Goal: Task Accomplishment & Management: Complete application form

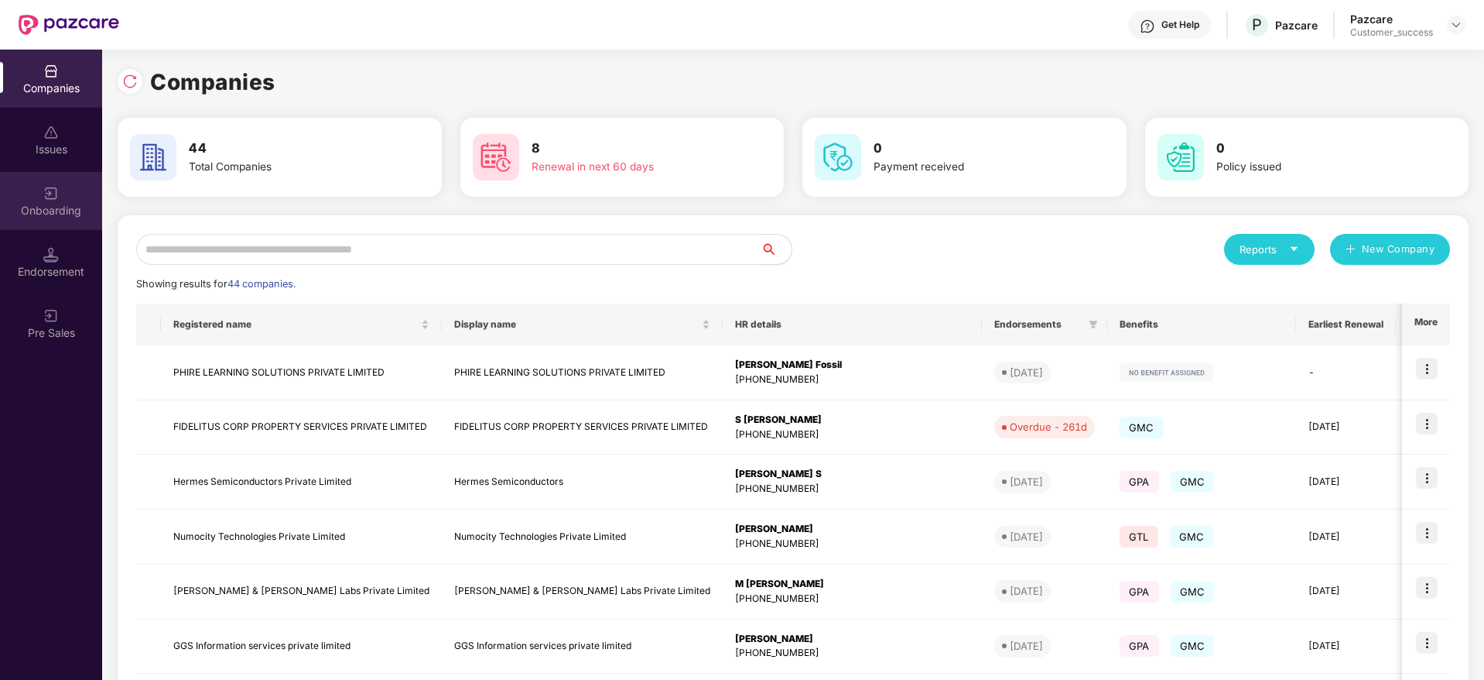
click at [57, 205] on div "Onboarding" at bounding box center [51, 210] width 102 height 15
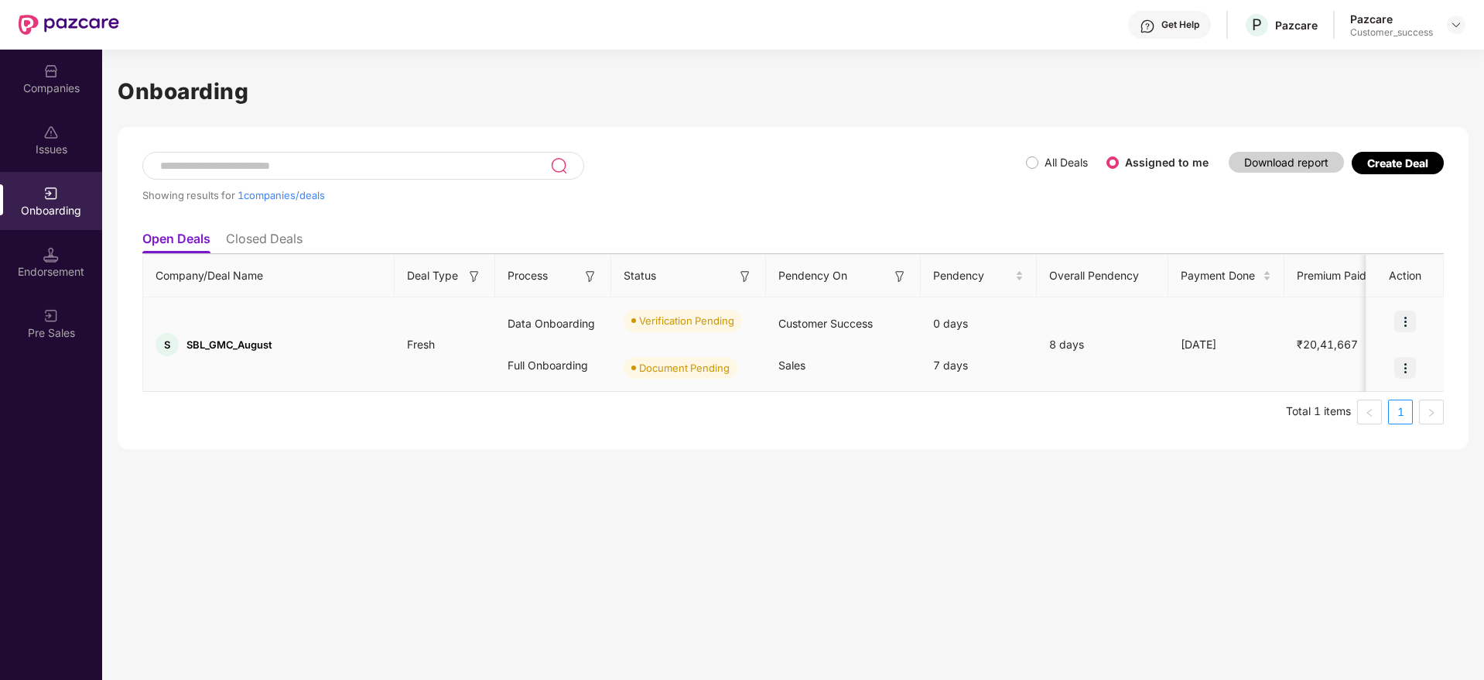
click at [1405, 320] on img at bounding box center [1406, 321] width 22 height 22
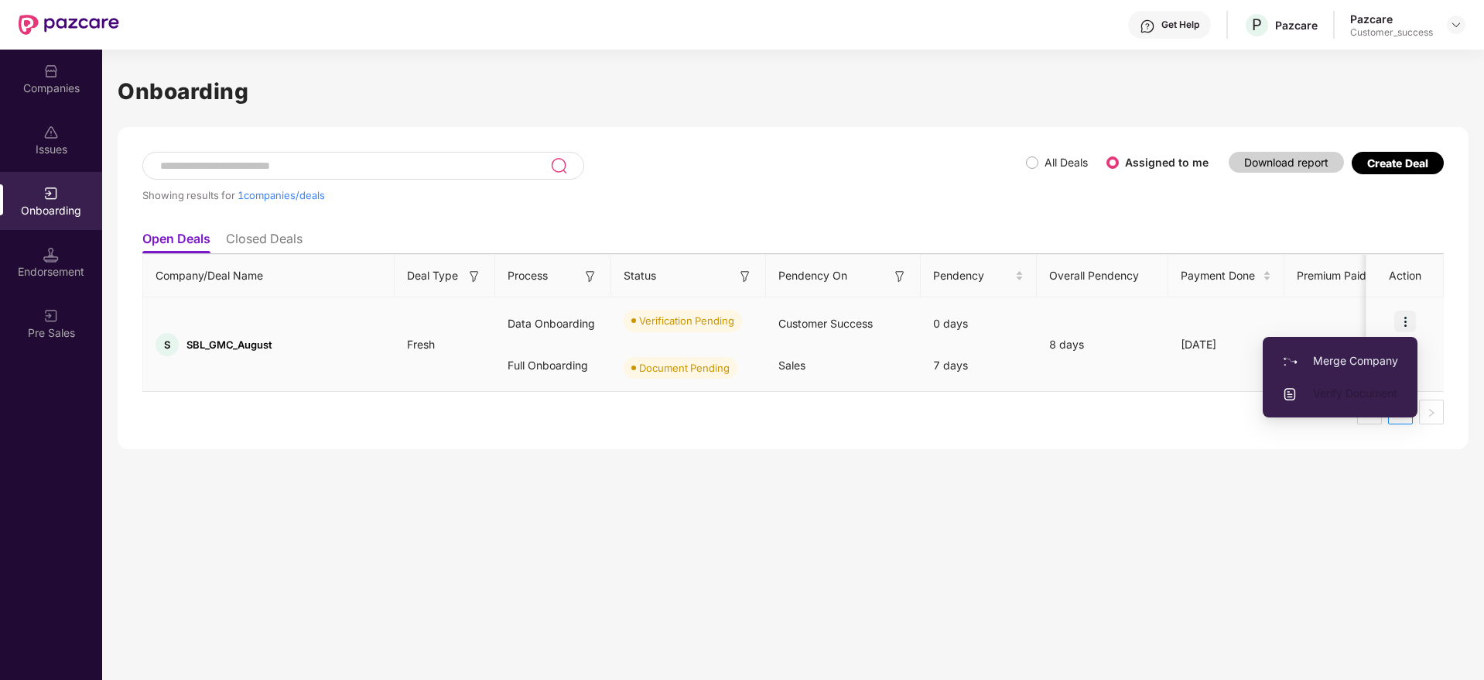
click at [1340, 393] on span "Verify Document" at bounding box center [1340, 393] width 116 height 17
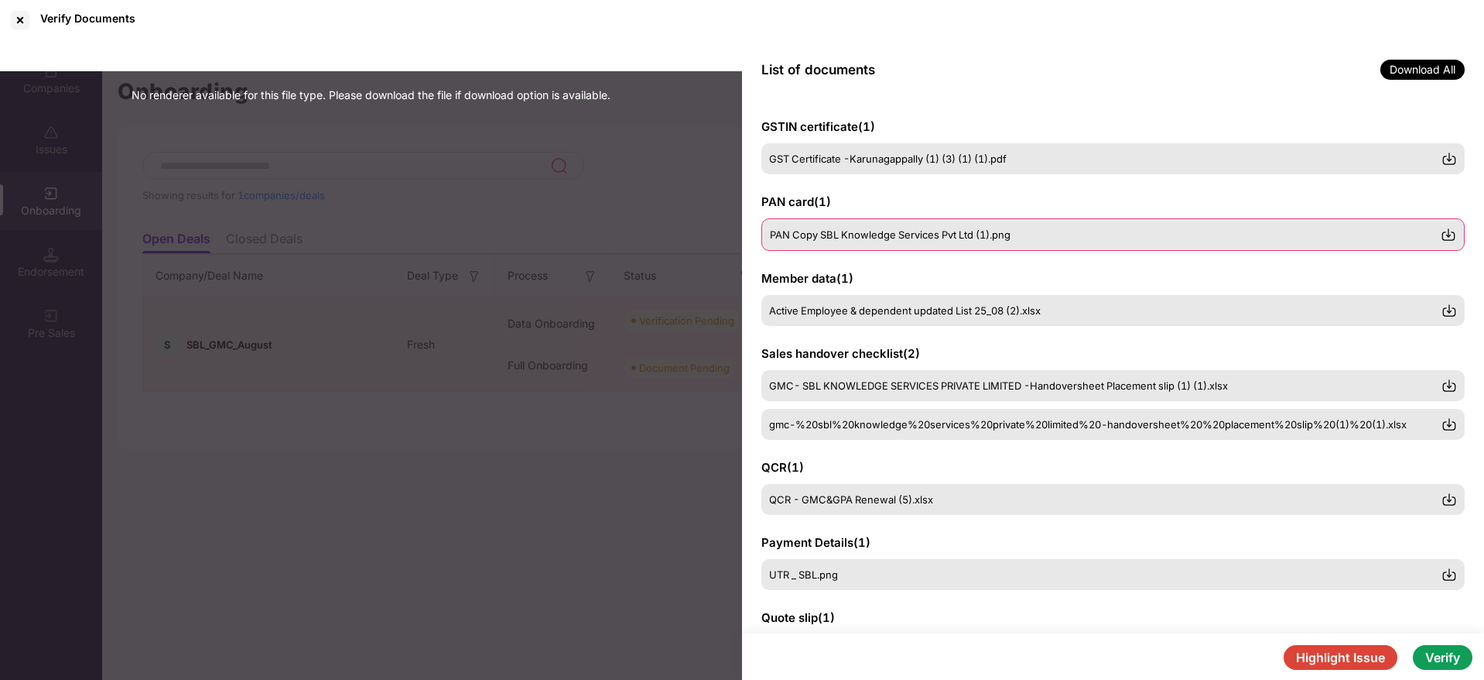
click at [912, 228] on span "PAN Copy SBL Knowledge Services Pvt Ltd (1).png" at bounding box center [890, 234] width 241 height 12
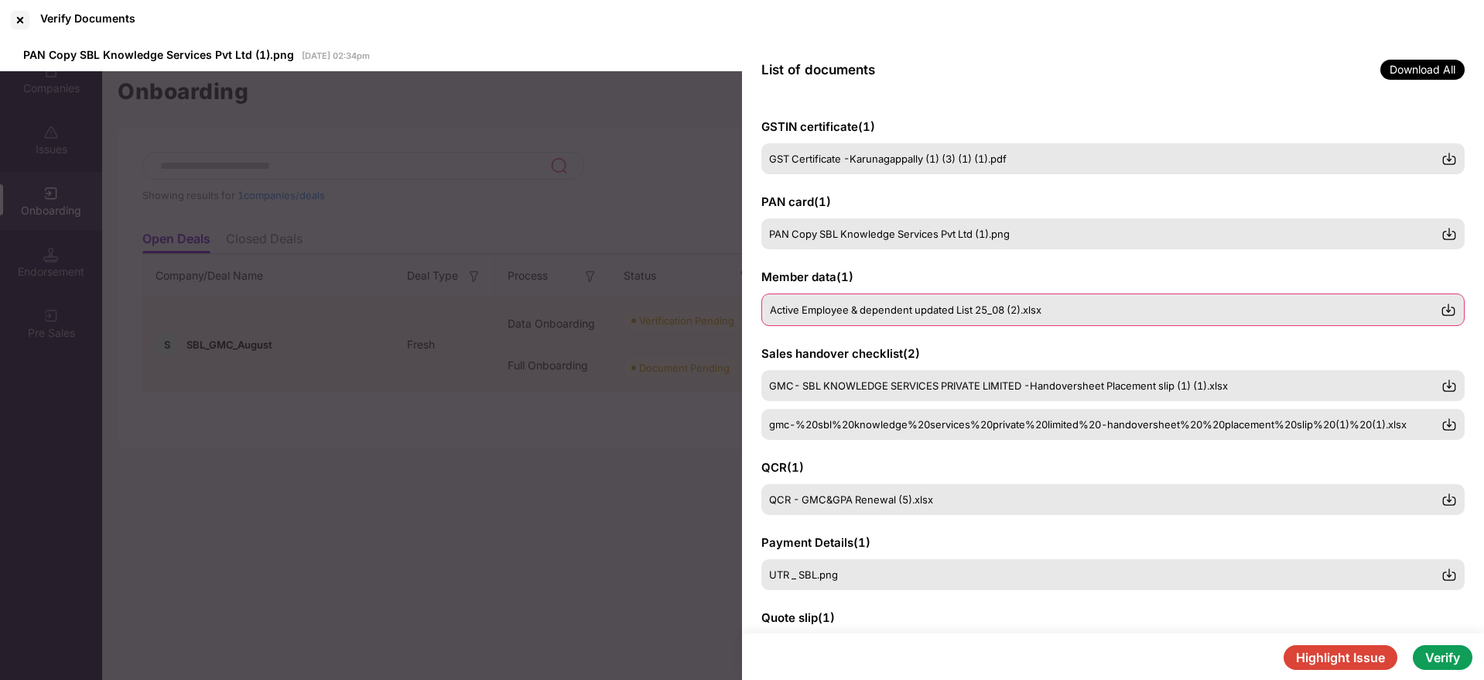
click at [938, 299] on div "Active Employee & dependent updated List 25_08 (2).xlsx" at bounding box center [1114, 309] width 704 height 33
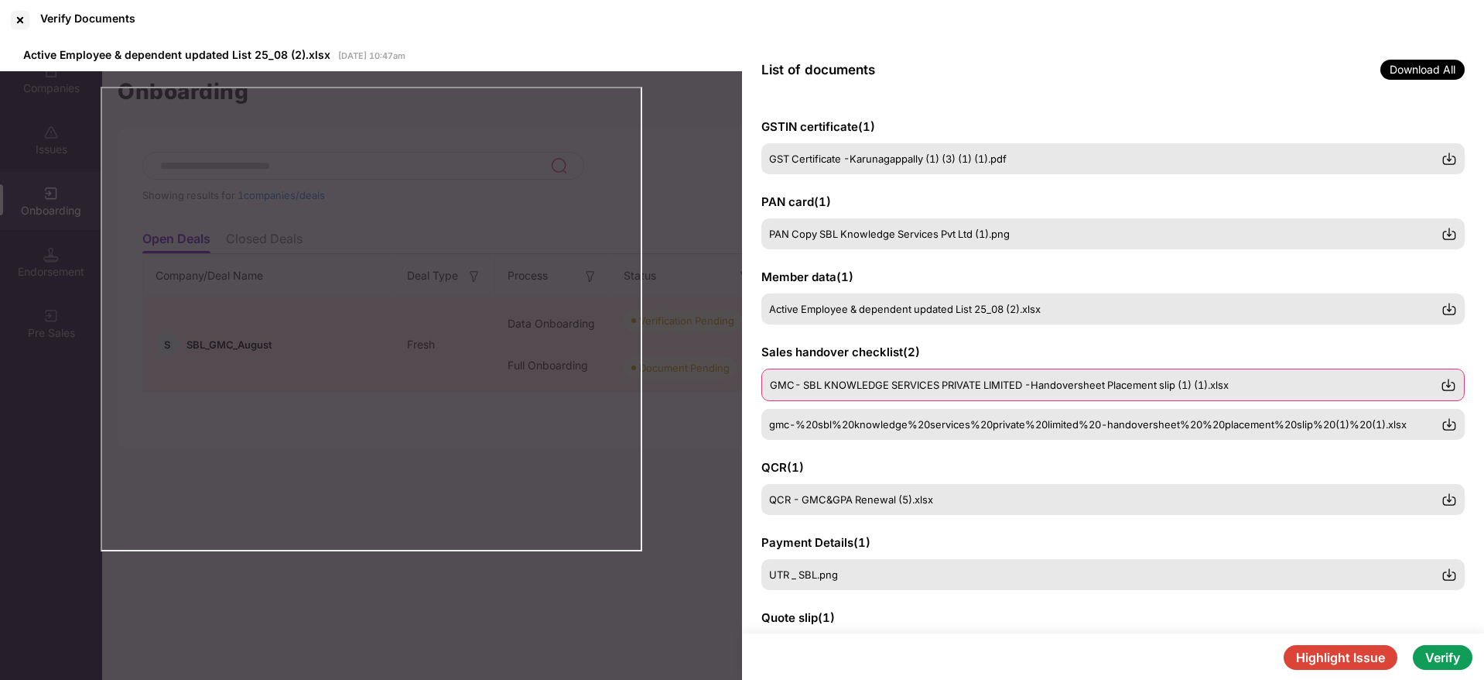
click at [954, 387] on span "GMC- SBL KNOWLEDGE SERVICES PRIVATE LIMITED -Handoversheet Placement slip (1) (…" at bounding box center [999, 384] width 459 height 12
click at [952, 435] on div "gmc-%20sbl%20knowledge%20services%20private%20limited%20-handoversheet%20%20pla…" at bounding box center [1114, 423] width 704 height 33
click at [1450, 416] on img at bounding box center [1448, 423] width 15 height 15
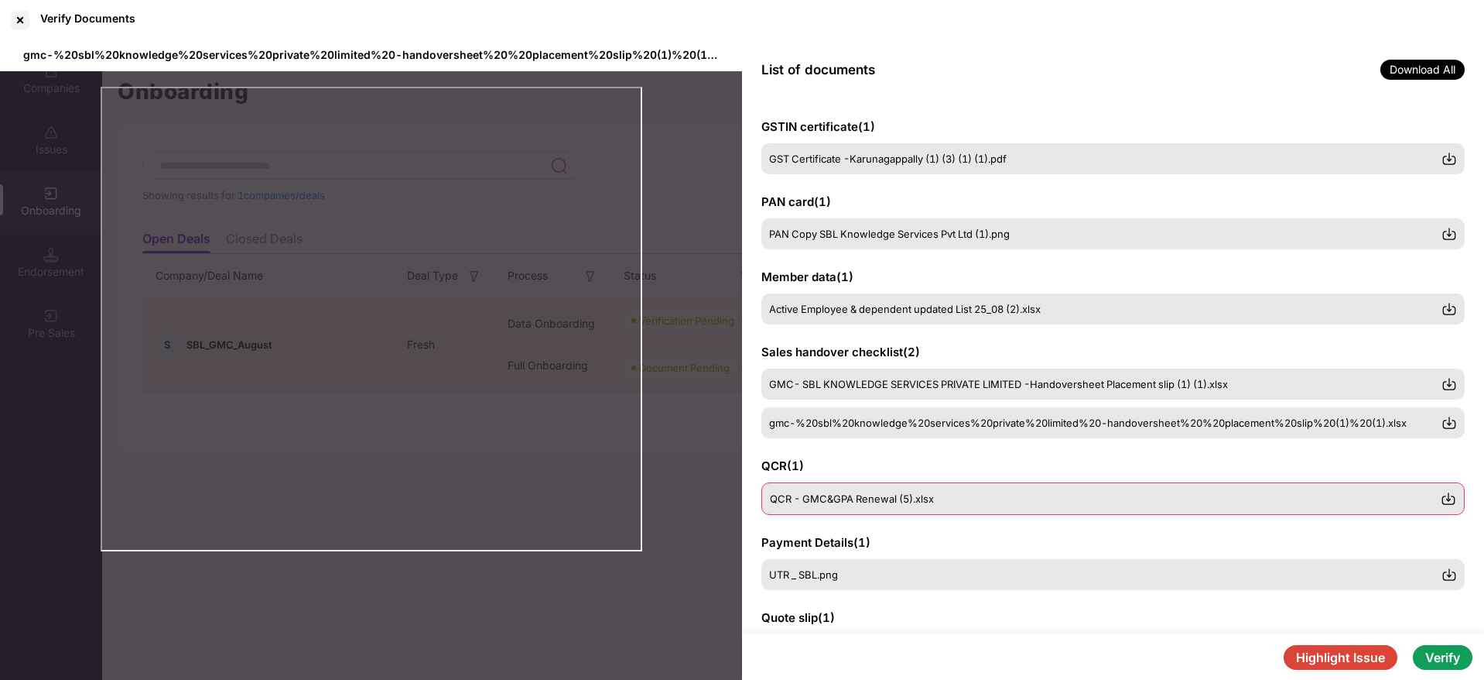
click at [920, 487] on div "QCR - GMC&GPA Renewal (5).xlsx" at bounding box center [1114, 498] width 704 height 33
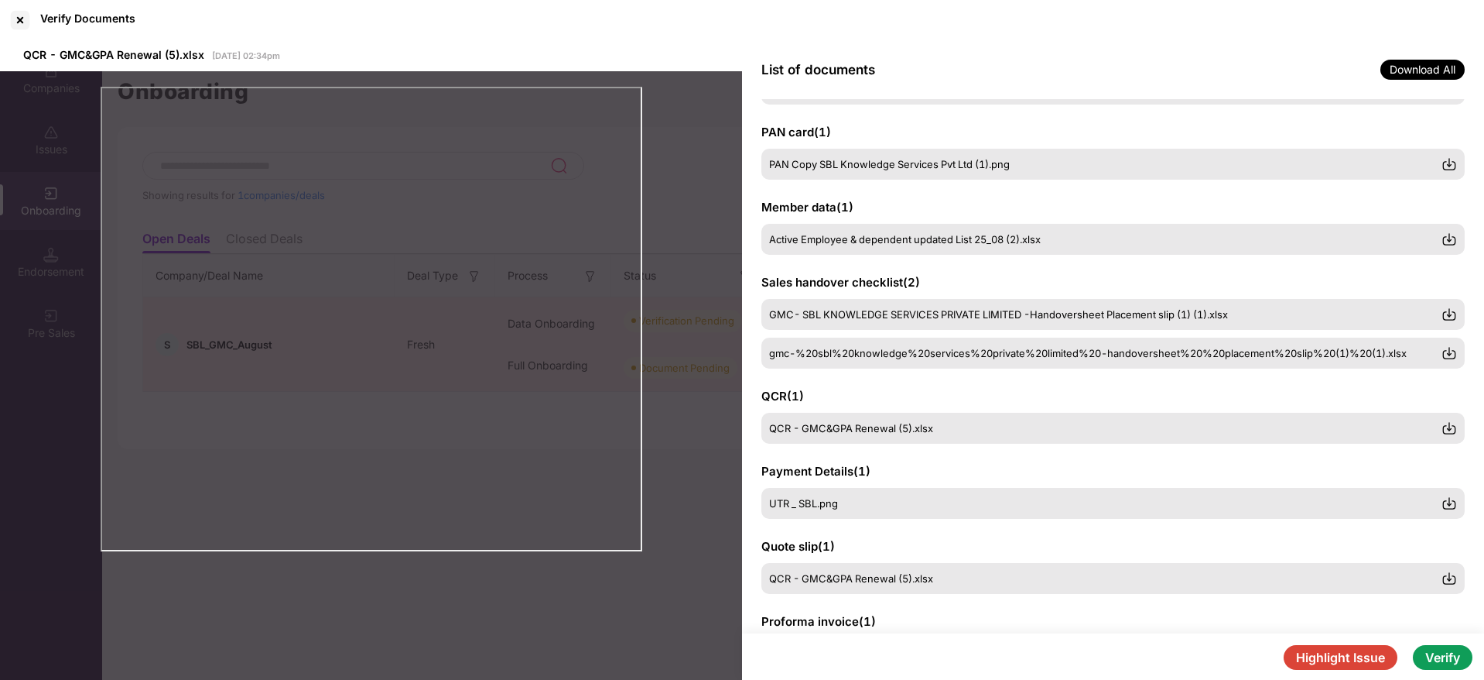
scroll to position [71, 0]
click at [1449, 424] on img at bounding box center [1448, 426] width 15 height 15
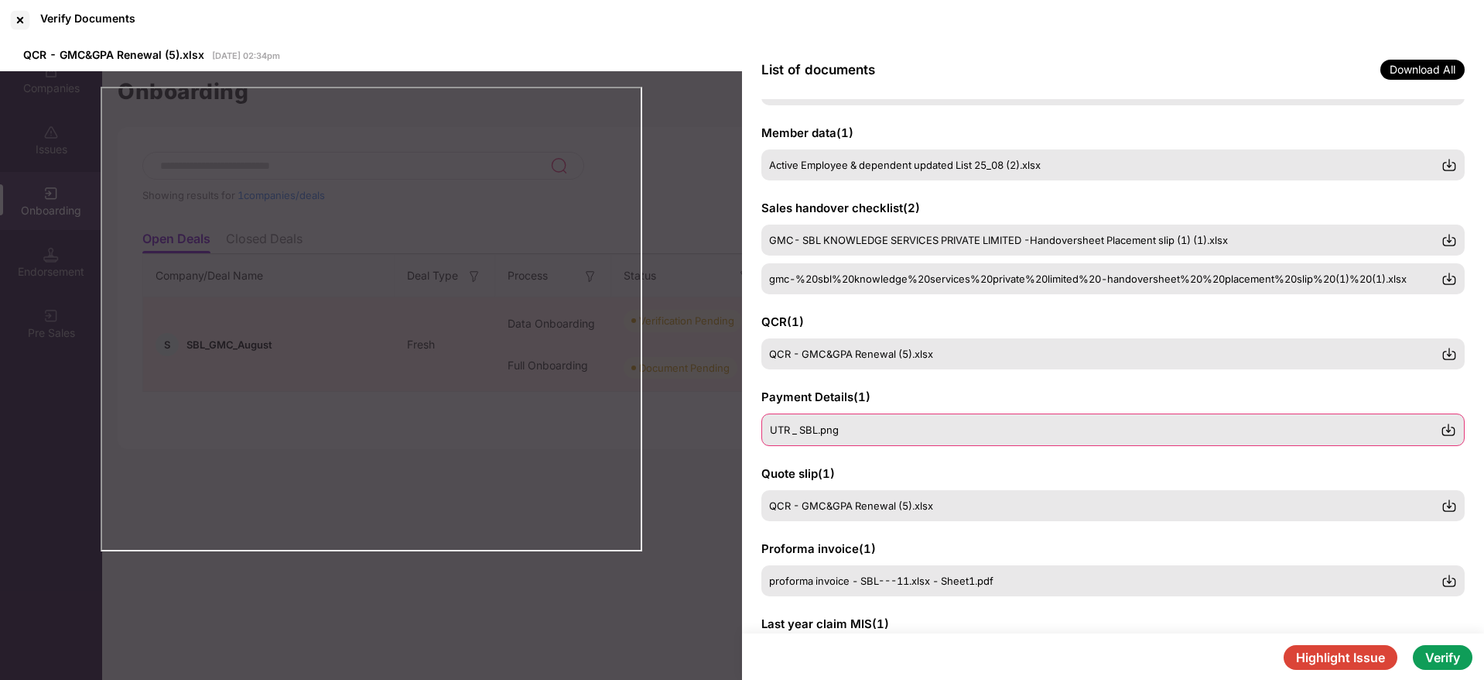
scroll to position [145, 0]
click at [934, 433] on div "UTR _ SBL.png" at bounding box center [1105, 428] width 671 height 12
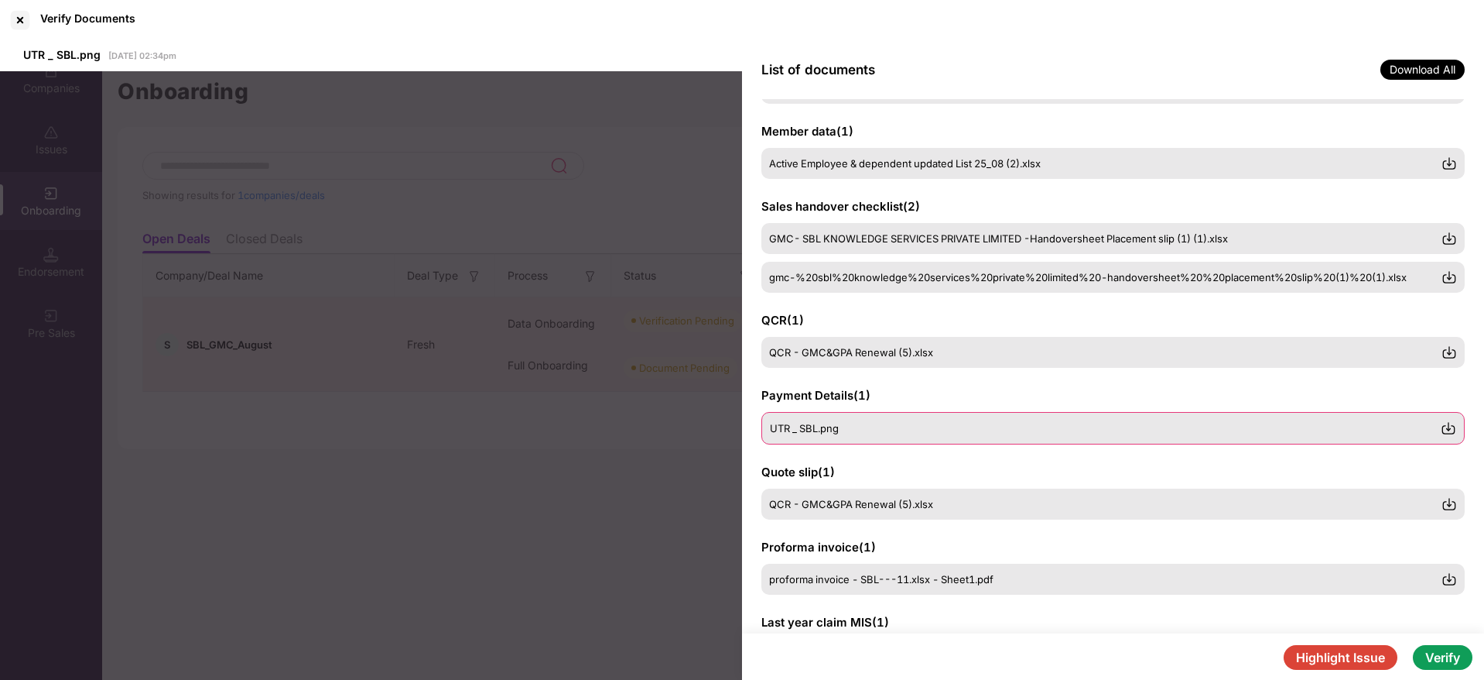
click at [1450, 426] on img at bounding box center [1448, 427] width 15 height 15
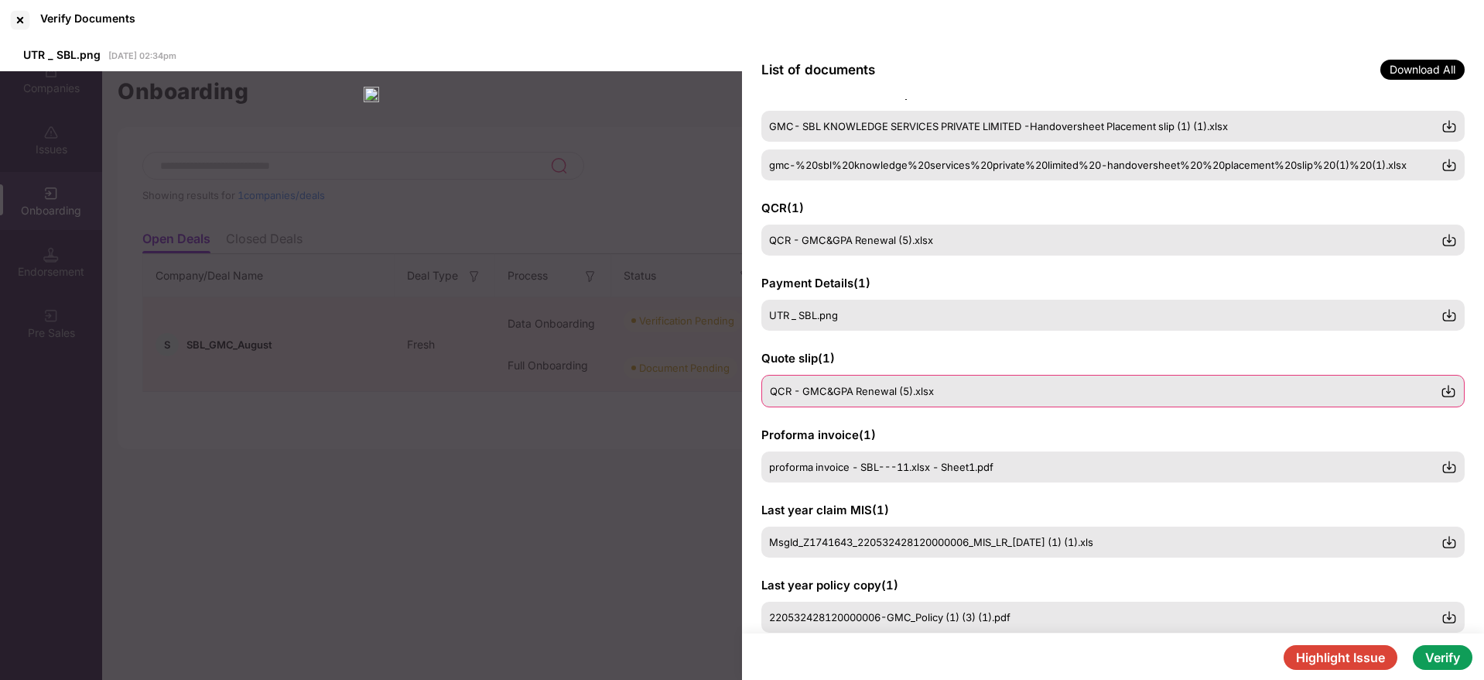
scroll to position [264, 0]
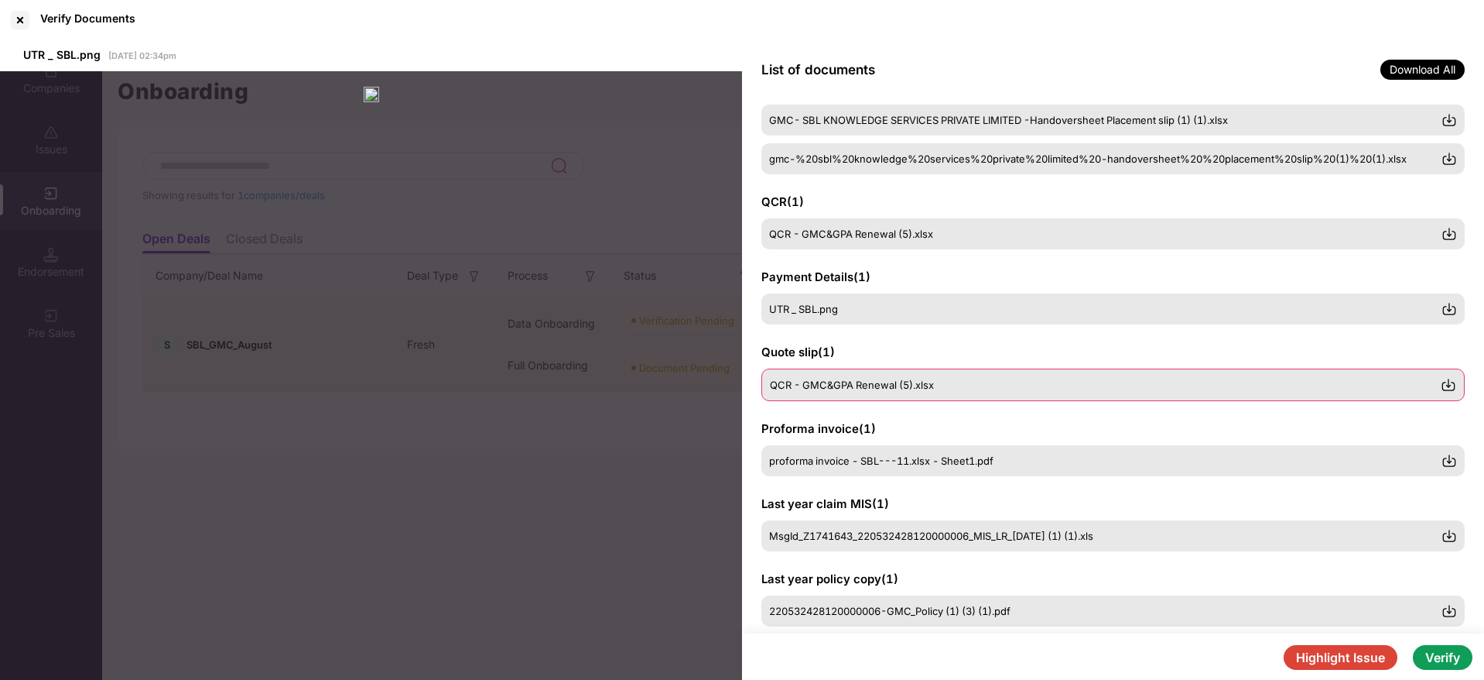
click at [963, 387] on div "QCR - GMC&GPA Renewal (5).xlsx" at bounding box center [1105, 384] width 671 height 12
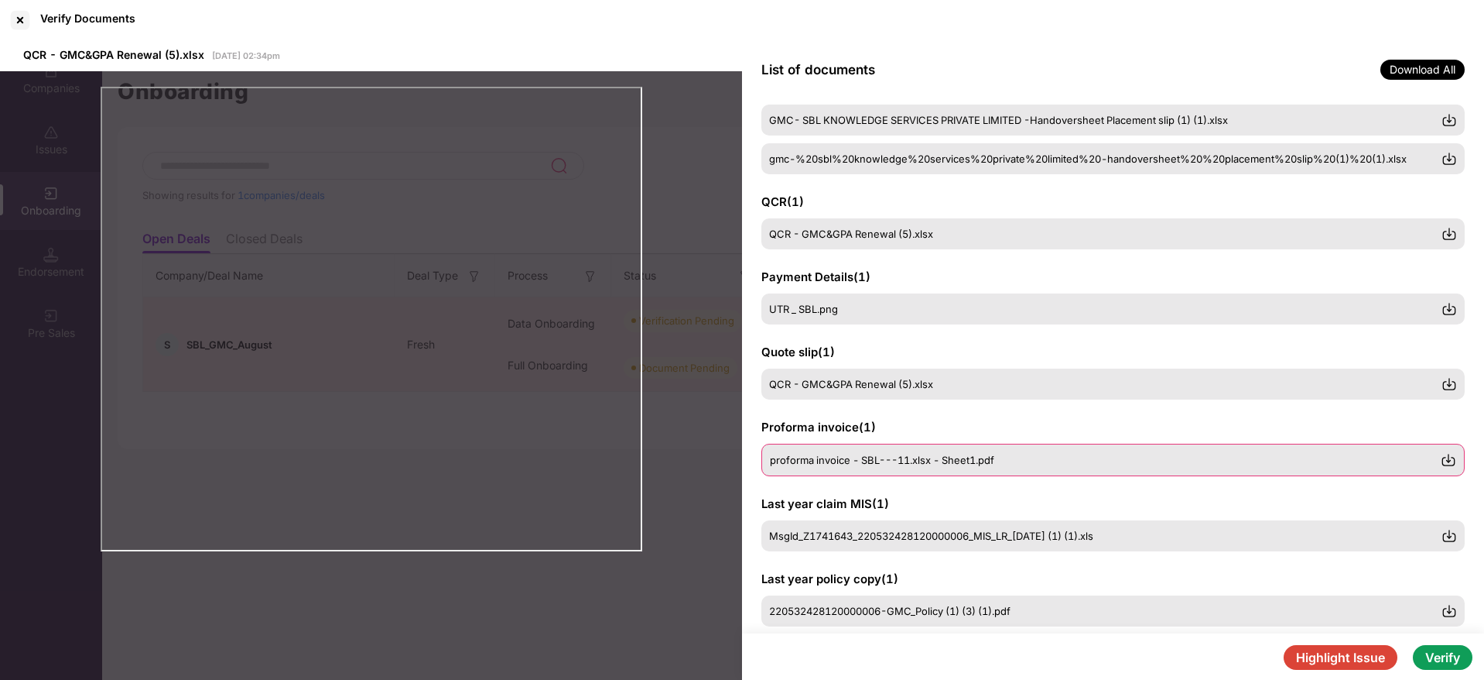
click at [1005, 459] on div "proforma invoice - SBL---11.xlsx - Sheet1.pdf" at bounding box center [1105, 460] width 671 height 12
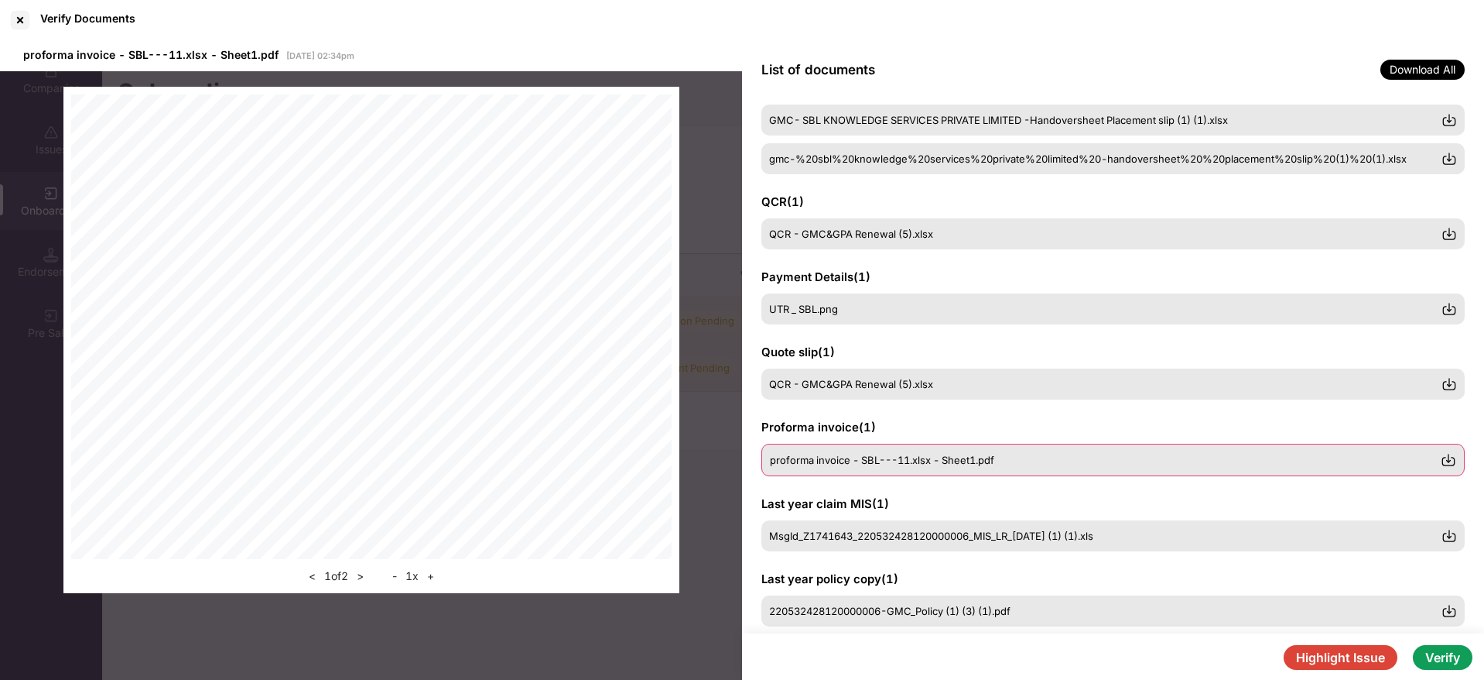
click at [1448, 457] on img at bounding box center [1448, 459] width 15 height 15
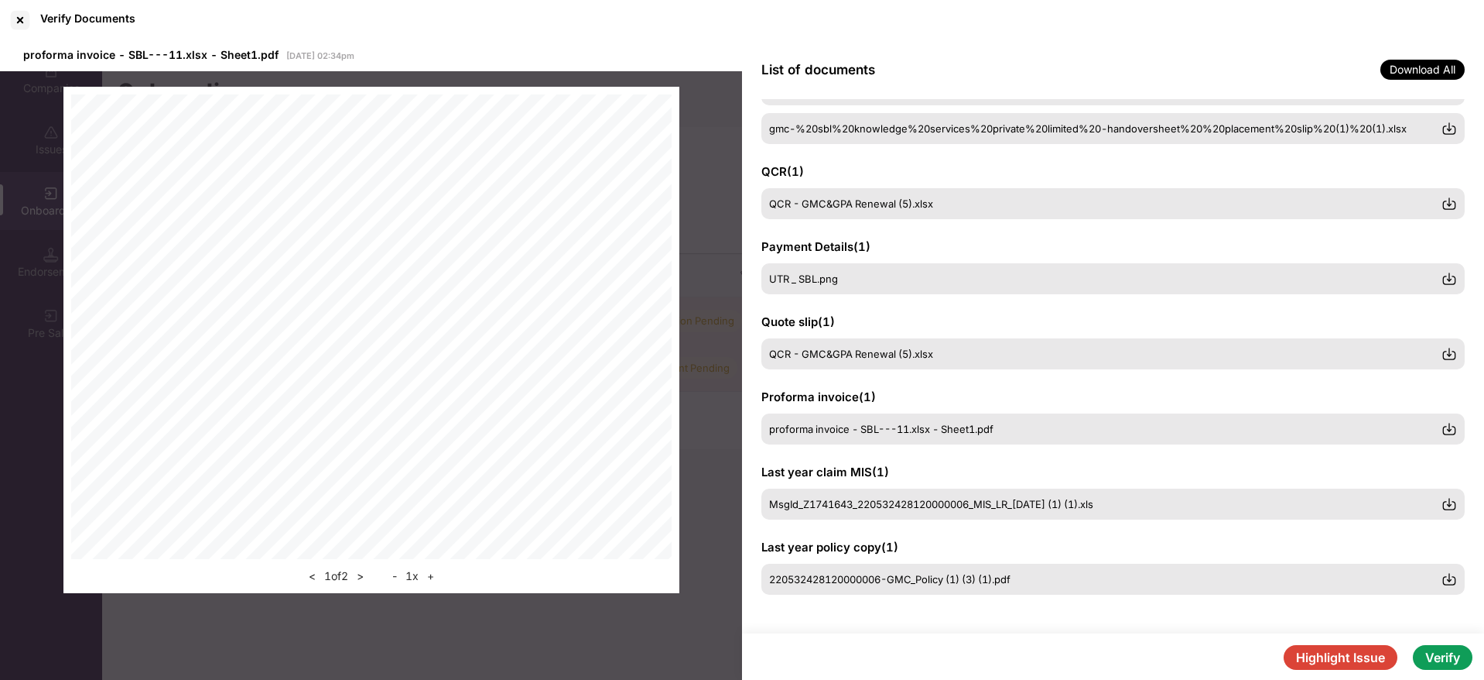
click at [1446, 668] on button "Verify" at bounding box center [1443, 657] width 60 height 25
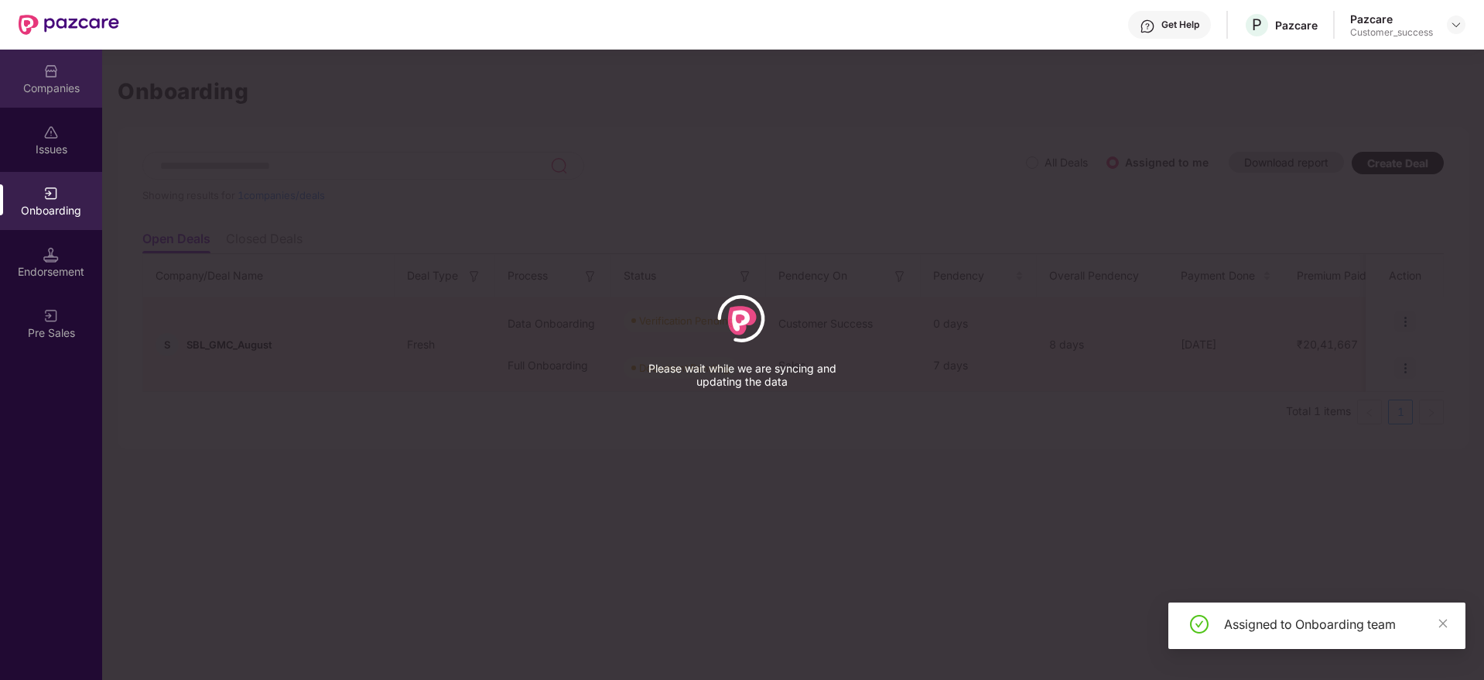
click at [41, 65] on div "Companies" at bounding box center [51, 79] width 102 height 58
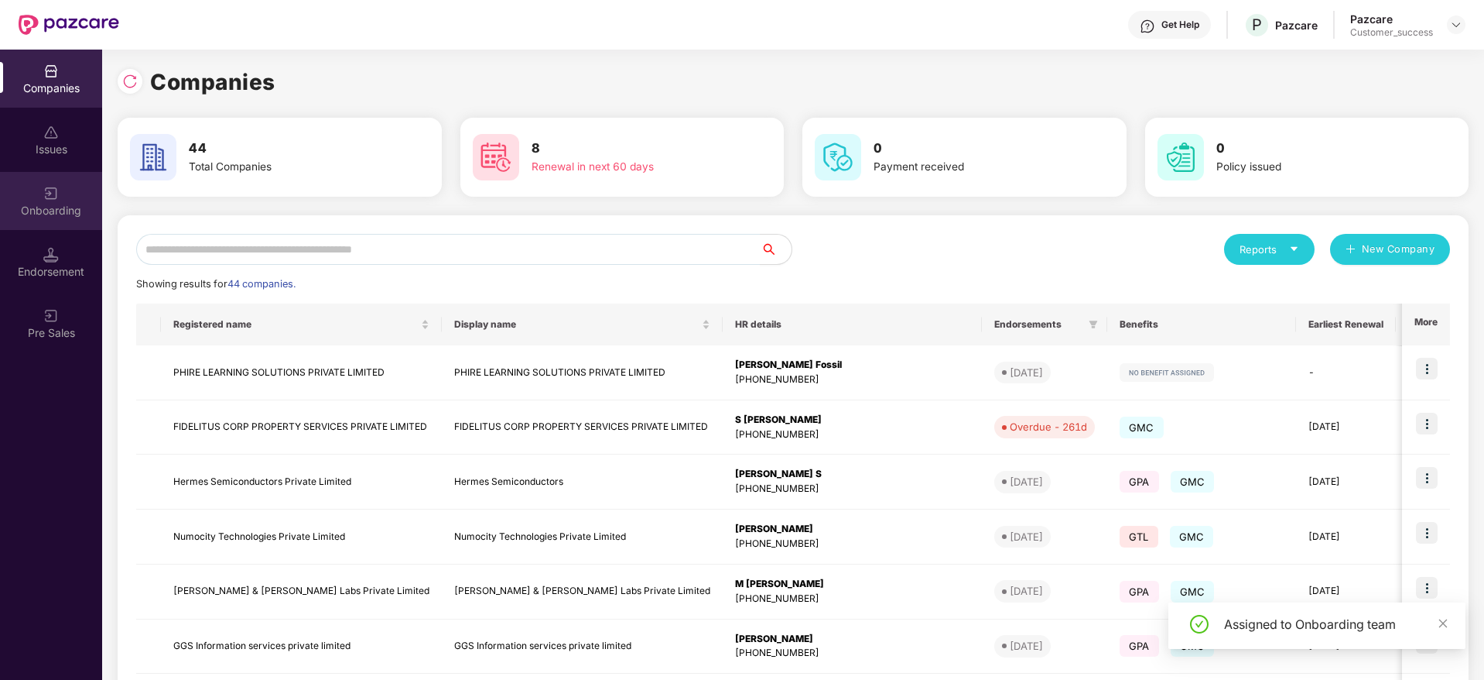
click at [73, 197] on div "Onboarding" at bounding box center [51, 201] width 102 height 58
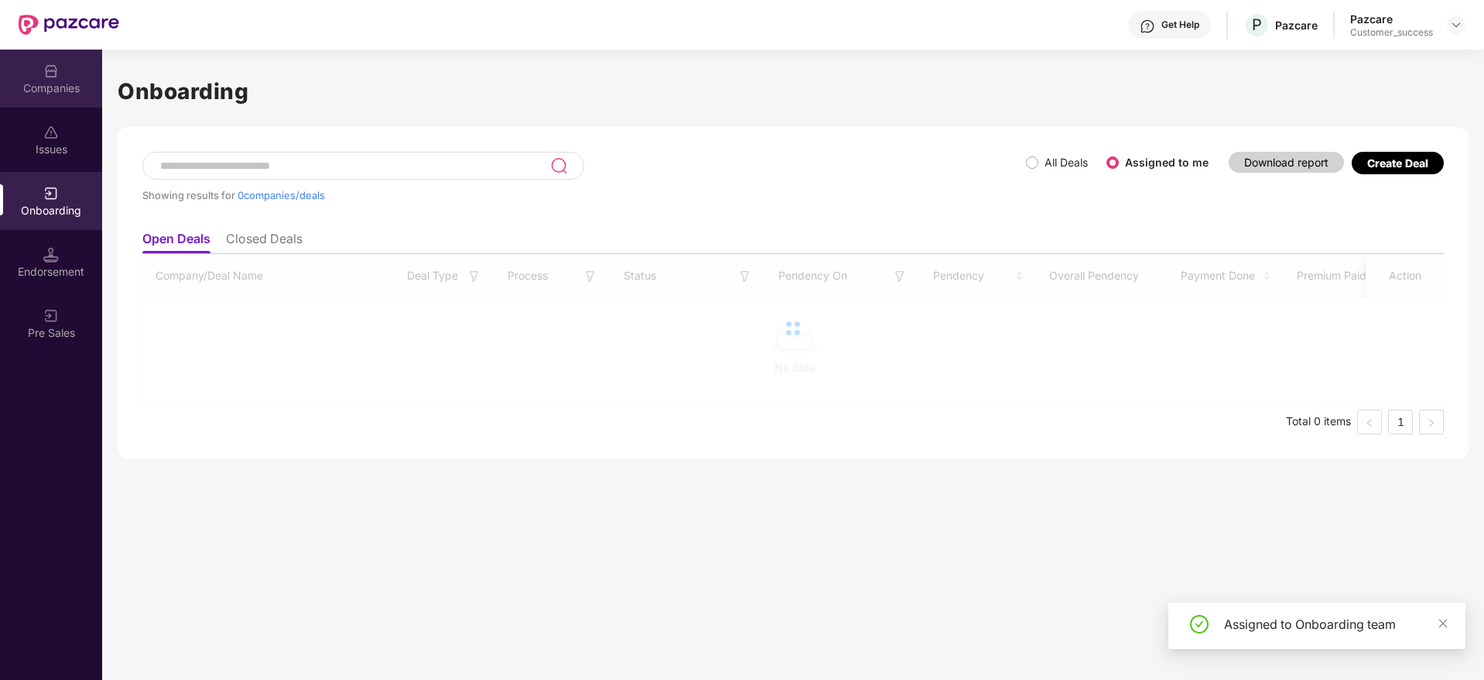
click at [43, 62] on div at bounding box center [50, 69] width 15 height 15
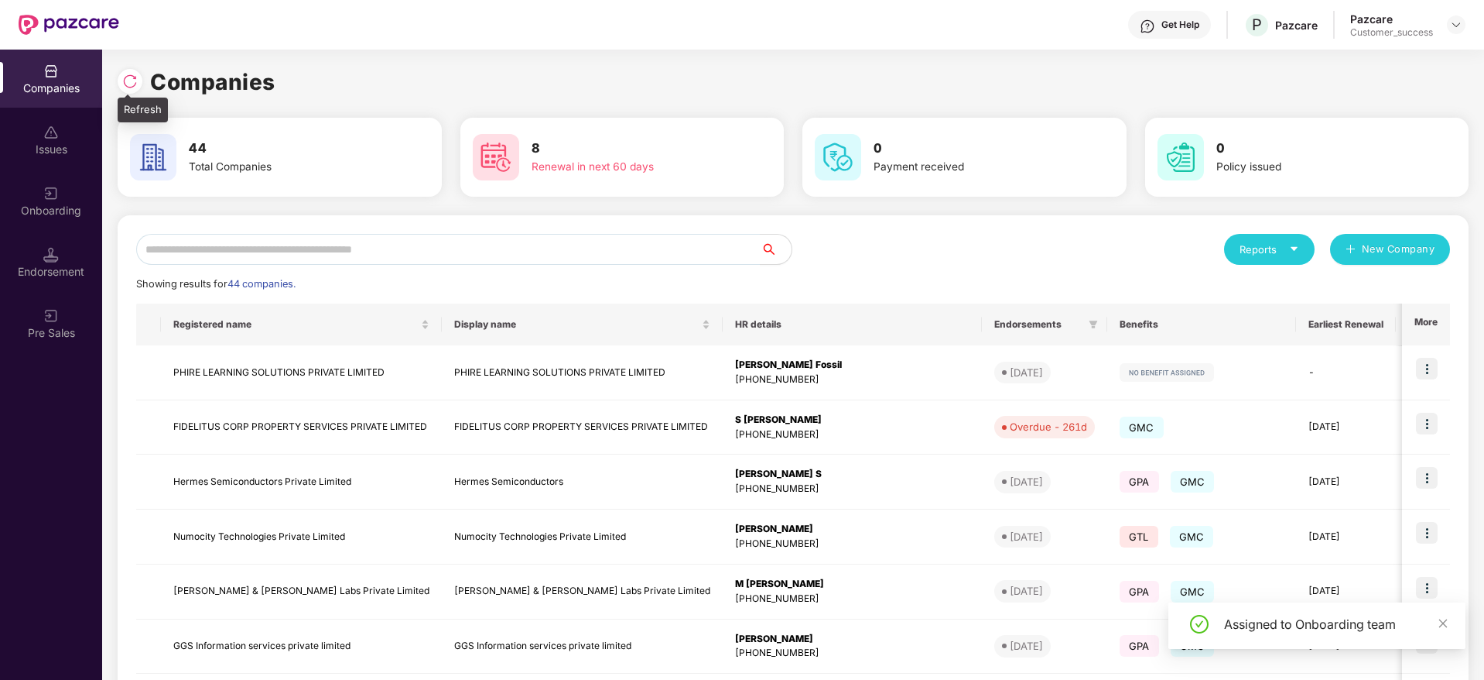
click at [132, 80] on img at bounding box center [129, 81] width 15 height 15
click at [120, 82] on div at bounding box center [130, 81] width 25 height 25
click at [135, 76] on img at bounding box center [129, 81] width 15 height 15
click at [344, 352] on td "PHIRE LEARNING SOLUTIONS PRIVATE LIMITED" at bounding box center [301, 372] width 281 height 55
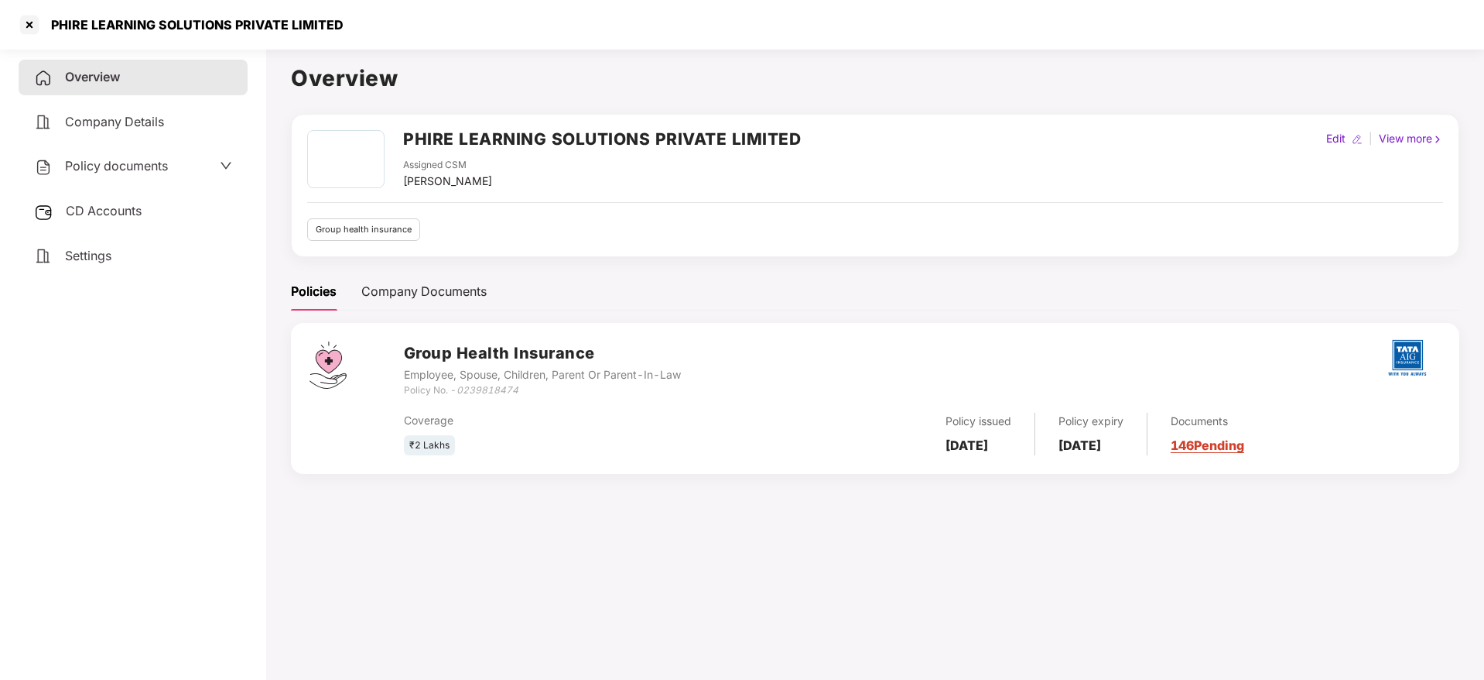
click at [125, 217] on span "CD Accounts" at bounding box center [104, 210] width 76 height 15
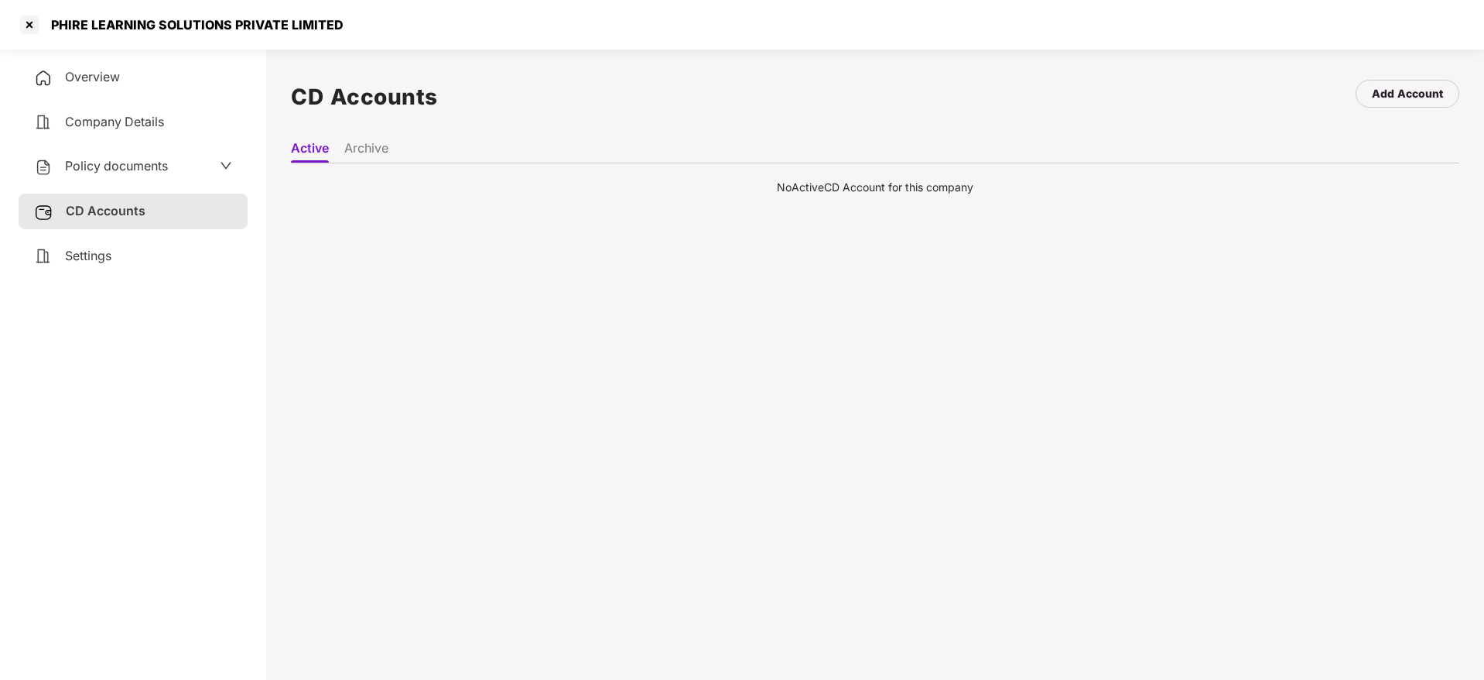
click at [398, 152] on ul "Active Archive" at bounding box center [875, 147] width 1169 height 31
click at [361, 149] on li "Archive" at bounding box center [366, 151] width 44 height 22
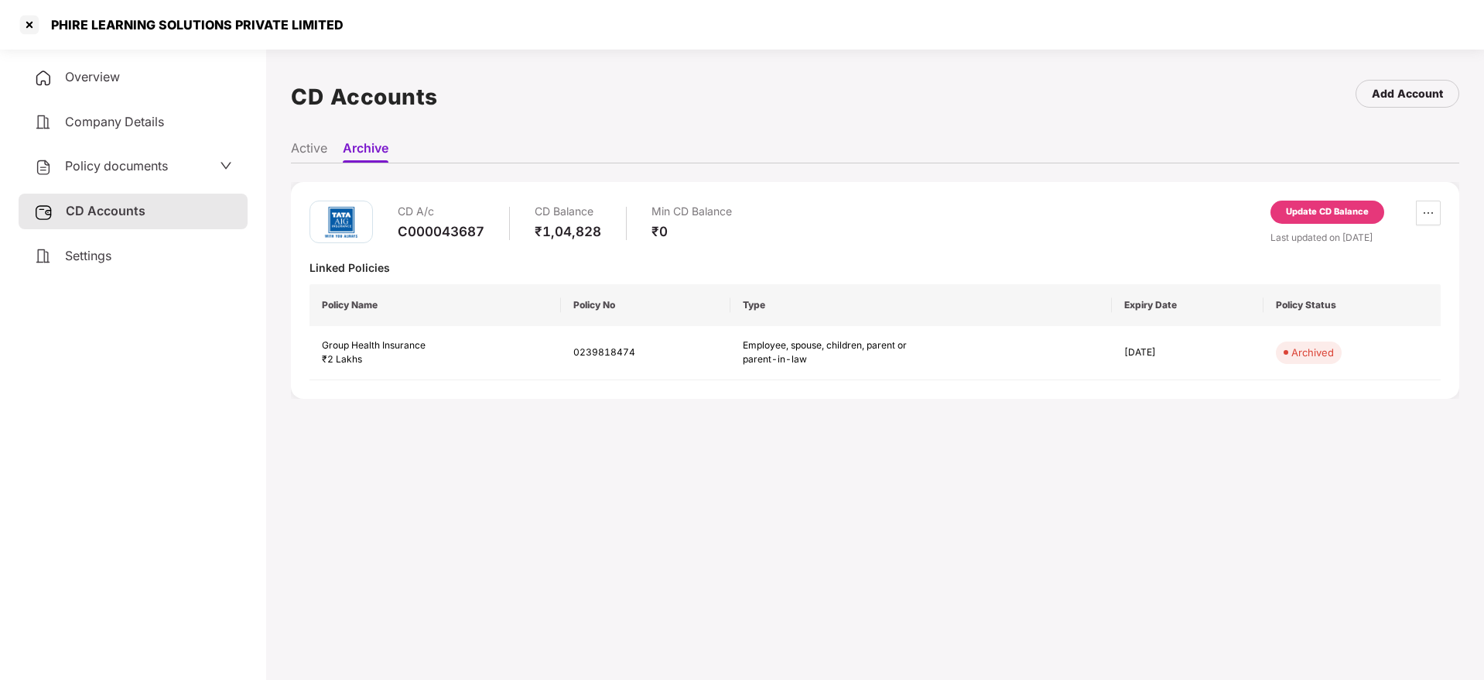
click at [317, 147] on li "Active" at bounding box center [309, 151] width 36 height 22
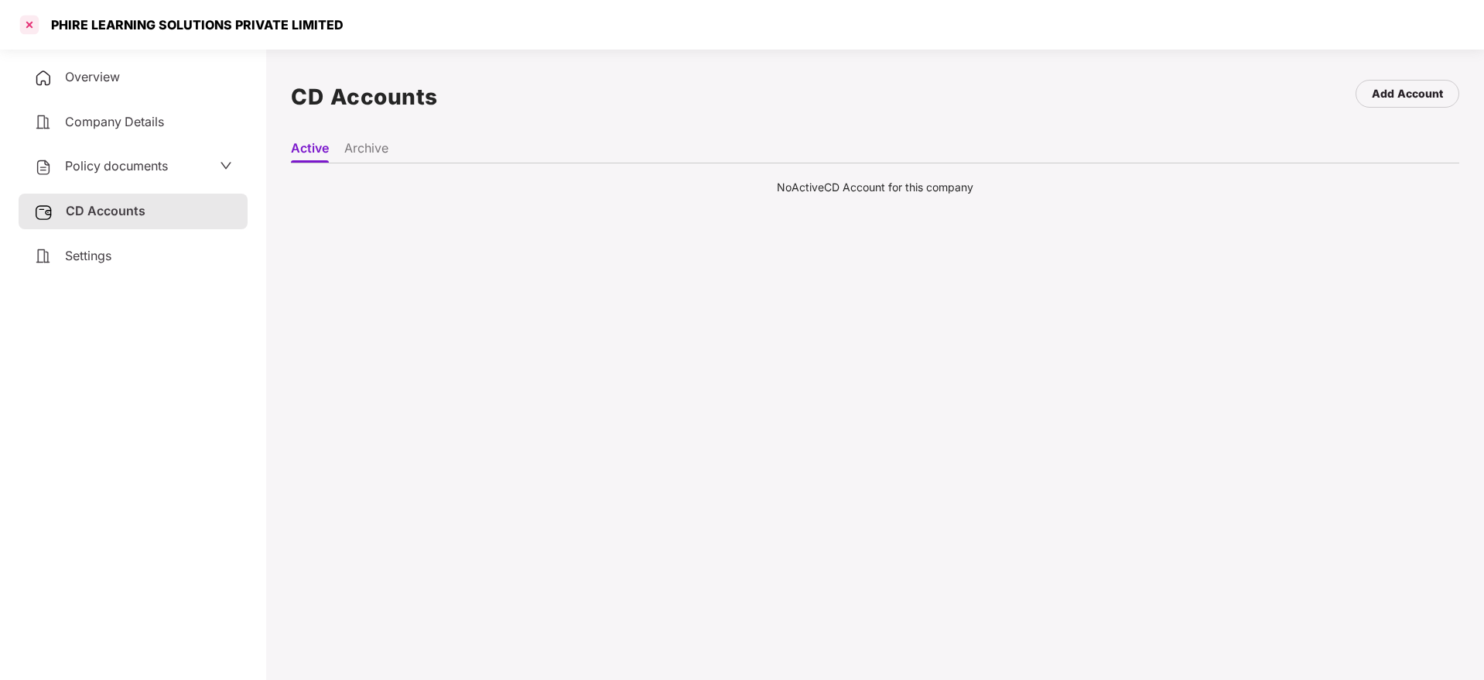
click at [35, 22] on div at bounding box center [29, 24] width 25 height 25
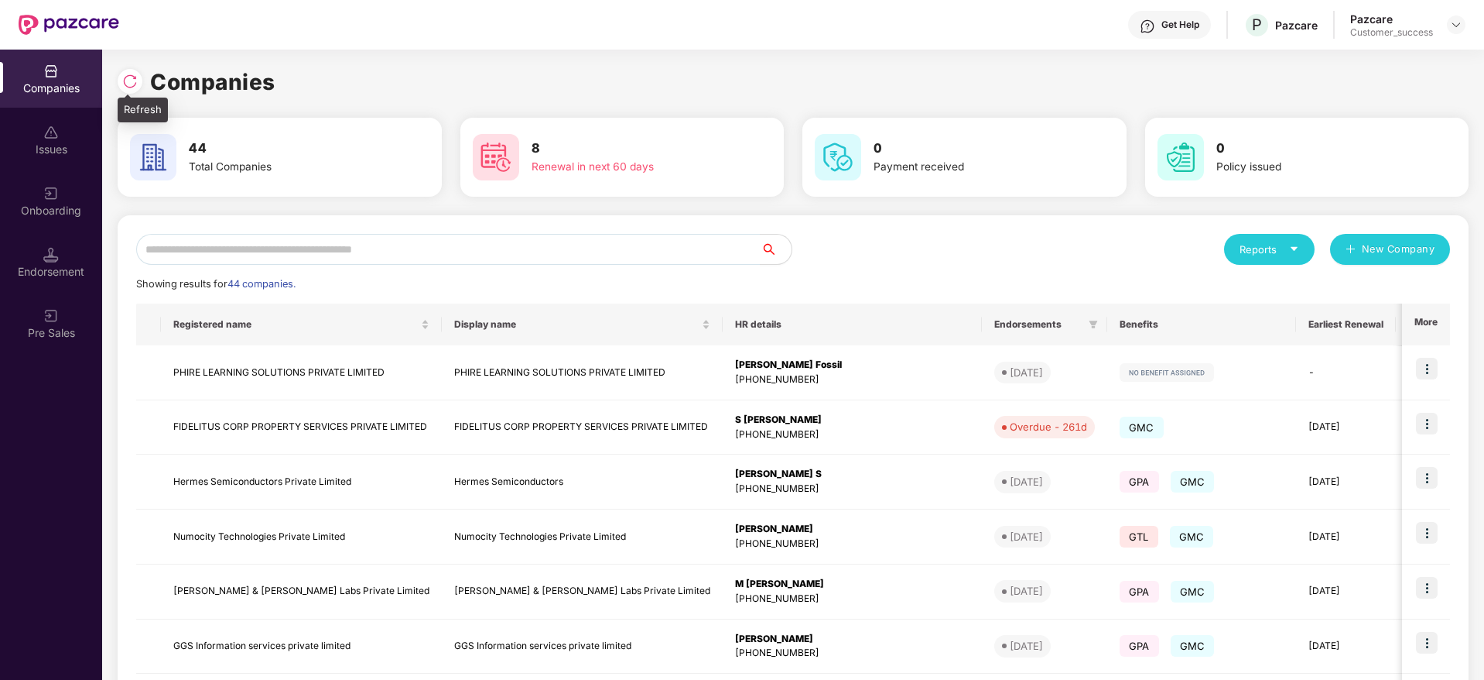
click at [125, 77] on img at bounding box center [129, 81] width 15 height 15
click at [346, 241] on input "text" at bounding box center [448, 249] width 625 height 31
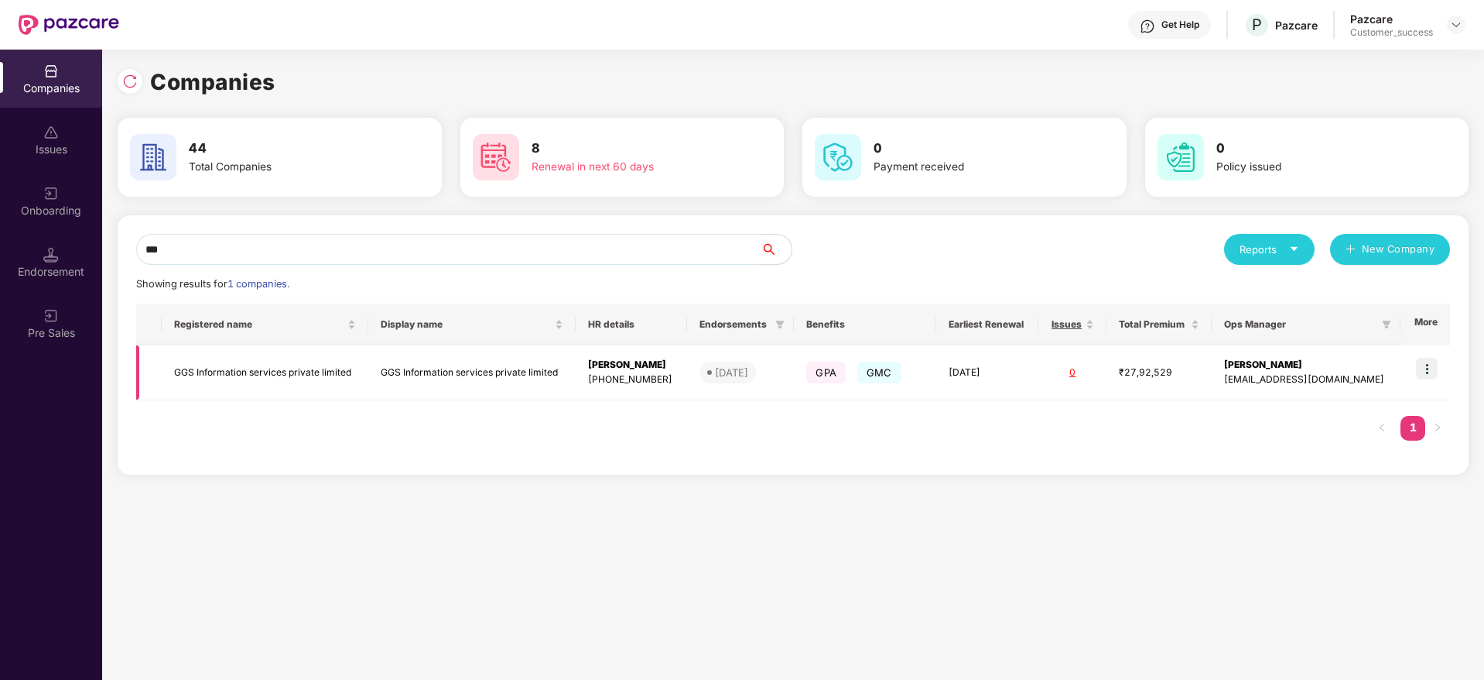
type input "***"
click at [1432, 364] on img at bounding box center [1427, 369] width 22 height 22
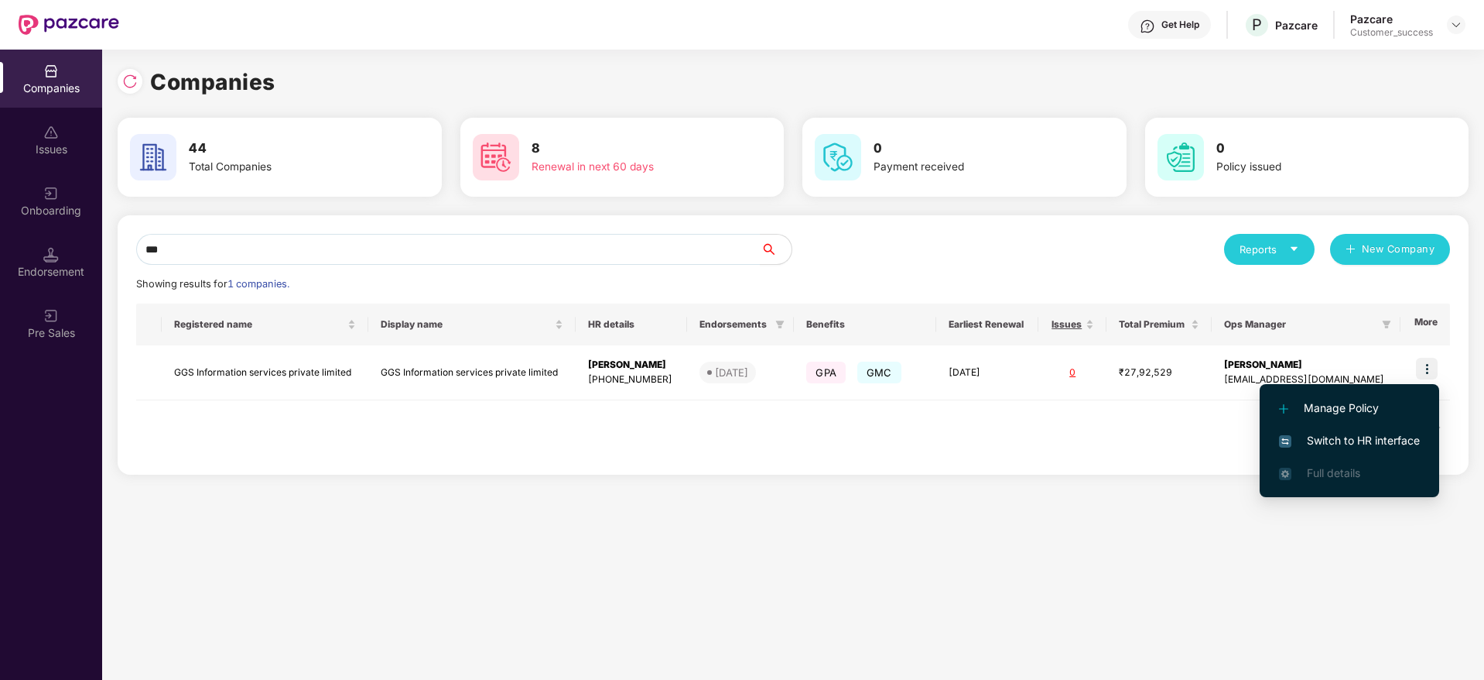
click at [1349, 437] on span "Switch to HR interface" at bounding box center [1349, 440] width 141 height 17
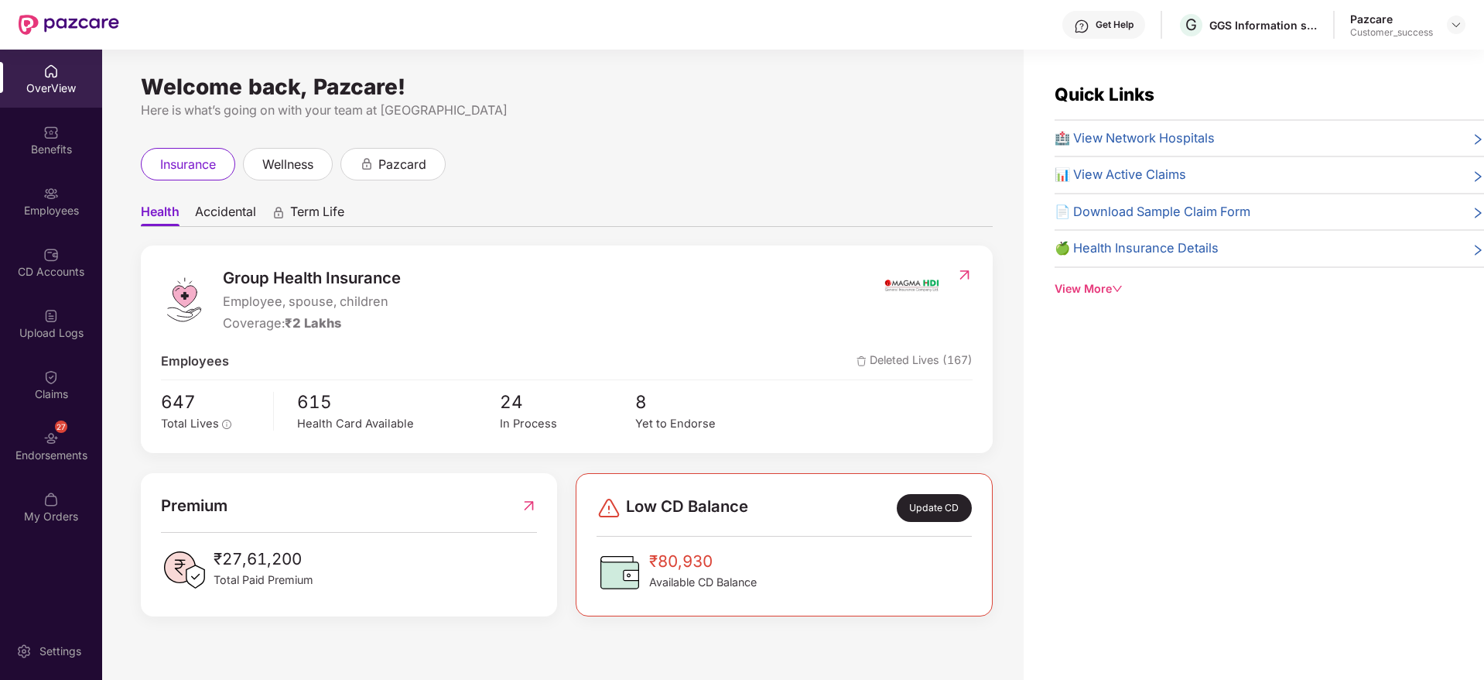
click at [59, 197] on div "Employees" at bounding box center [51, 201] width 102 height 58
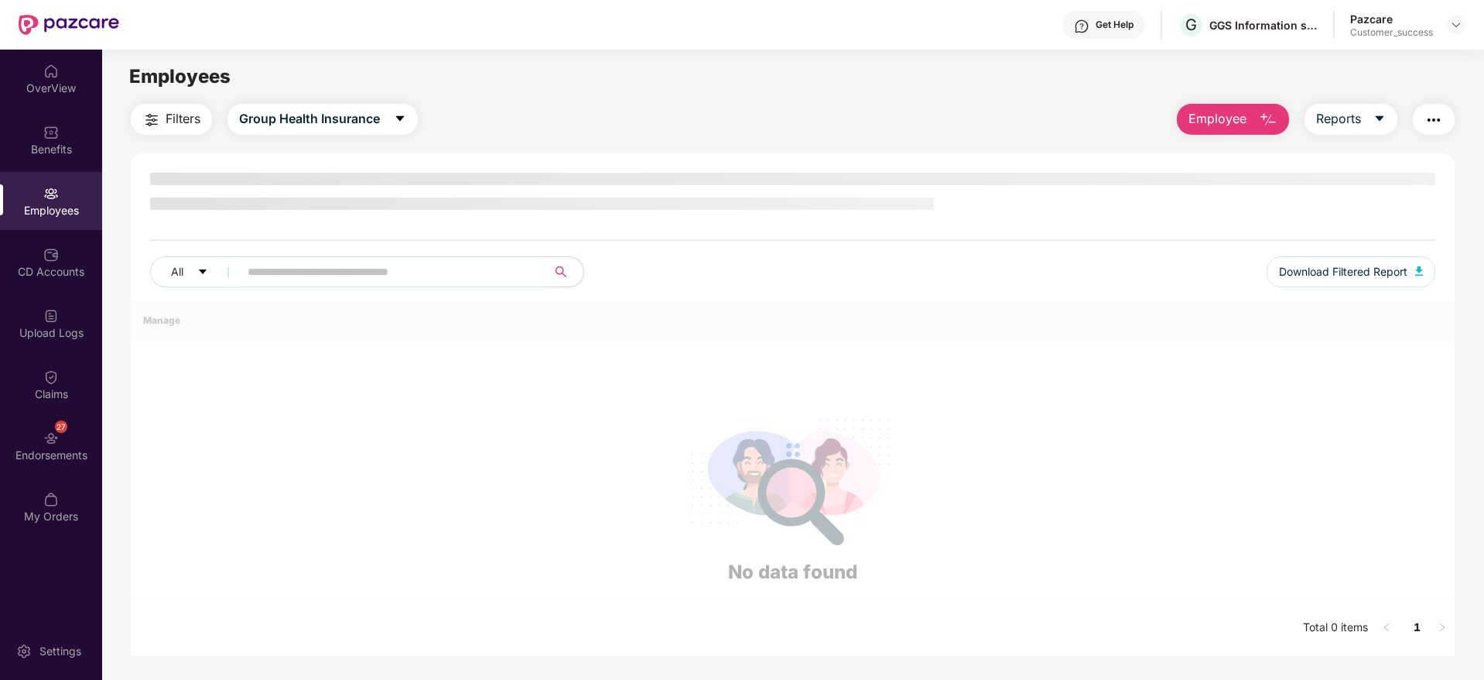
click at [59, 197] on div "Employees" at bounding box center [51, 201] width 102 height 58
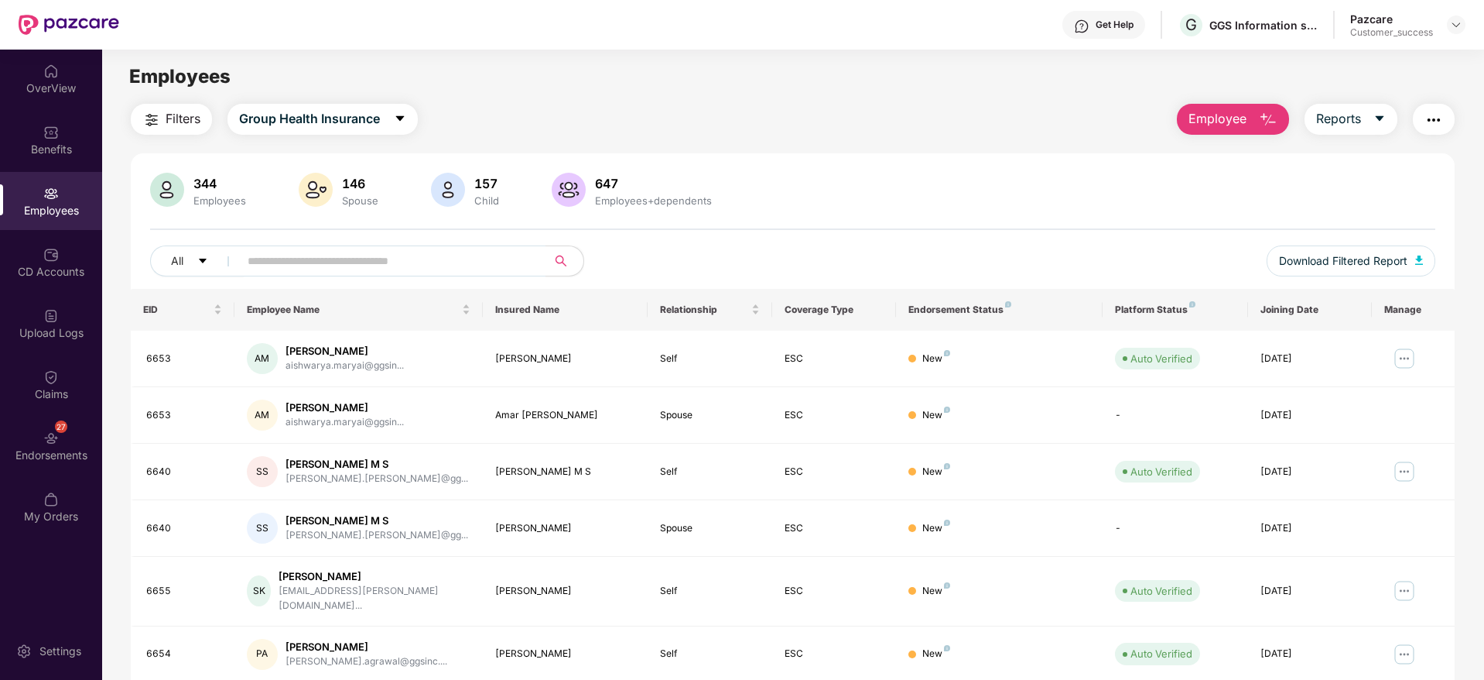
click at [1234, 122] on span "Employee" at bounding box center [1218, 118] width 58 height 19
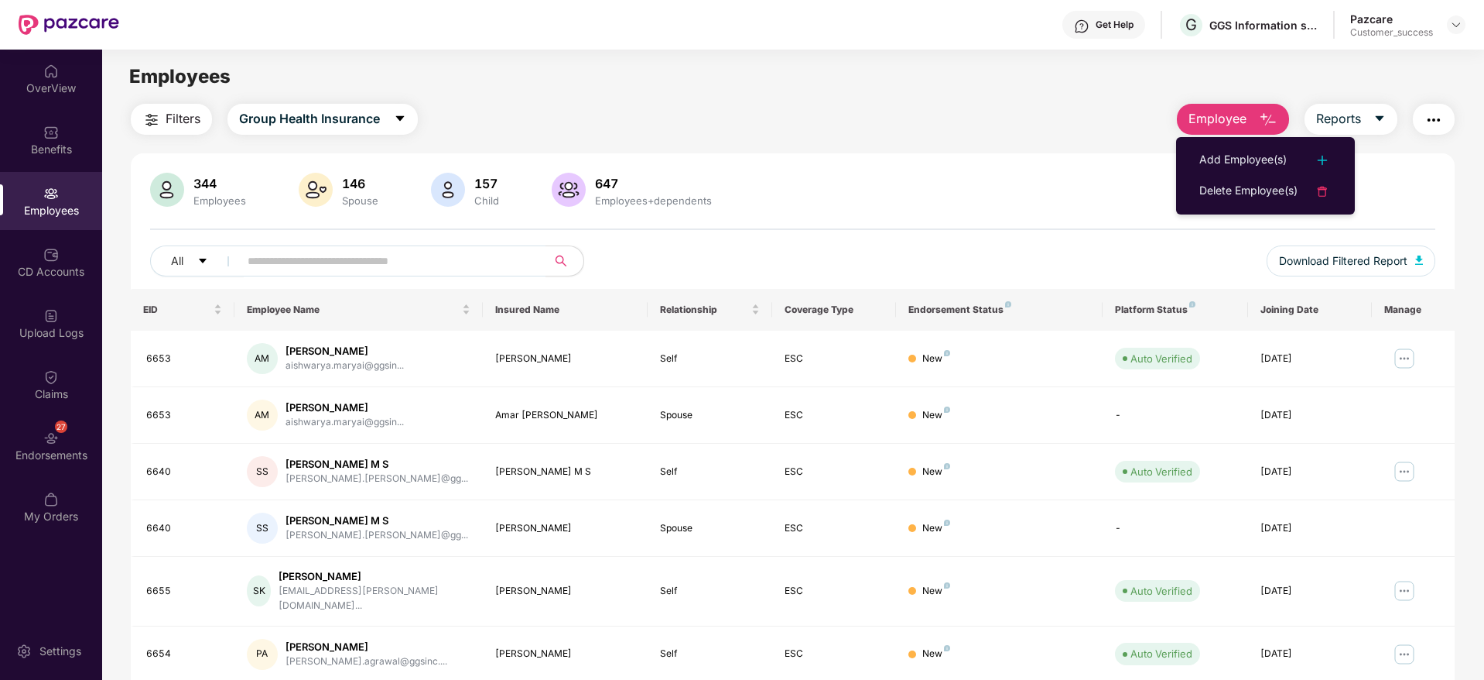
click at [1222, 142] on ul "Add Employee(s) Delete Employee(s)" at bounding box center [1265, 175] width 179 height 77
click at [1222, 155] on div "Add Employee(s)" at bounding box center [1243, 160] width 87 height 19
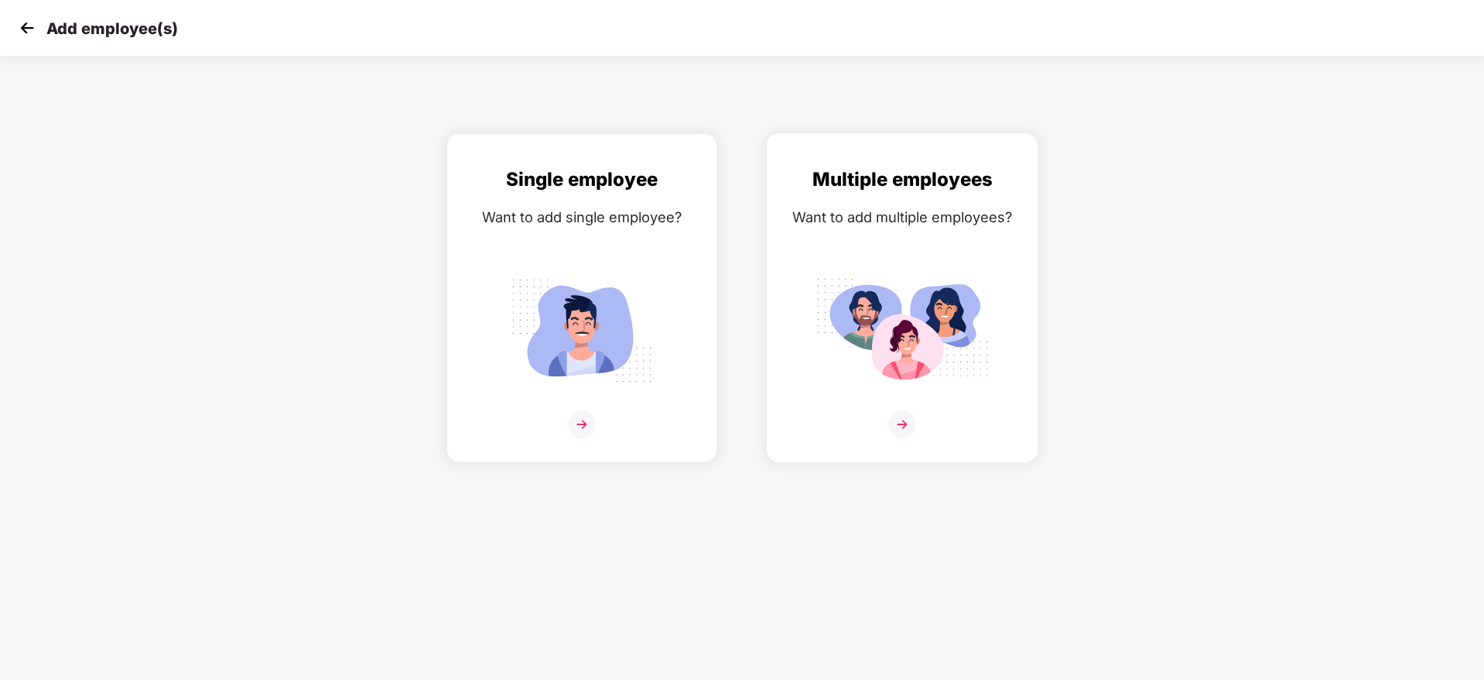
click at [955, 339] on img at bounding box center [902, 330] width 173 height 121
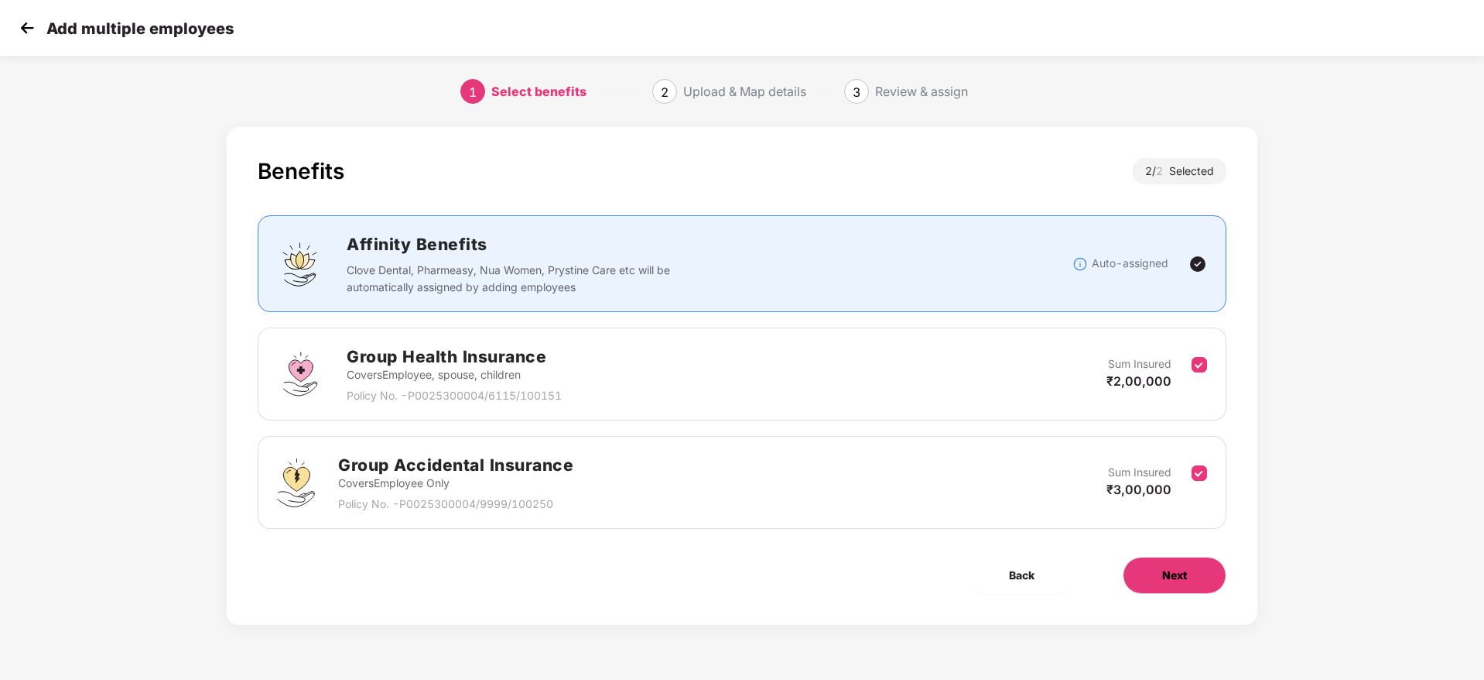
click at [1148, 568] on button "Next" at bounding box center [1175, 574] width 104 height 37
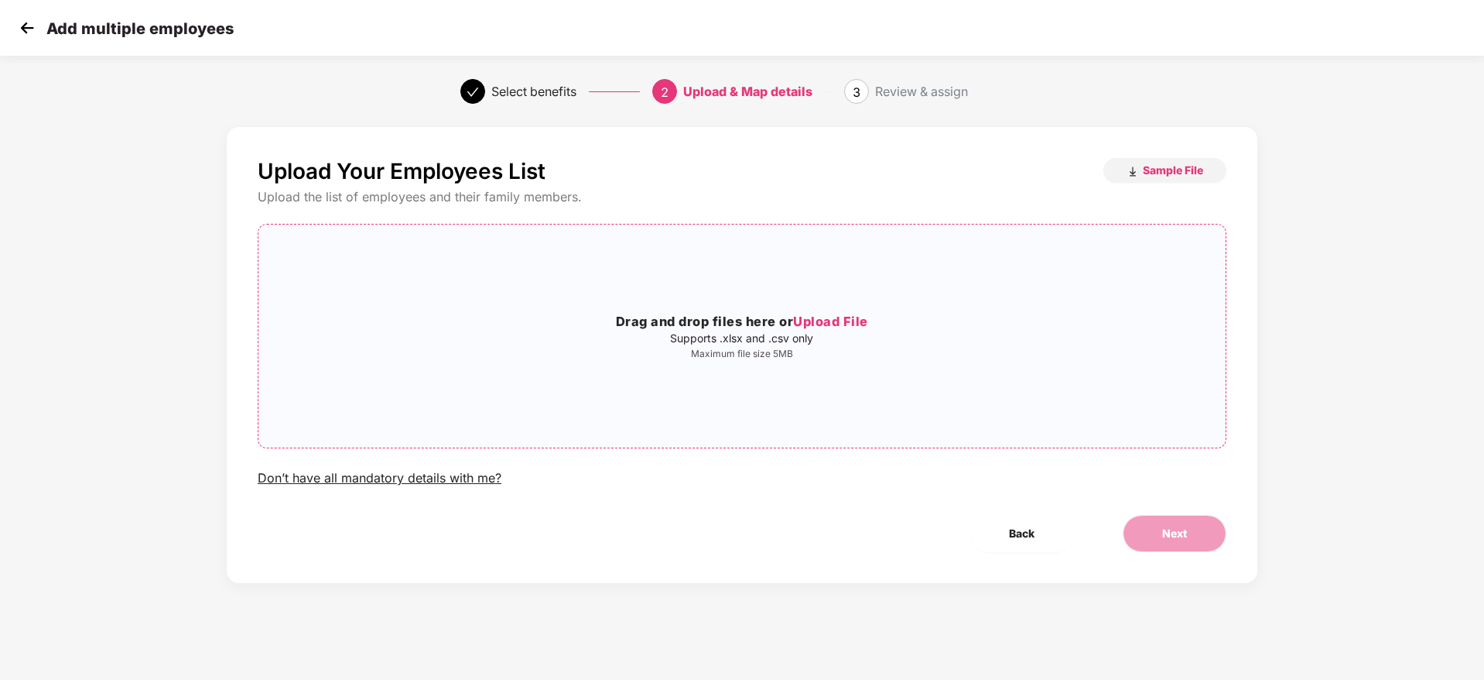
click at [846, 338] on p "Supports .xlsx and .csv only" at bounding box center [741, 338] width 967 height 12
click at [1173, 536] on span "Next" at bounding box center [1174, 533] width 25 height 17
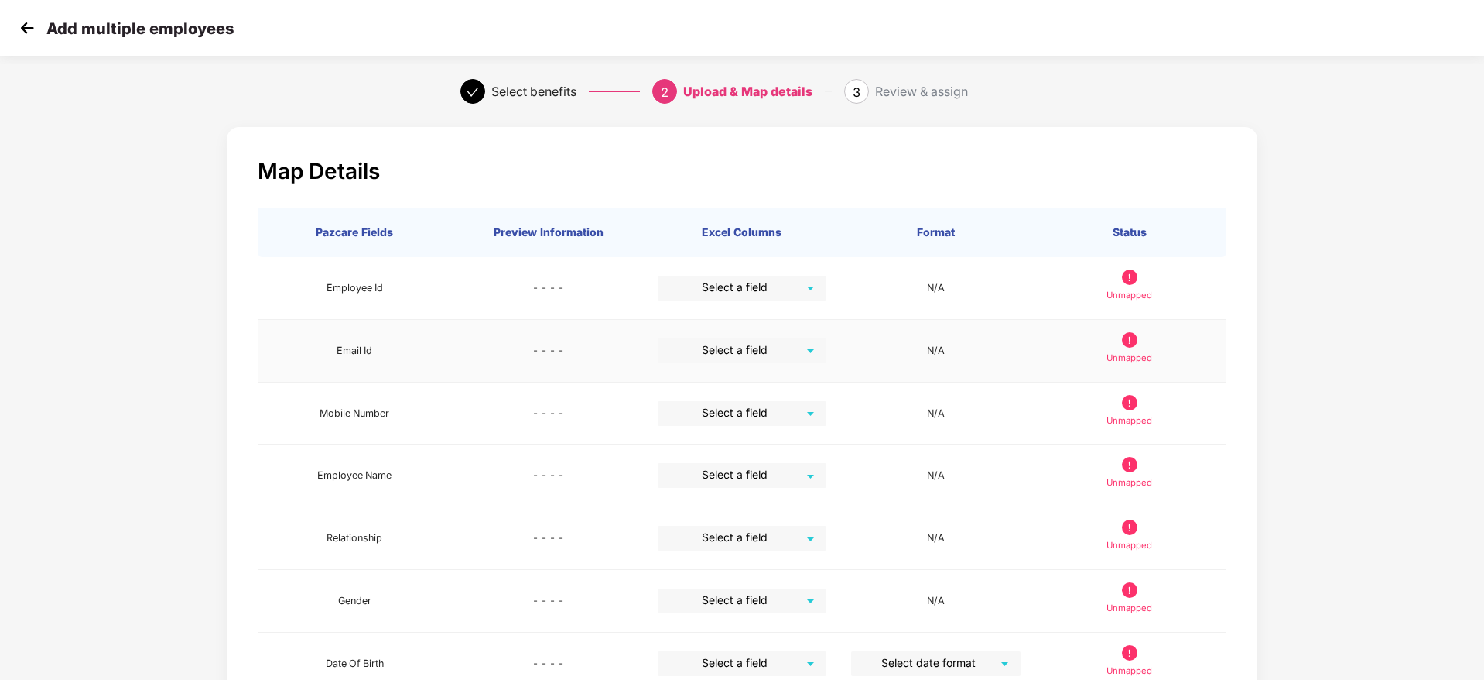
scroll to position [213, 2]
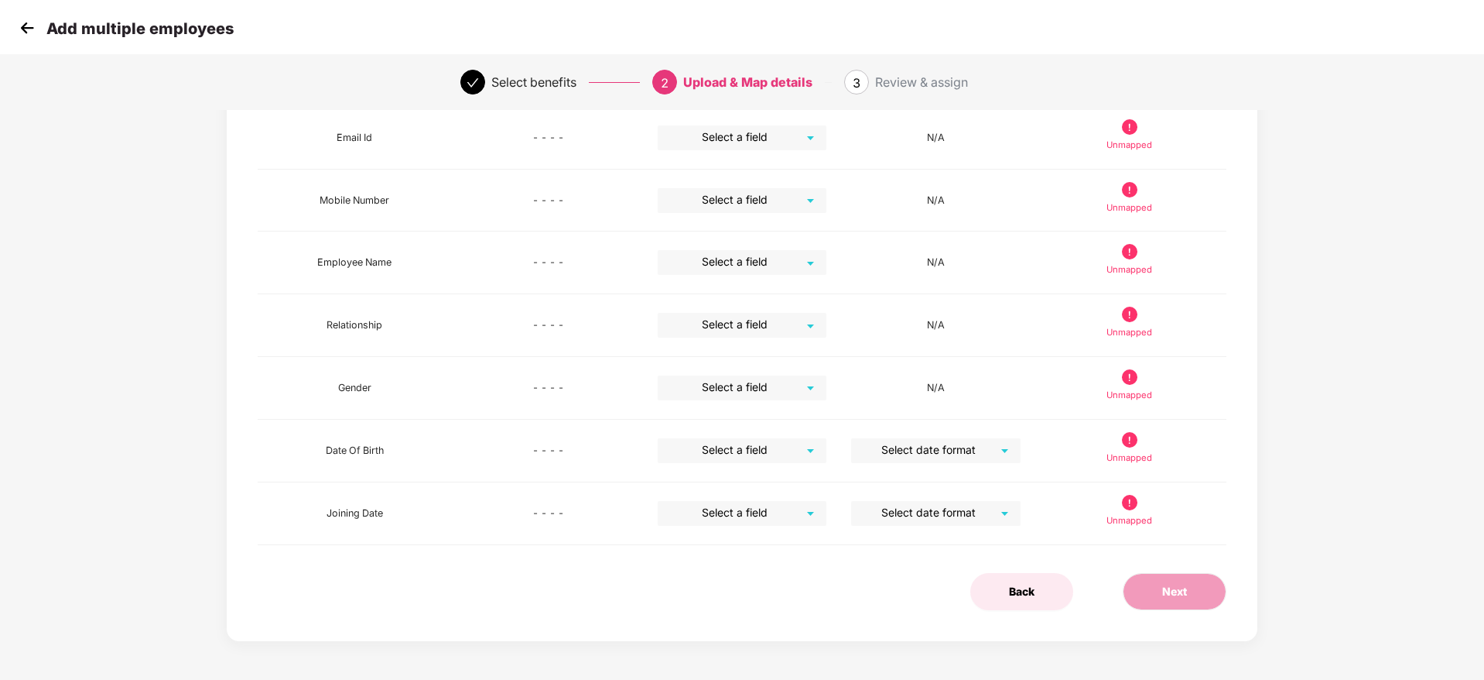
click at [1019, 590] on span "Back" at bounding box center [1022, 591] width 26 height 17
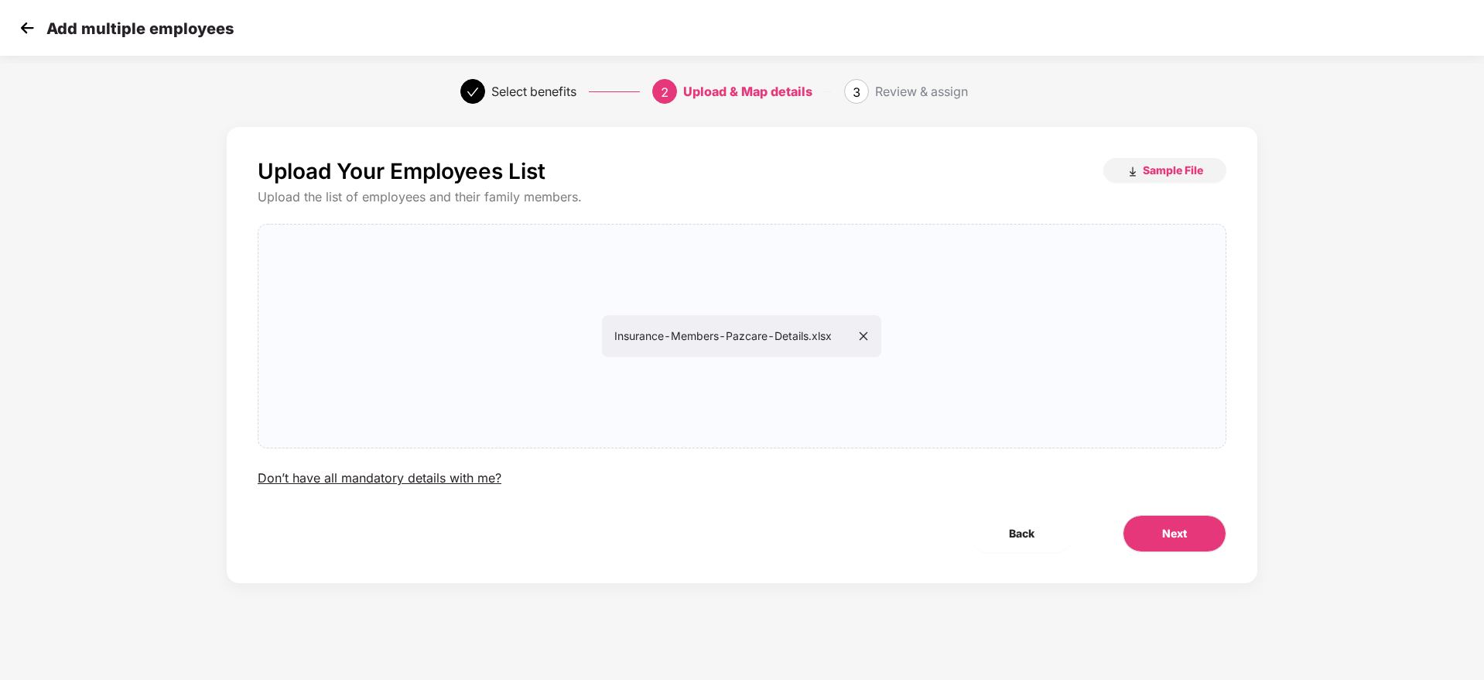
scroll to position [0, 2]
click at [865, 329] on span "Insurance-Members-Pazcare-Details.xlsx" at bounding box center [741, 335] width 255 height 13
click at [865, 333] on icon "close" at bounding box center [864, 335] width 9 height 9
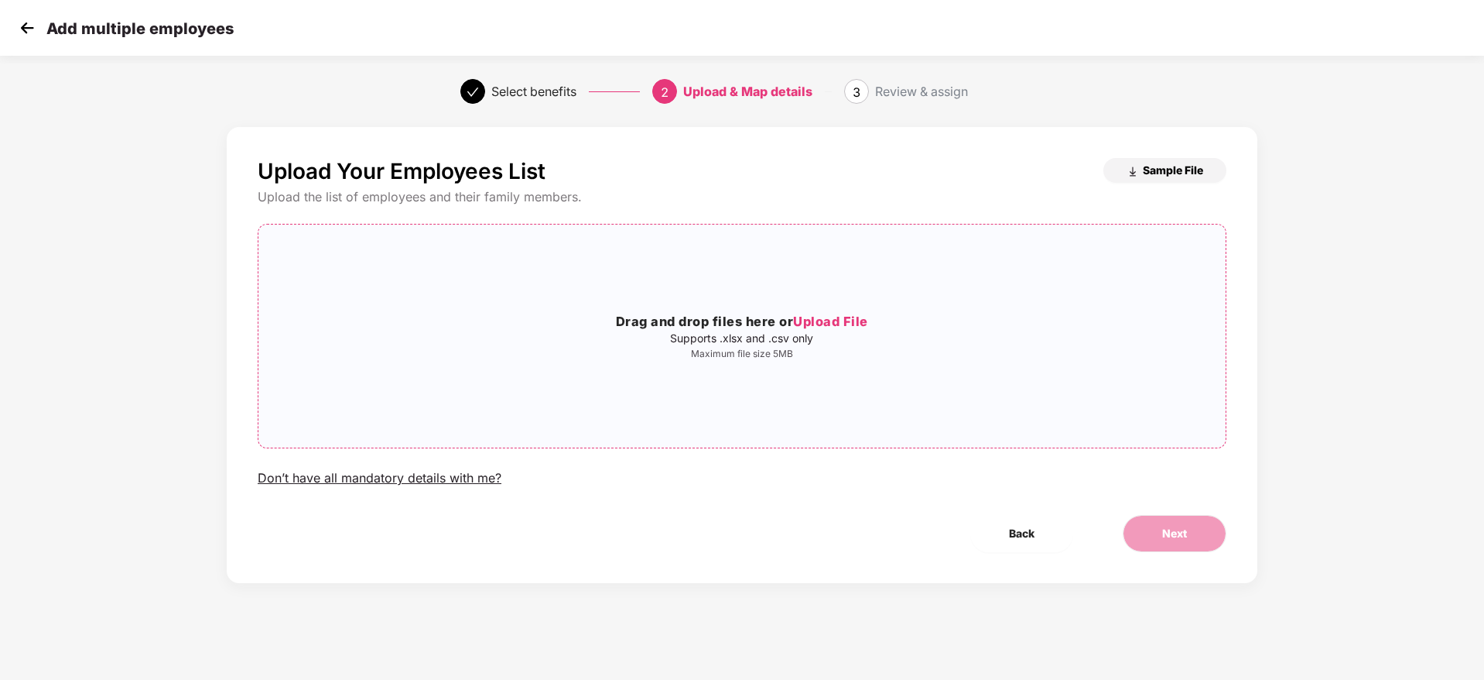
click at [1191, 163] on span "Sample File" at bounding box center [1173, 170] width 60 height 15
click at [858, 320] on span "Upload File" at bounding box center [830, 320] width 75 height 15
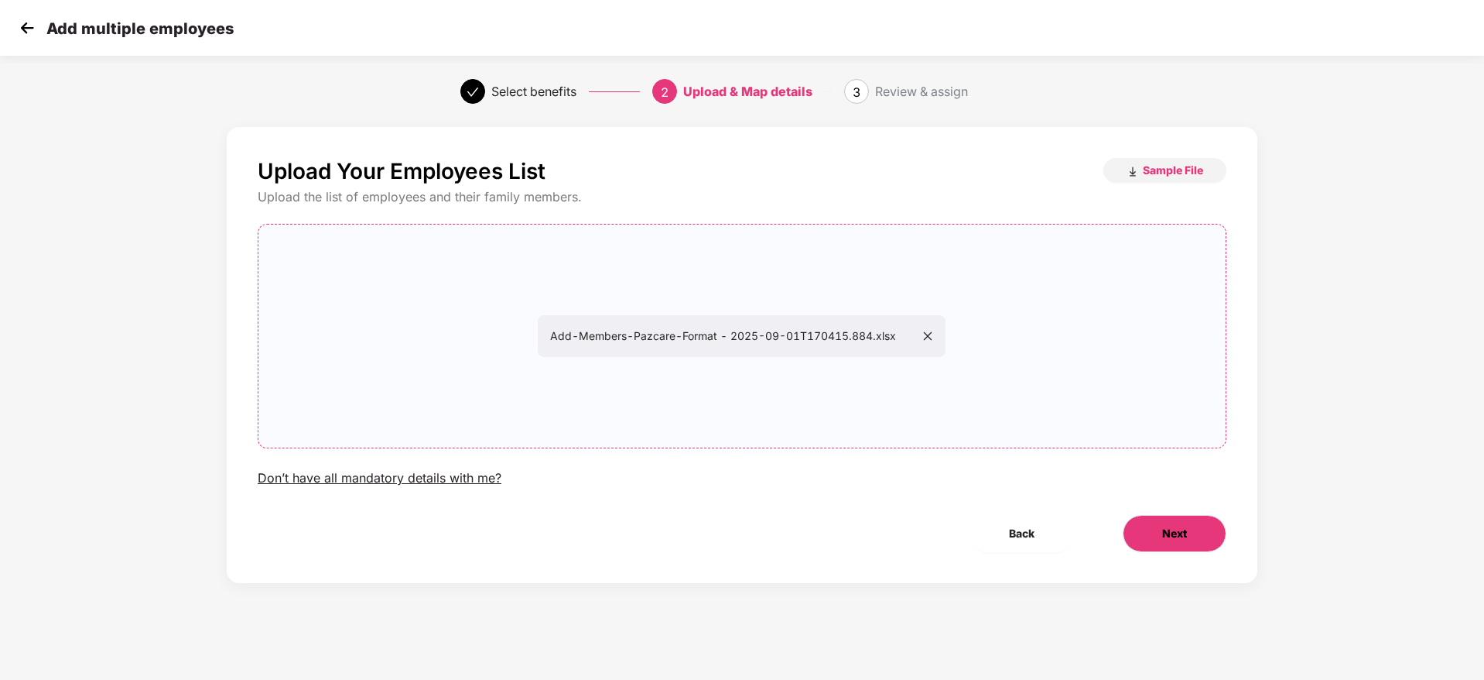
click at [1189, 532] on button "Next" at bounding box center [1175, 533] width 104 height 37
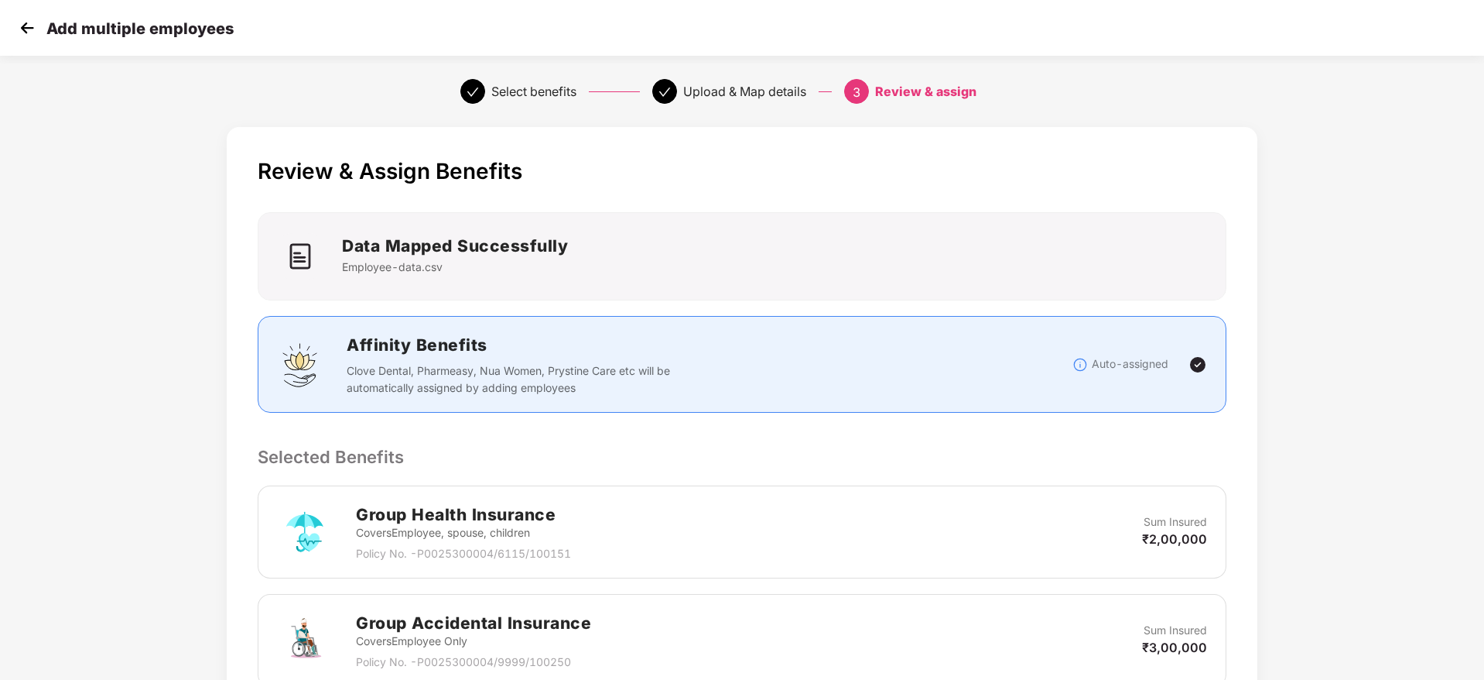
scroll to position [292, 2]
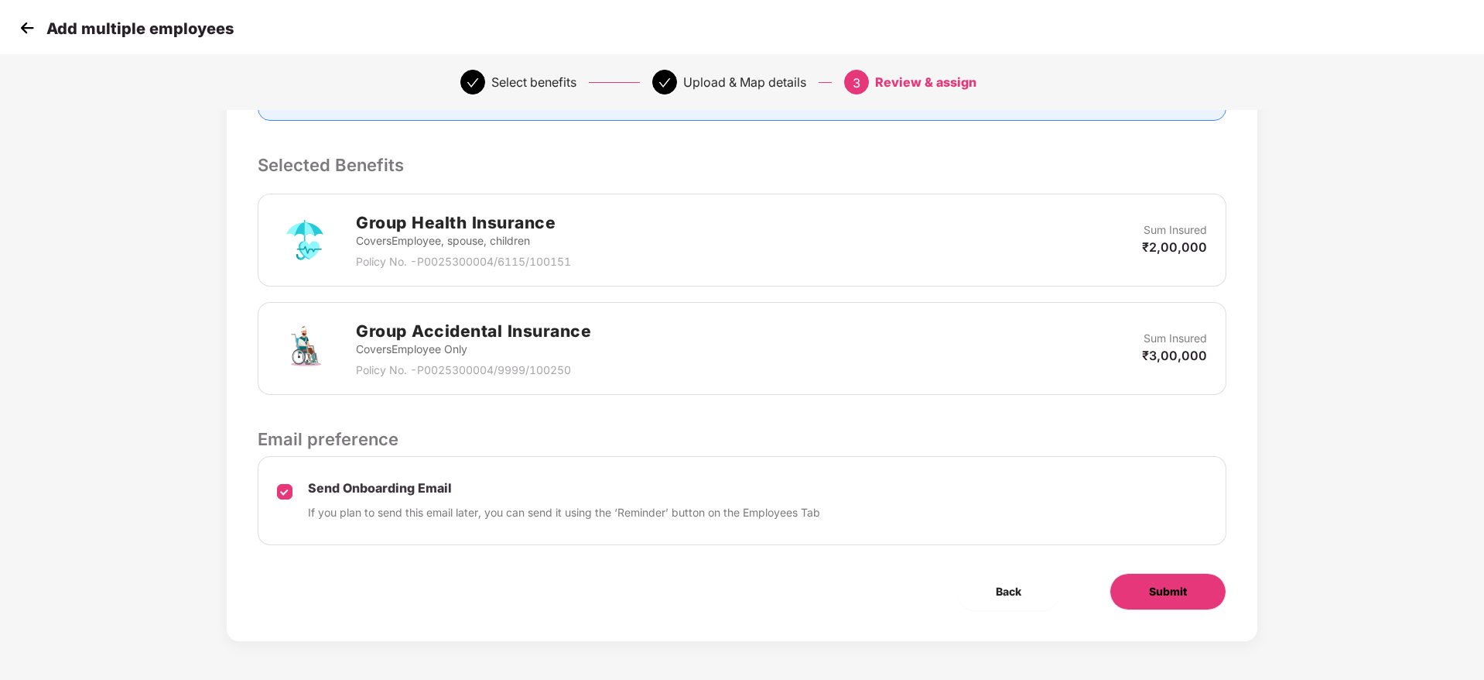
click at [1159, 604] on button "Submit" at bounding box center [1168, 591] width 117 height 37
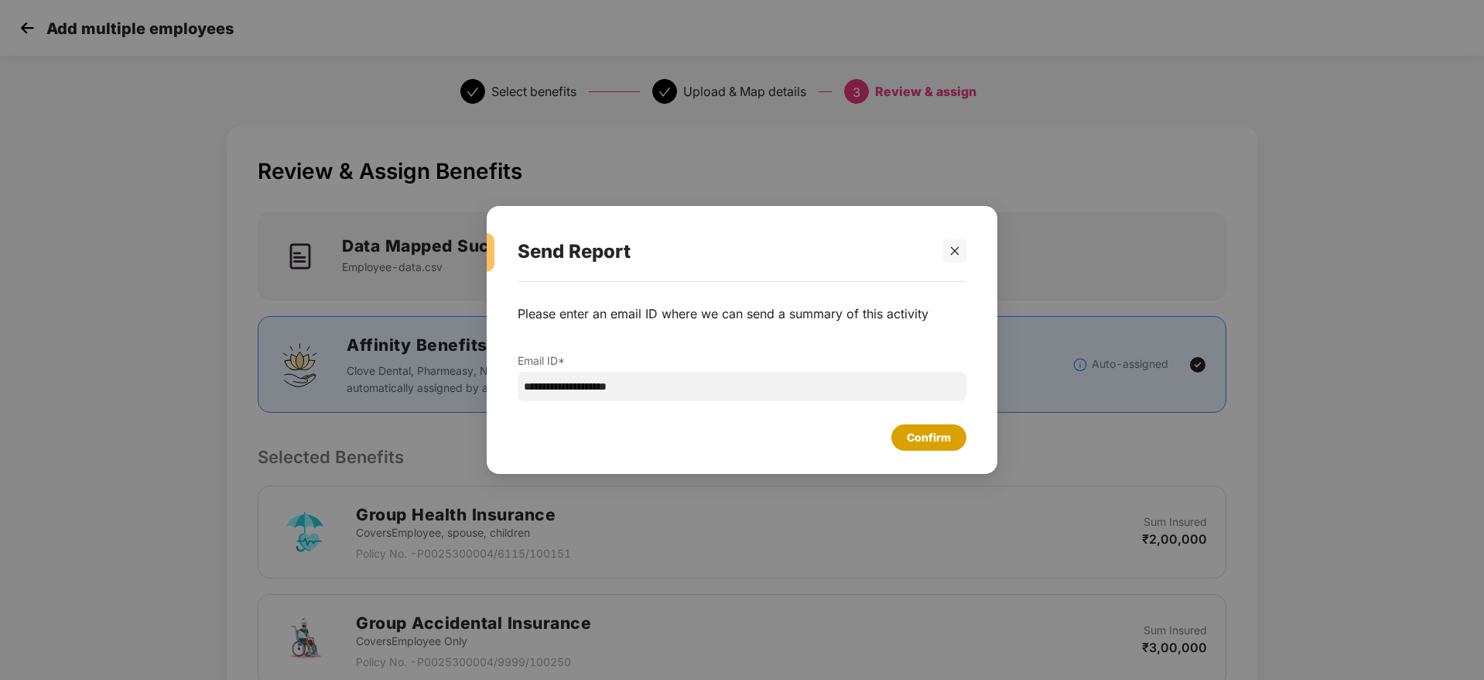
click at [932, 430] on div "Confirm" at bounding box center [929, 437] width 44 height 17
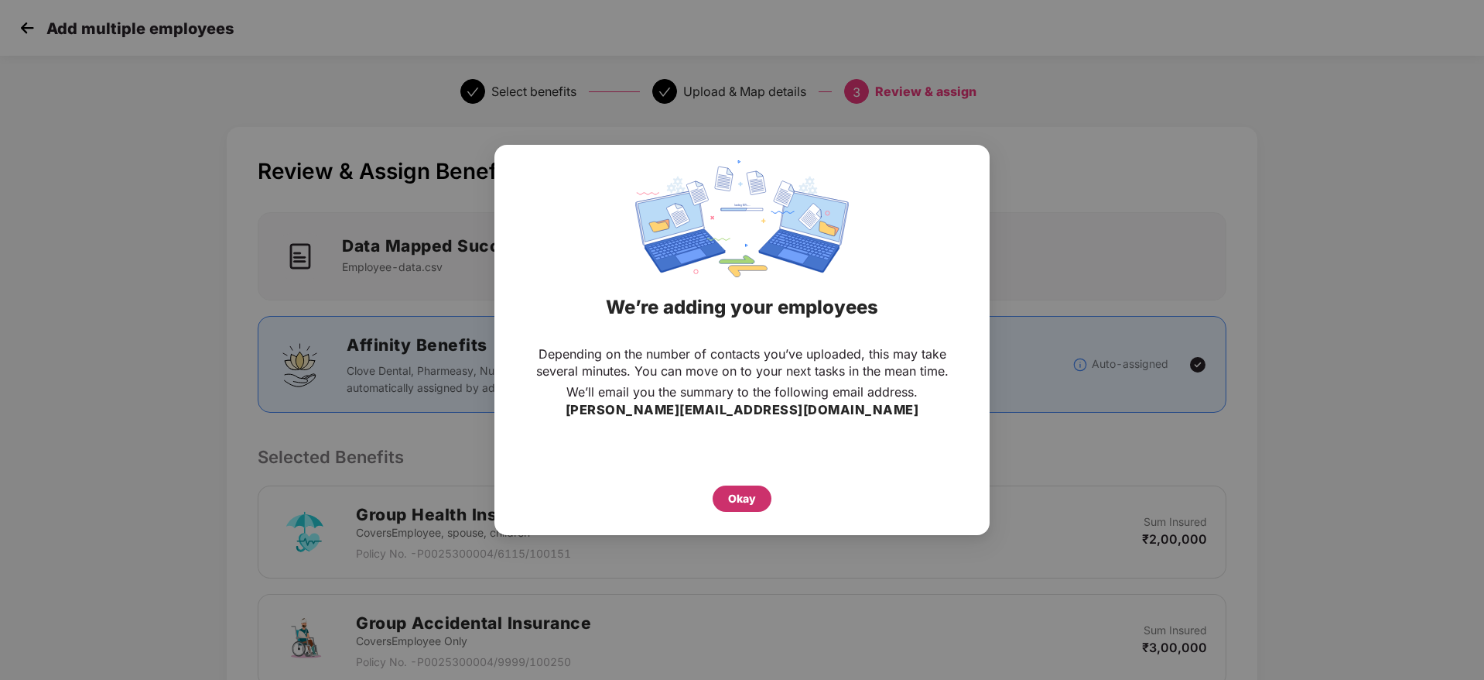
click at [722, 508] on div "Okay" at bounding box center [742, 498] width 59 height 26
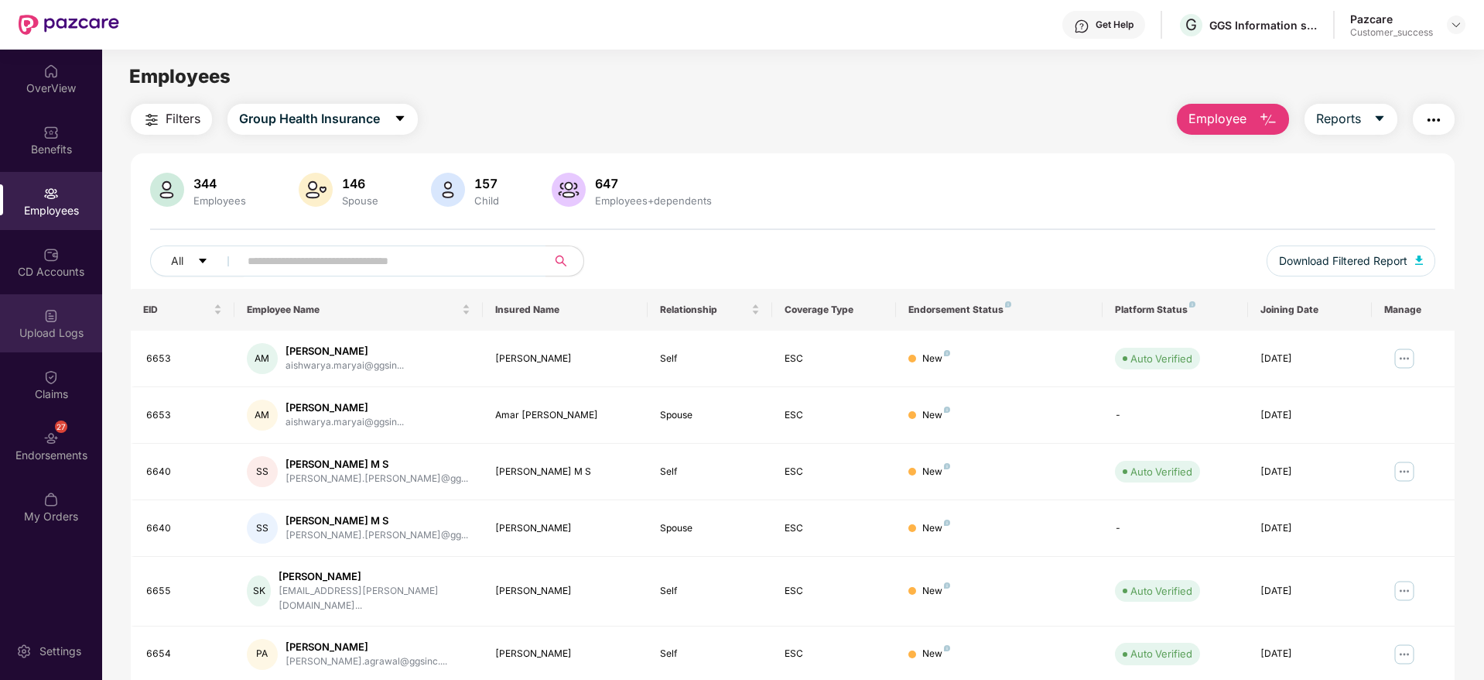
click at [47, 323] on img at bounding box center [50, 315] width 15 height 15
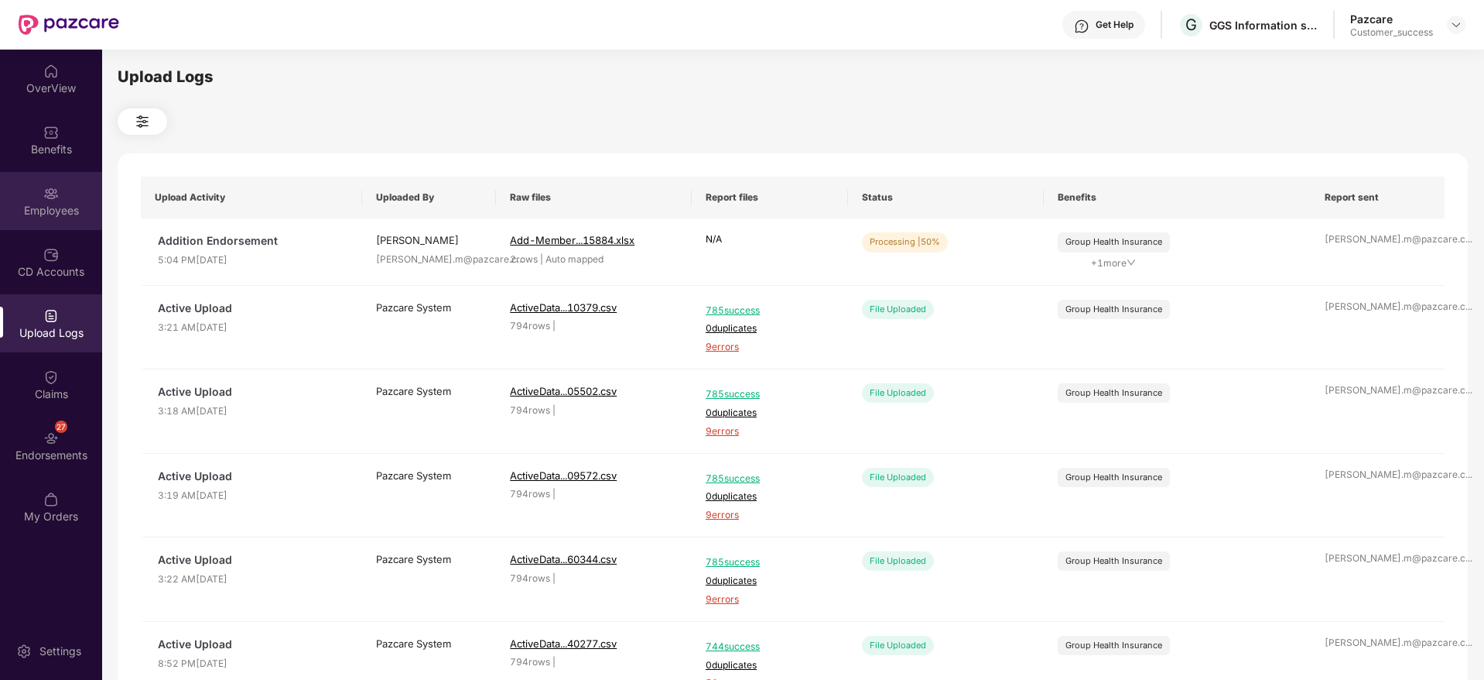
click at [37, 194] on div "Employees" at bounding box center [51, 201] width 102 height 58
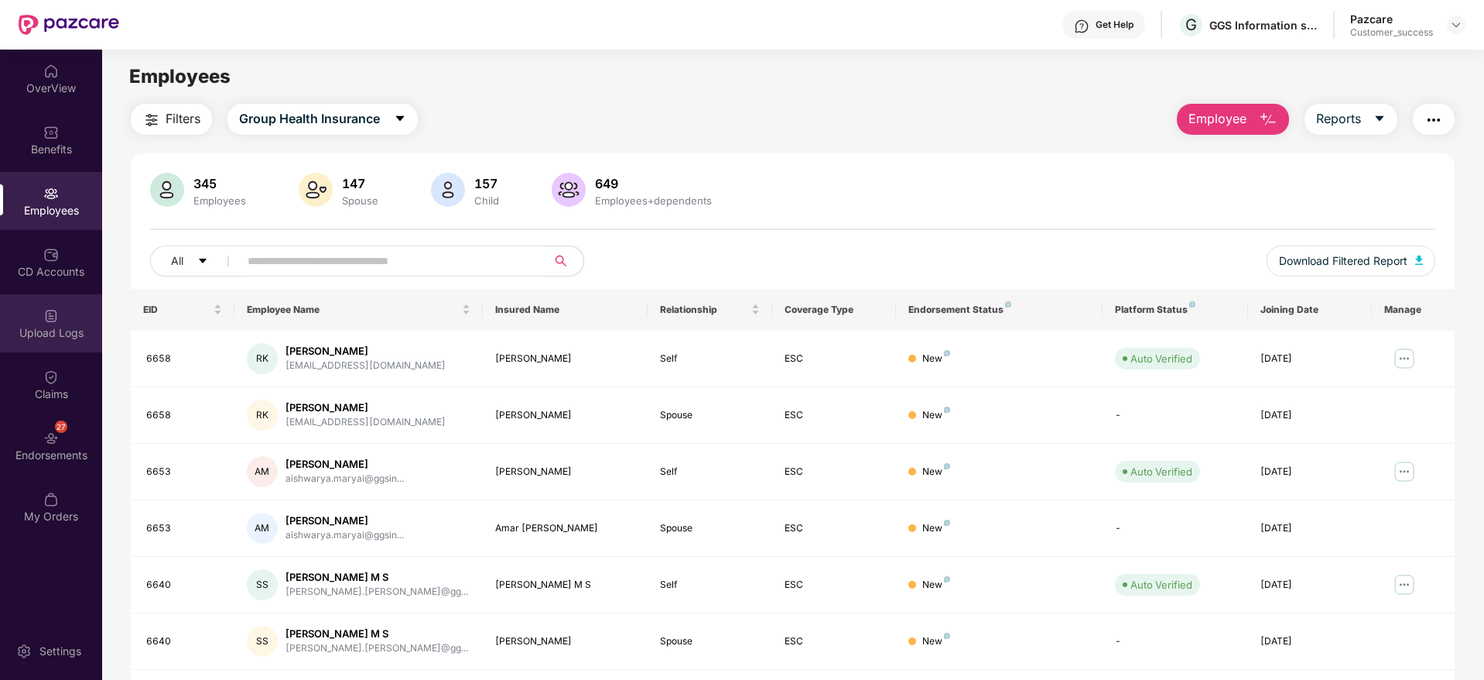
click at [56, 314] on img at bounding box center [50, 315] width 15 height 15
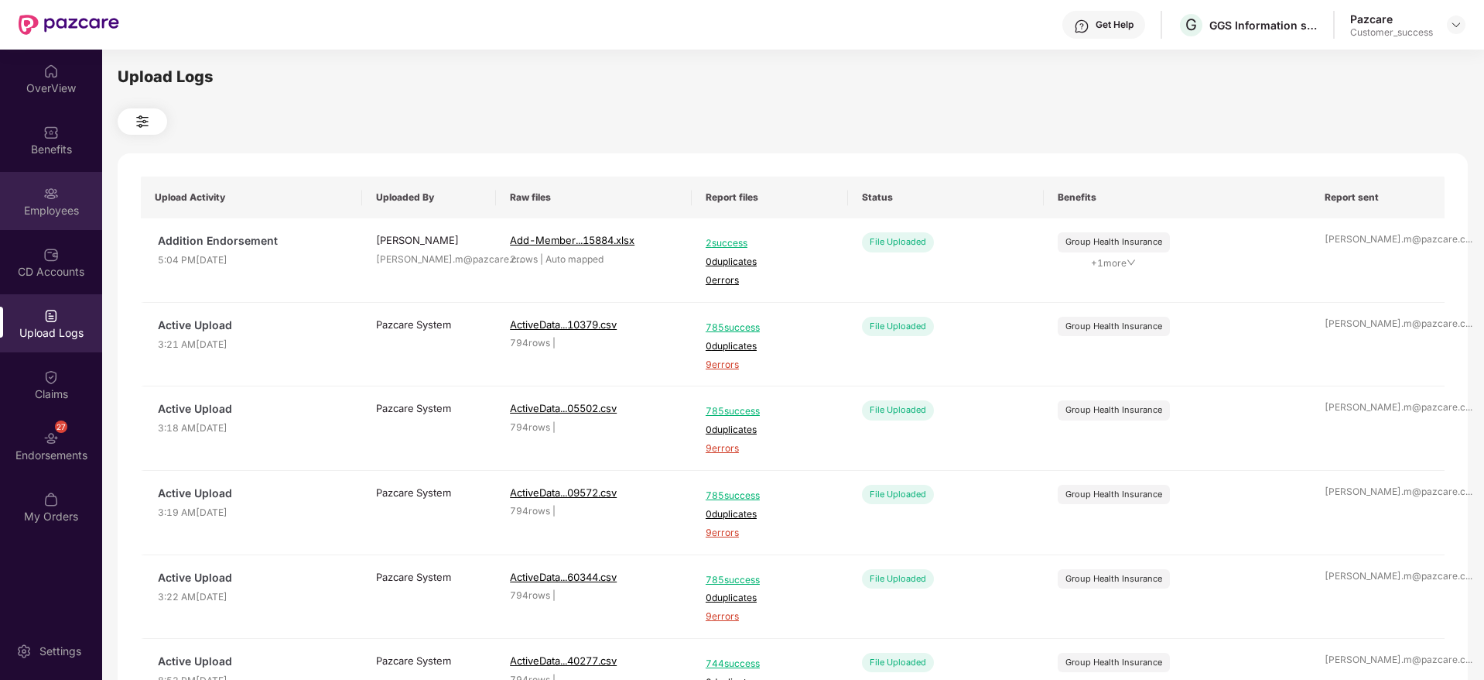
click at [53, 191] on img at bounding box center [50, 193] width 15 height 15
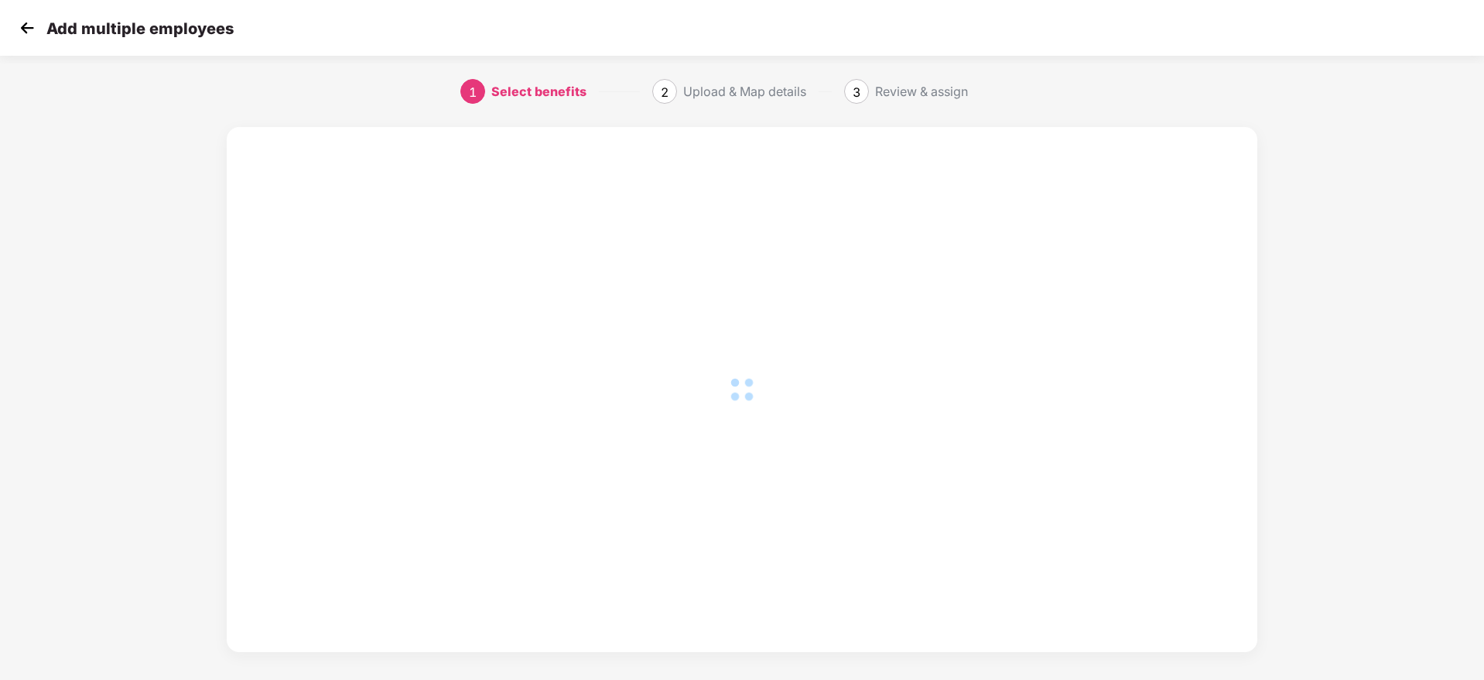
scroll to position [0, 2]
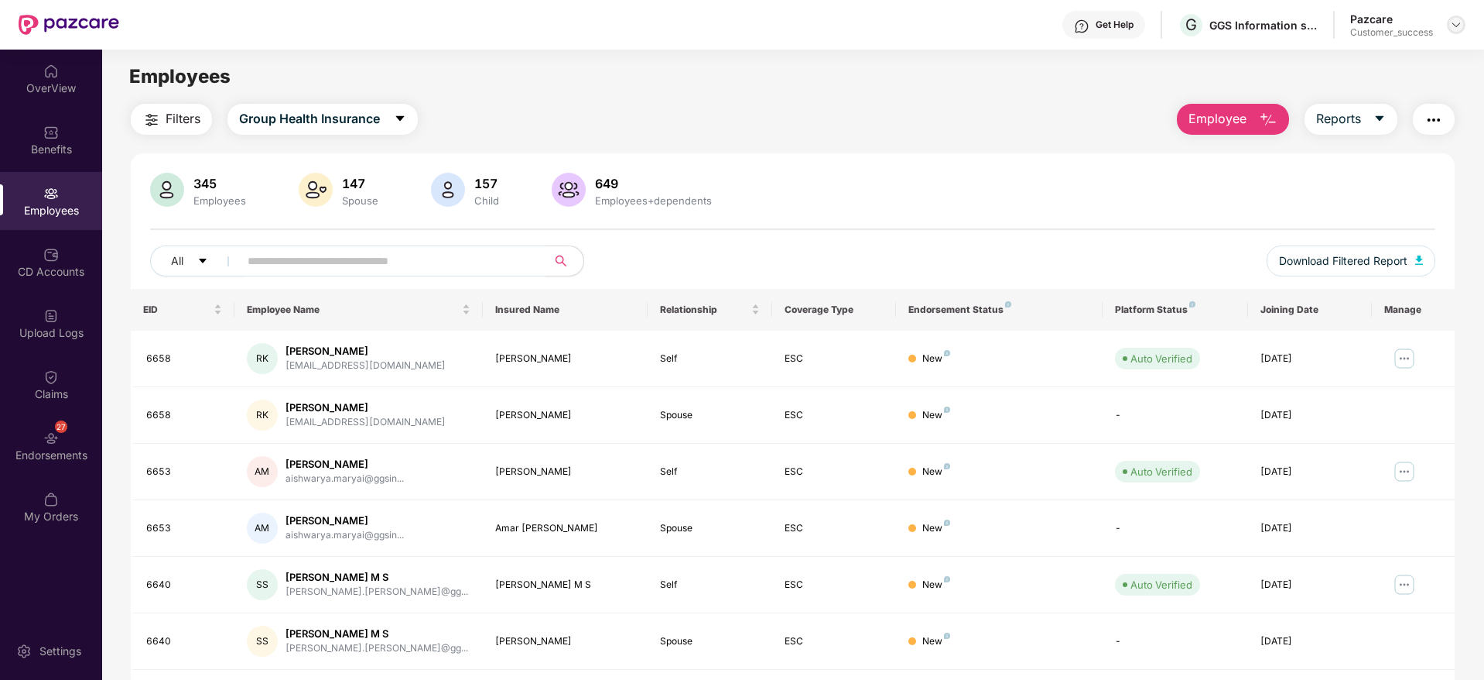
click at [1464, 28] on div at bounding box center [1456, 24] width 19 height 19
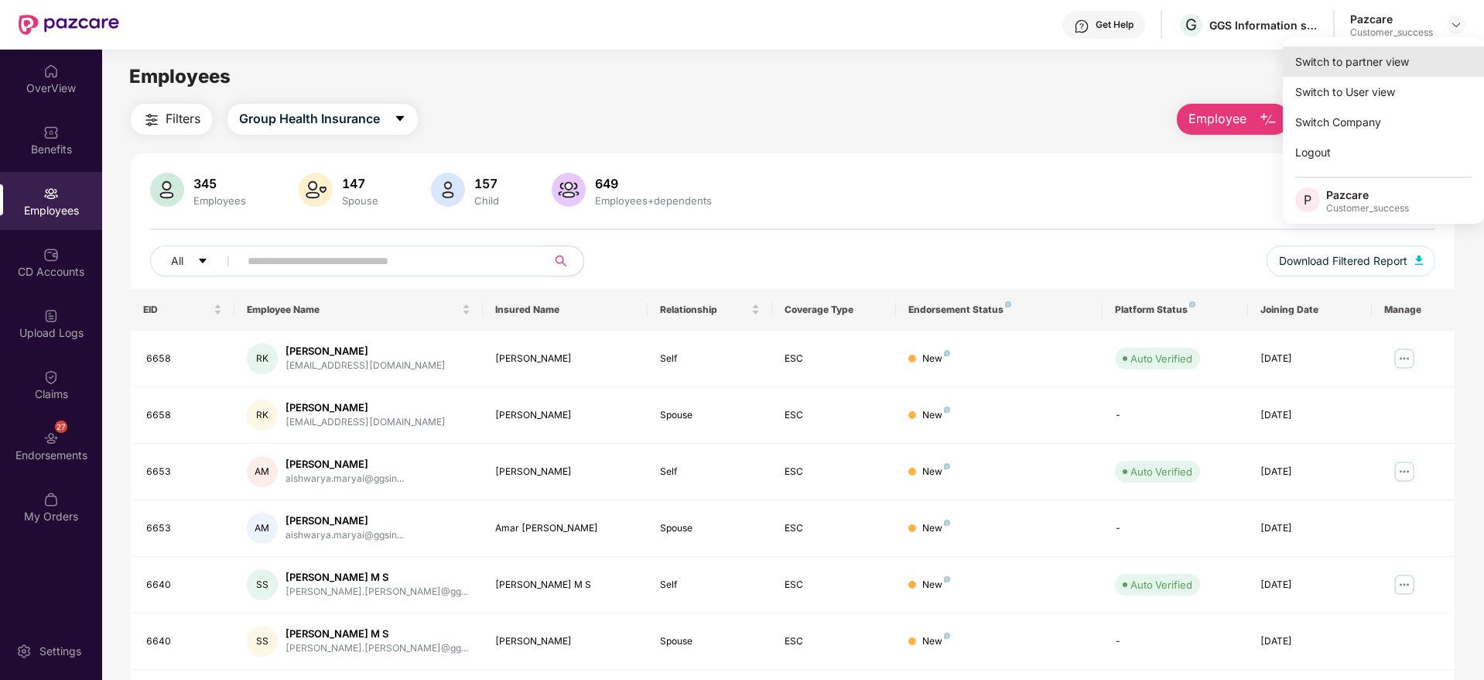
click at [1420, 53] on div "Switch to partner view" at bounding box center [1383, 61] width 201 height 30
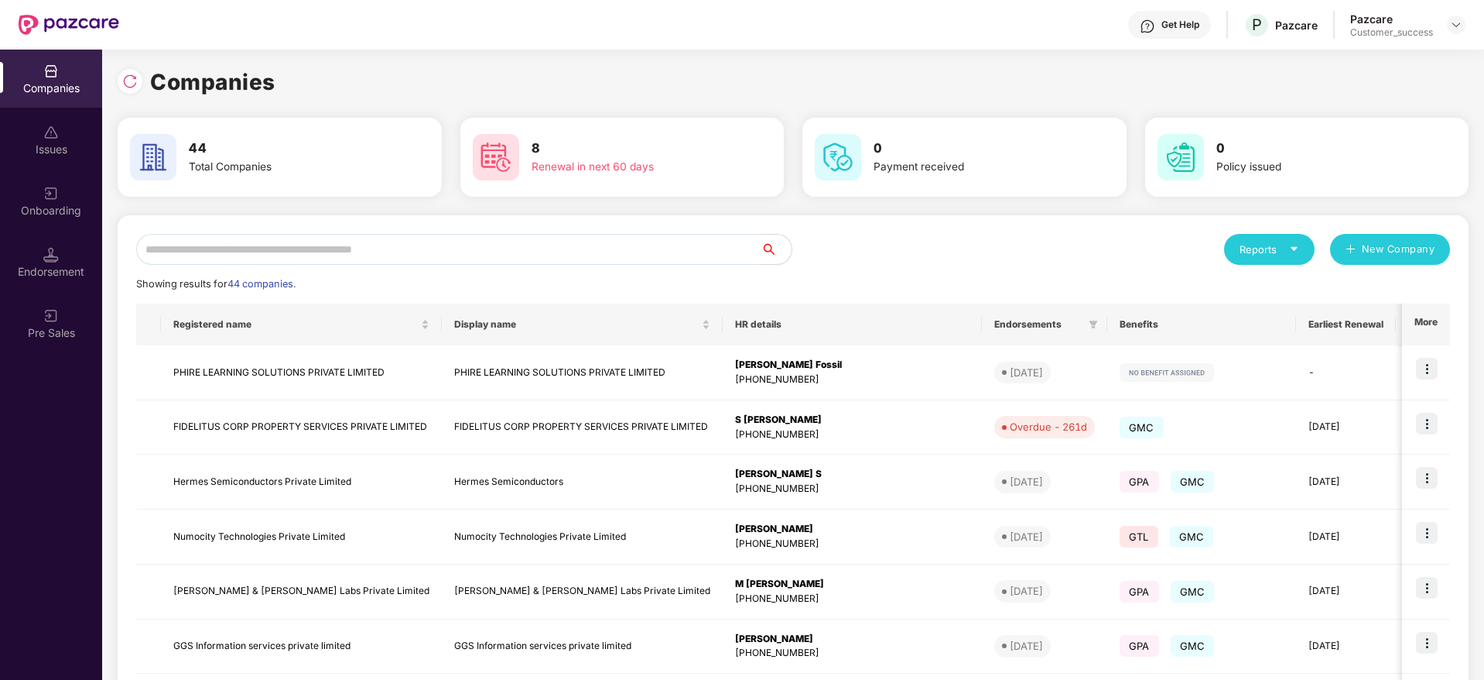
click at [574, 234] on input "text" at bounding box center [448, 249] width 625 height 31
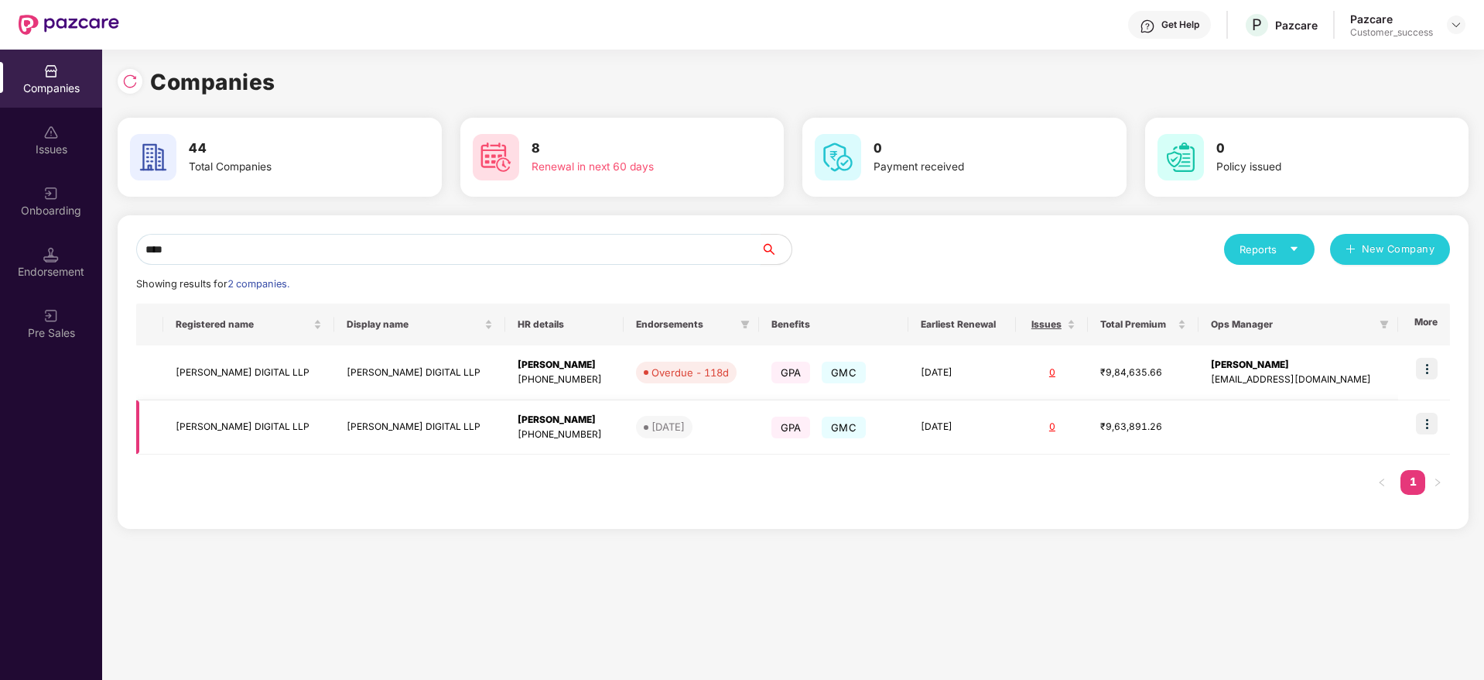
type input "****"
click at [1436, 427] on img at bounding box center [1427, 424] width 22 height 22
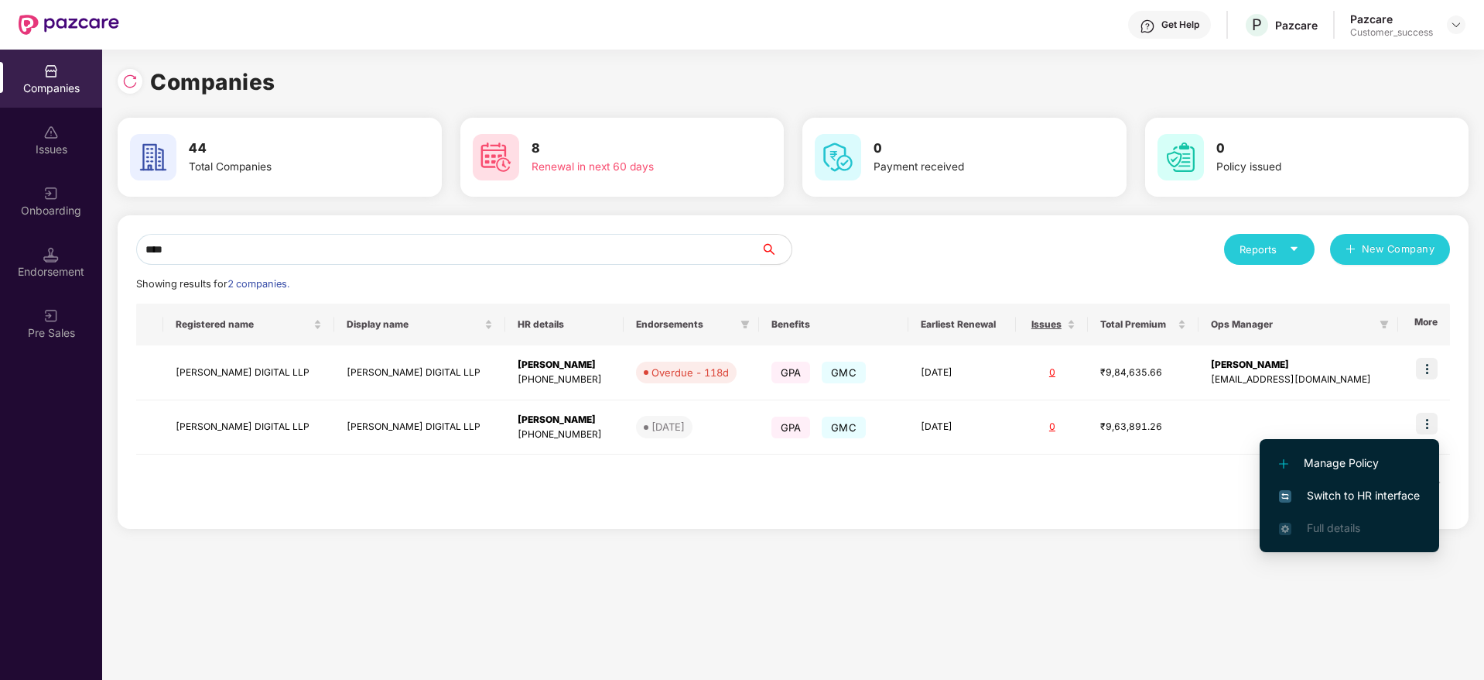
click at [1371, 501] on span "Switch to HR interface" at bounding box center [1349, 495] width 141 height 17
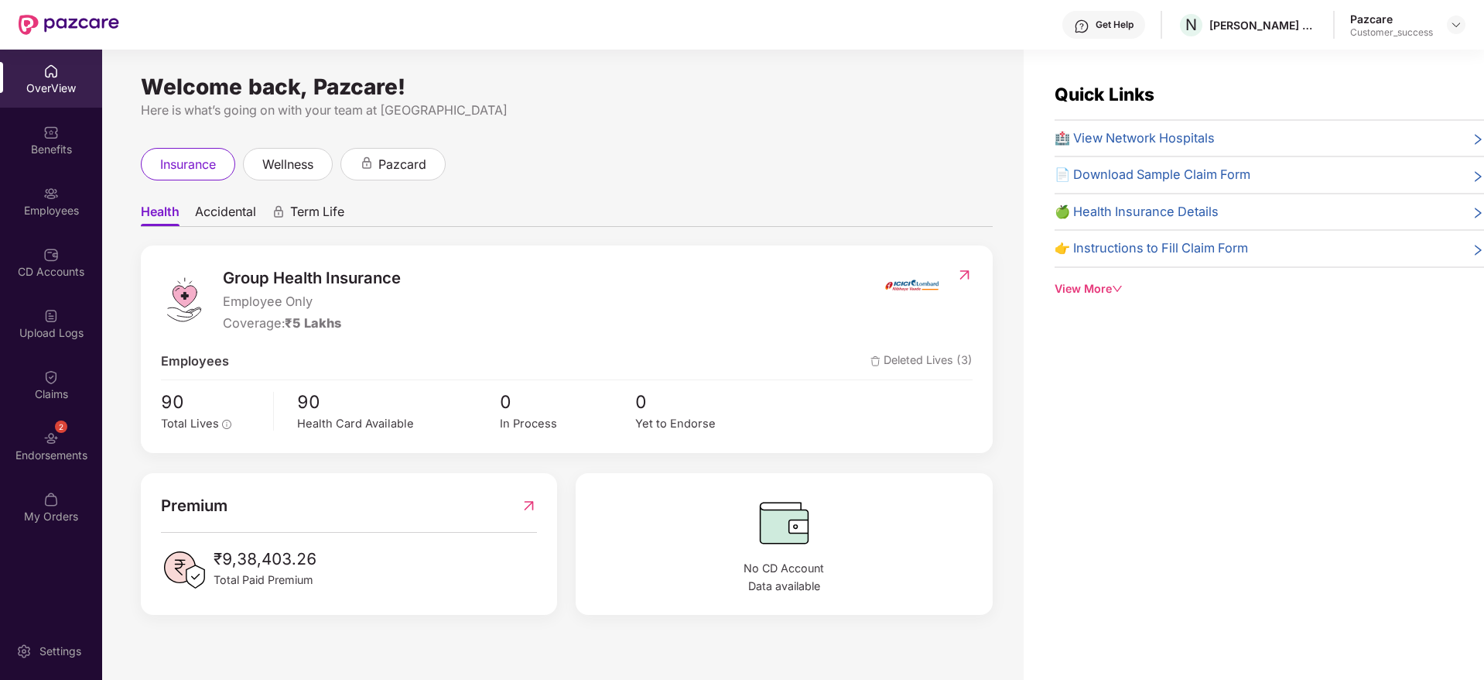
click at [43, 186] on img at bounding box center [50, 193] width 15 height 15
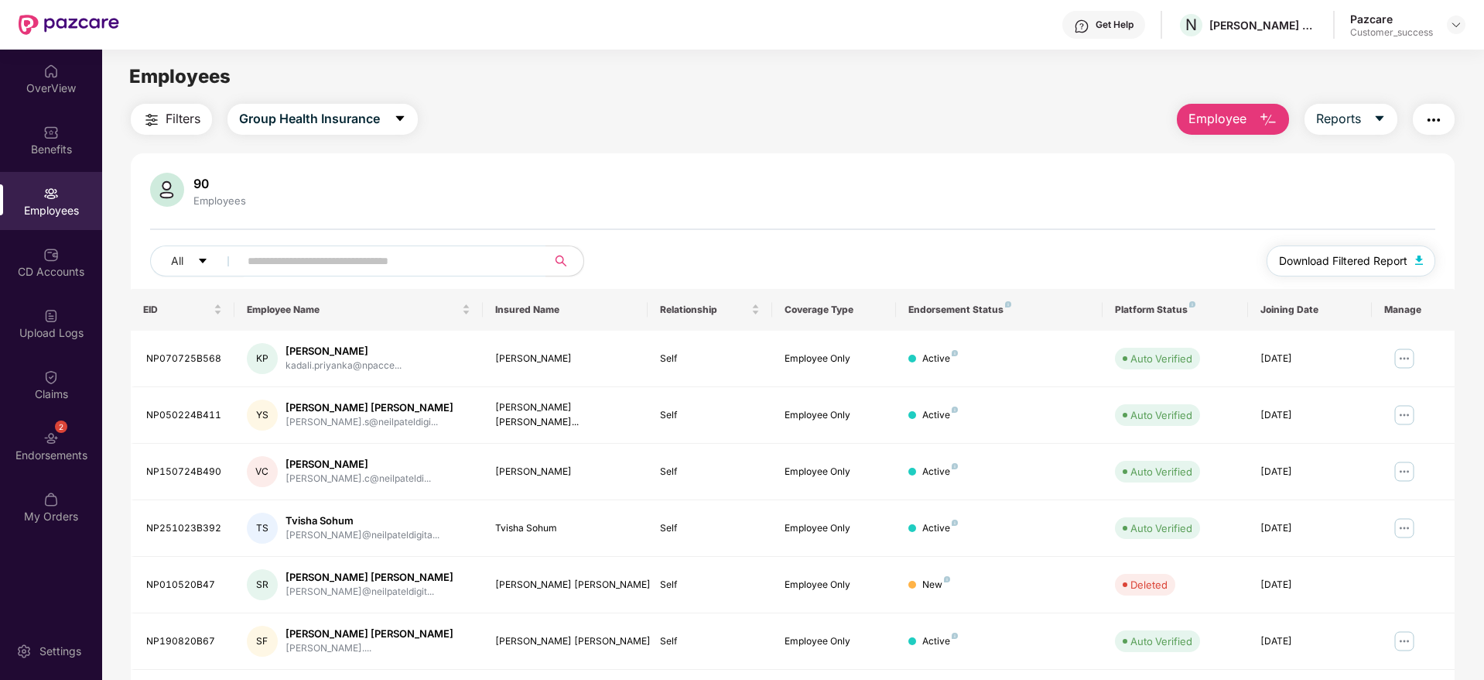
click at [1336, 272] on button "Download Filtered Report" at bounding box center [1351, 260] width 169 height 31
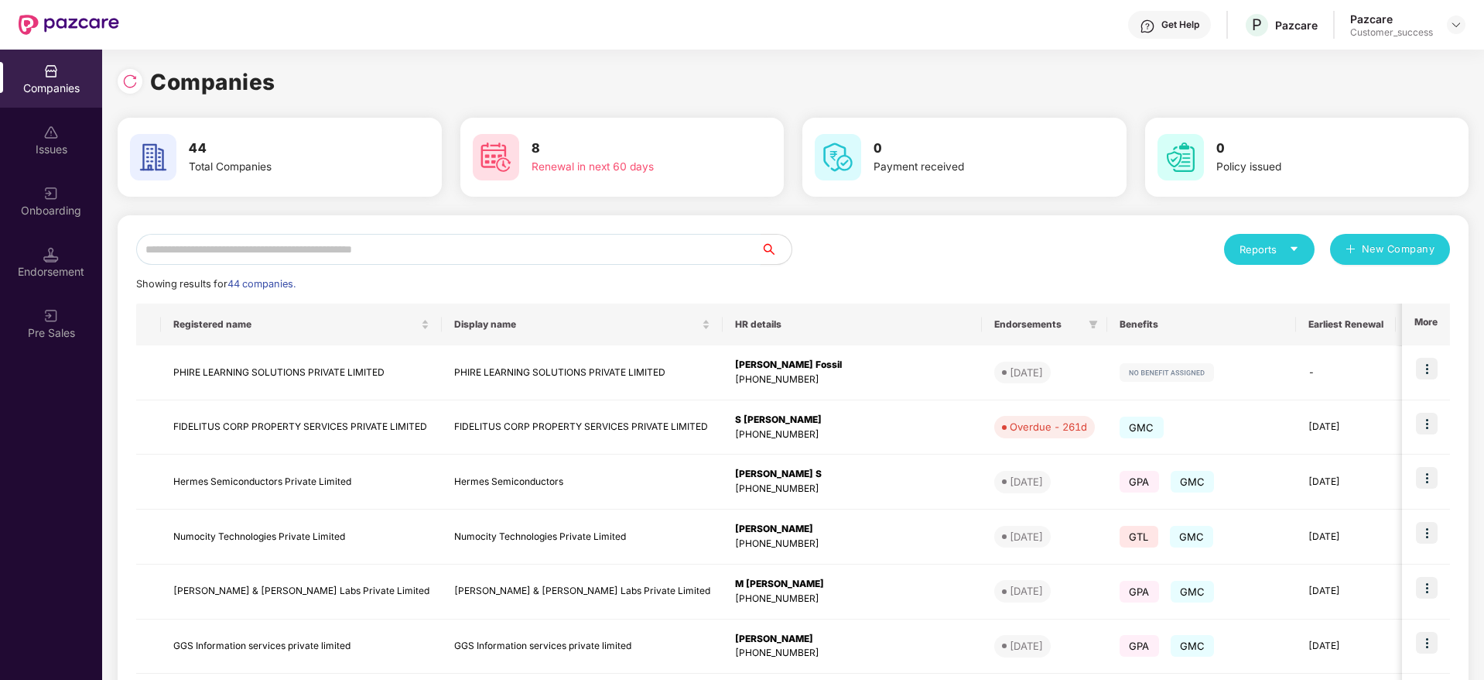
click at [549, 242] on input "text" at bounding box center [448, 249] width 625 height 31
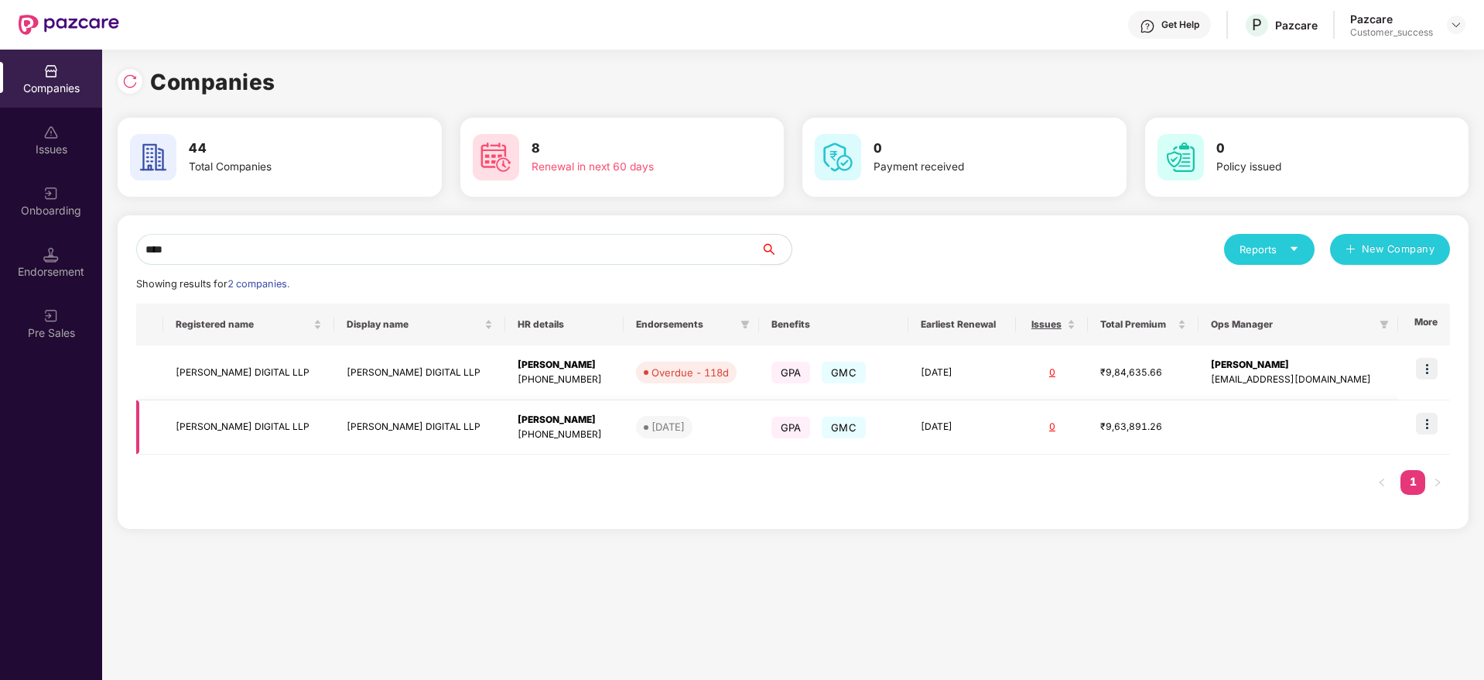
type input "****"
click at [1433, 416] on img at bounding box center [1427, 424] width 22 height 22
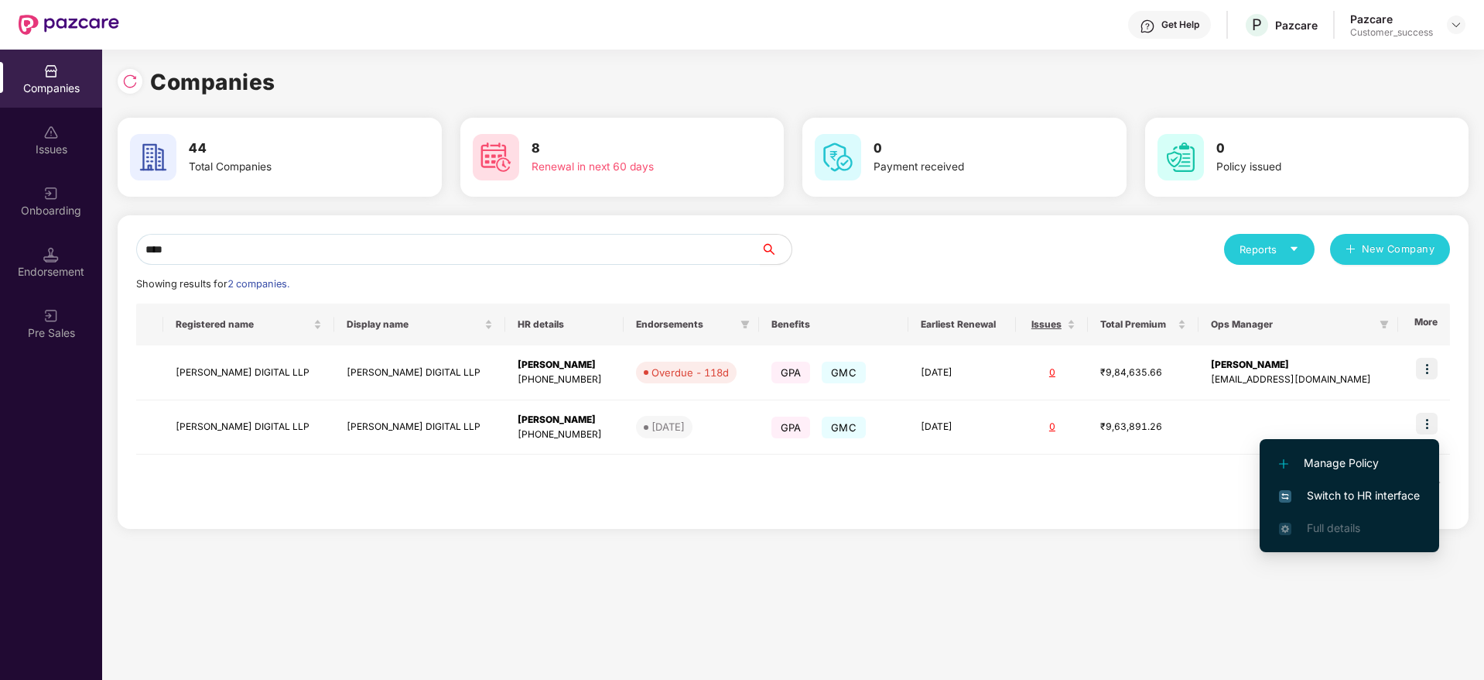
click at [1364, 495] on span "Switch to HR interface" at bounding box center [1349, 495] width 141 height 17
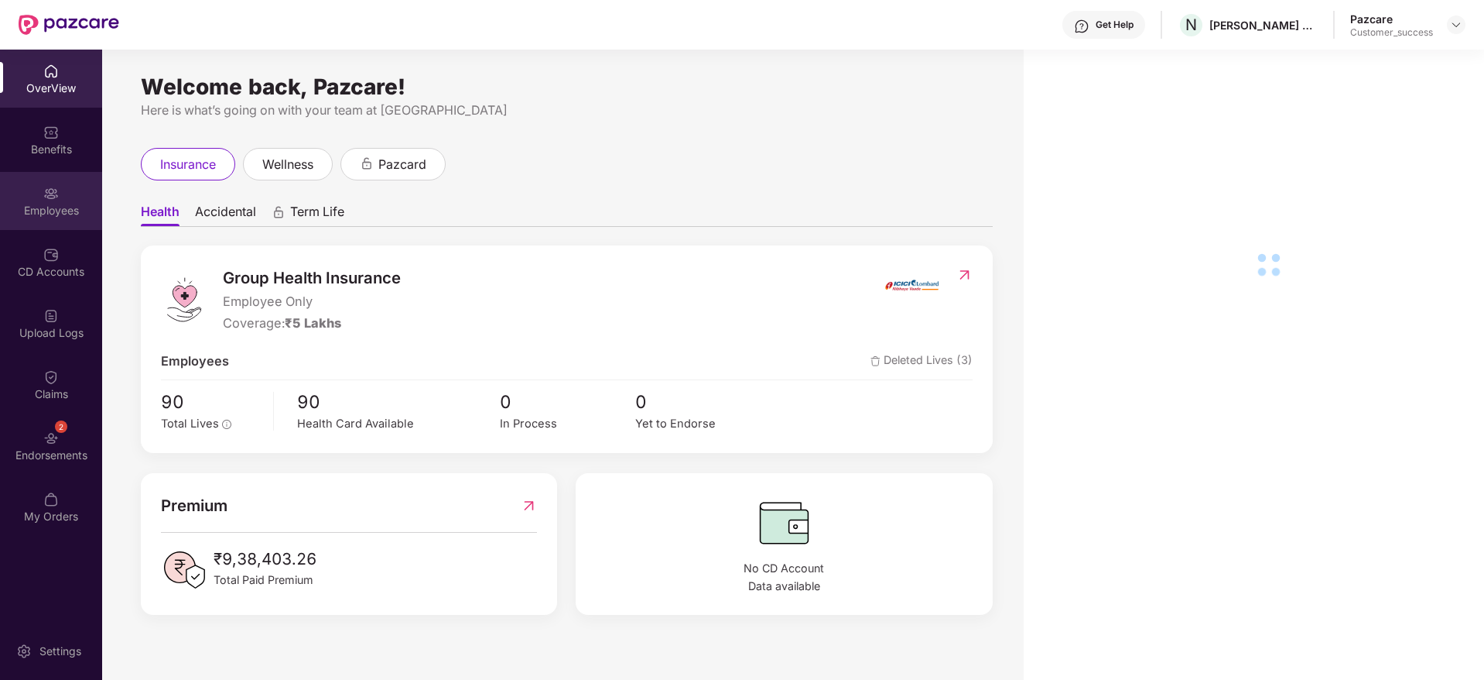
click at [52, 201] on div "Employees" at bounding box center [51, 201] width 102 height 58
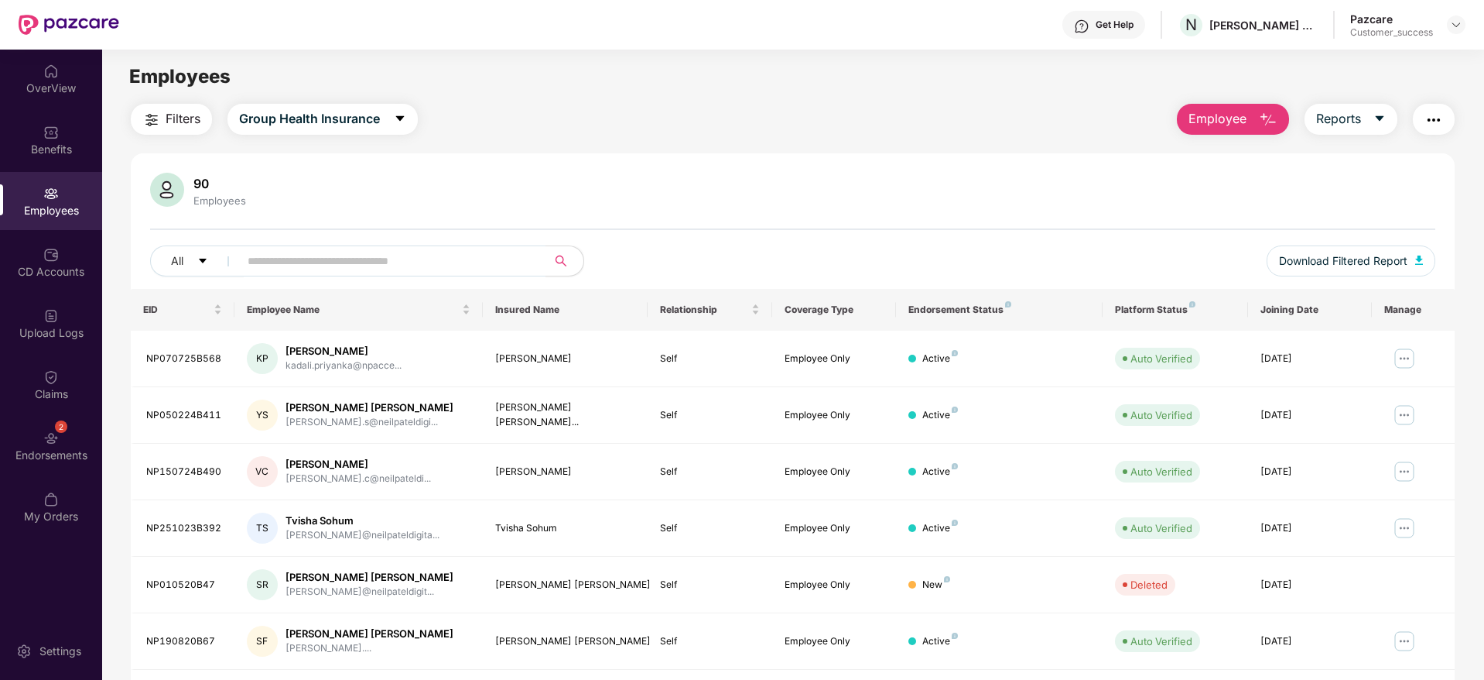
click at [1214, 127] on span "Employee" at bounding box center [1218, 118] width 58 height 19
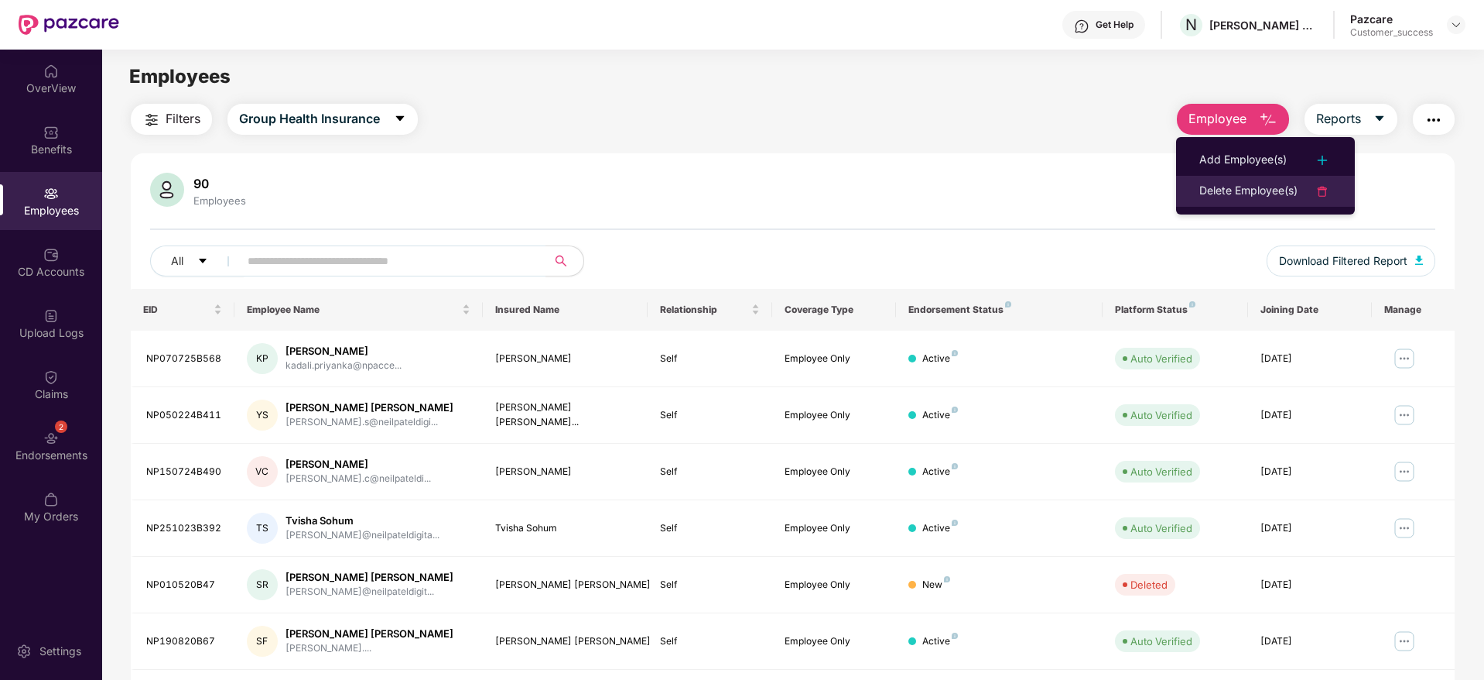
click at [1215, 176] on li "Delete Employee(s)" at bounding box center [1265, 191] width 179 height 31
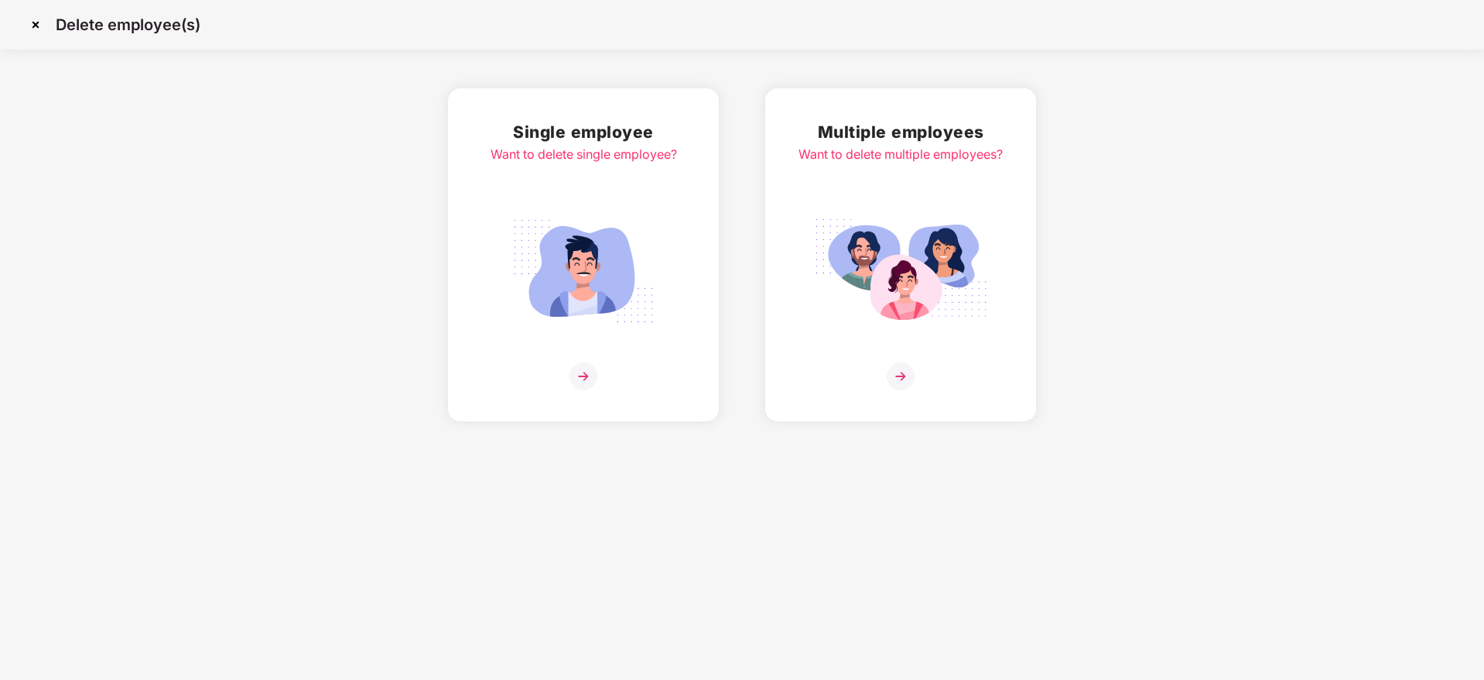
click at [36, 30] on img at bounding box center [35, 24] width 25 height 25
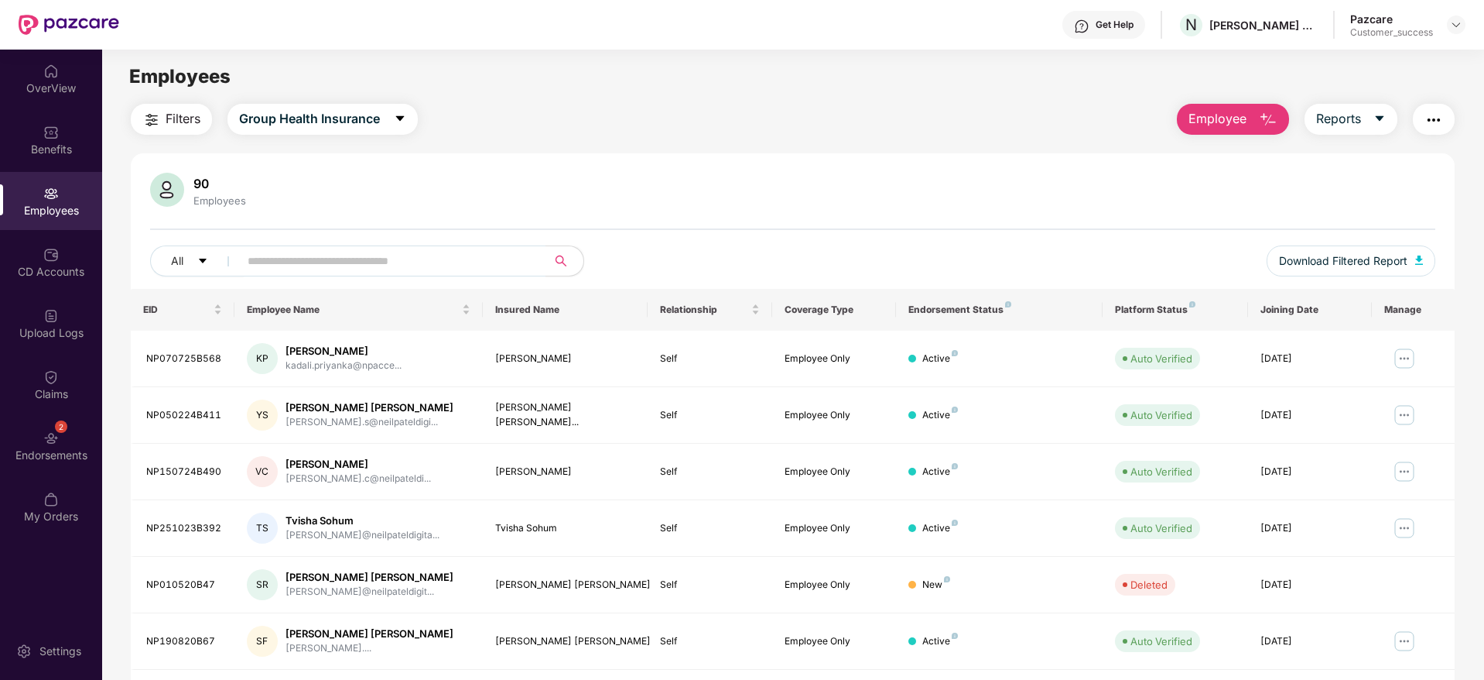
click at [1237, 119] on span "Employee" at bounding box center [1218, 118] width 58 height 19
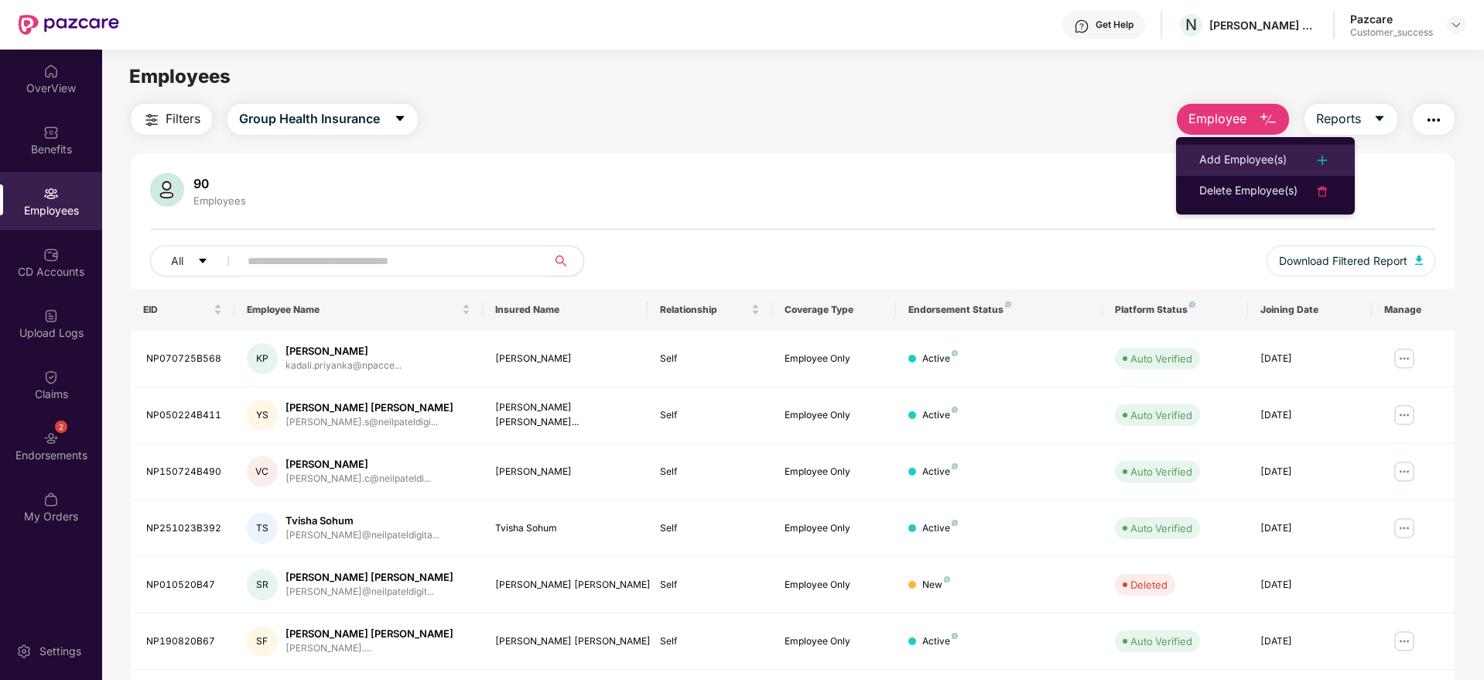
click at [1223, 166] on div "Add Employee(s)" at bounding box center [1243, 160] width 87 height 19
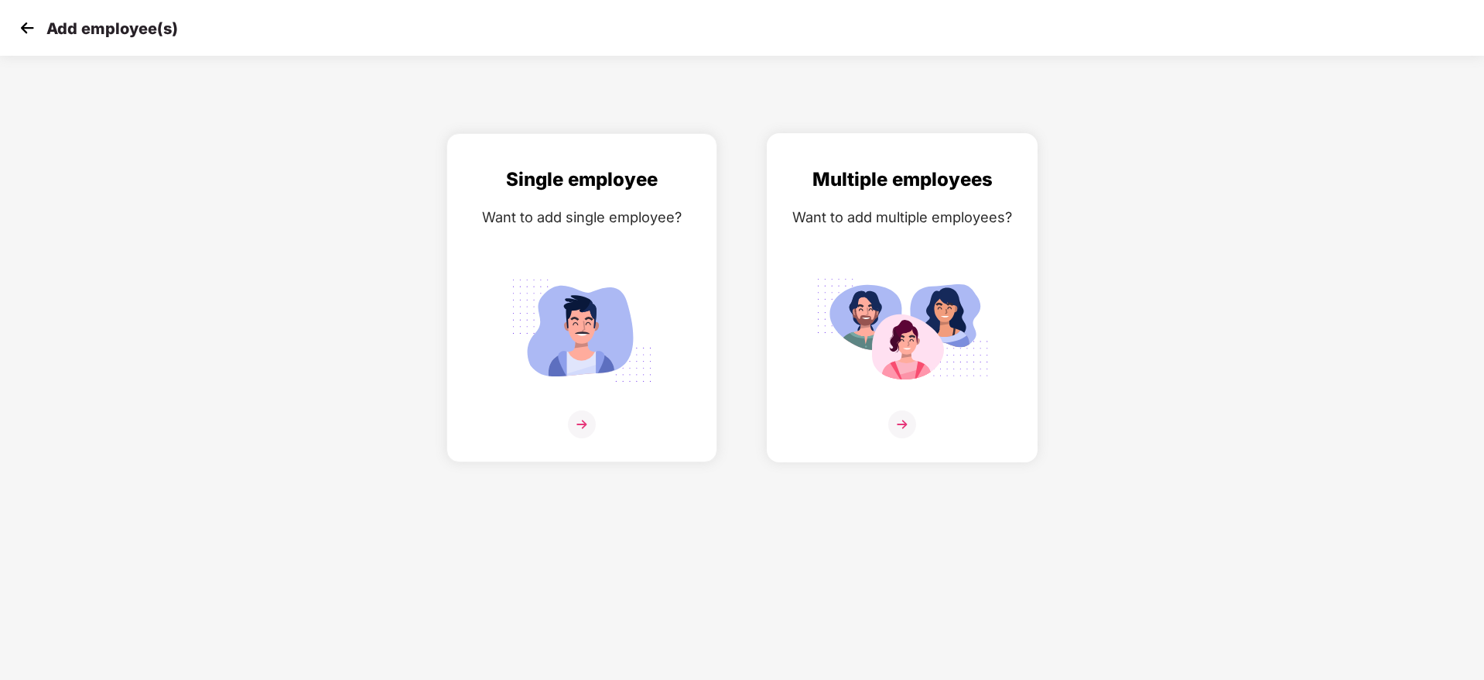
click at [832, 358] on img at bounding box center [902, 330] width 173 height 121
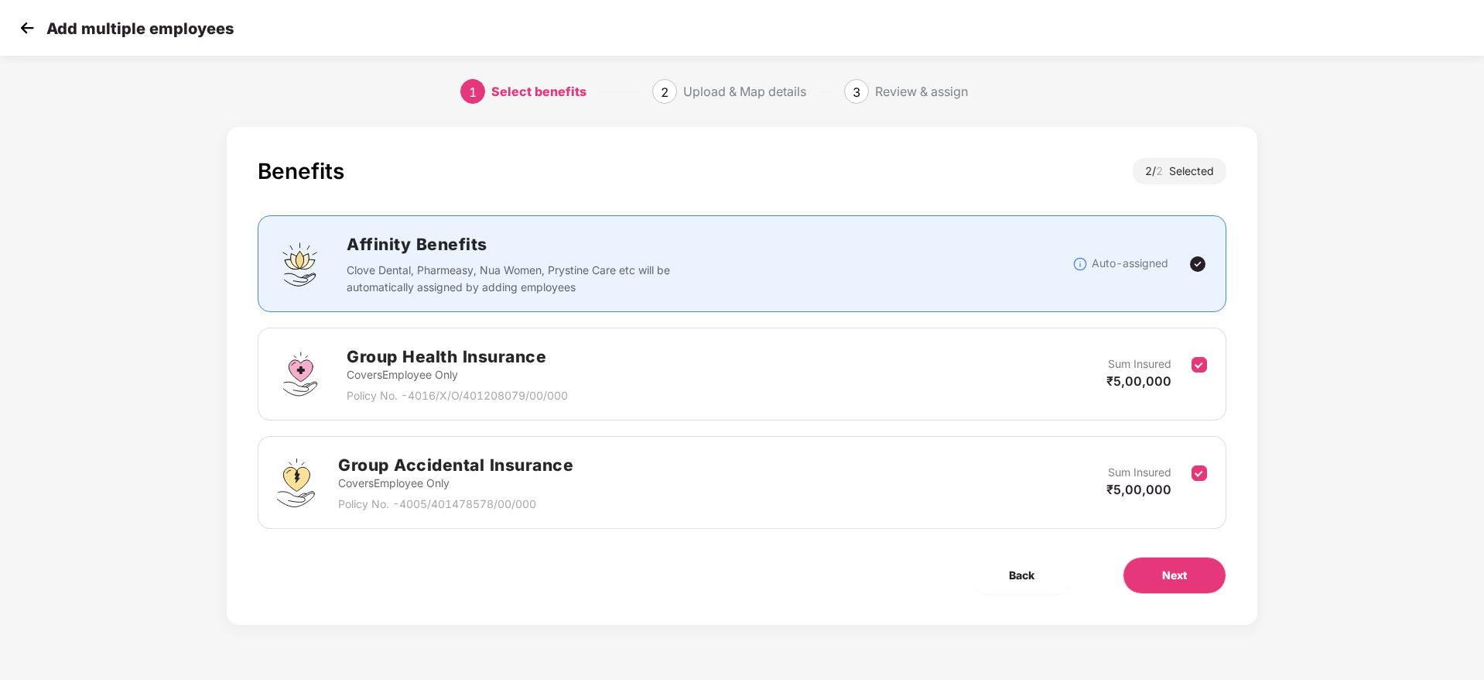
scroll to position [0, 2]
click at [1195, 570] on button "Next" at bounding box center [1175, 574] width 104 height 37
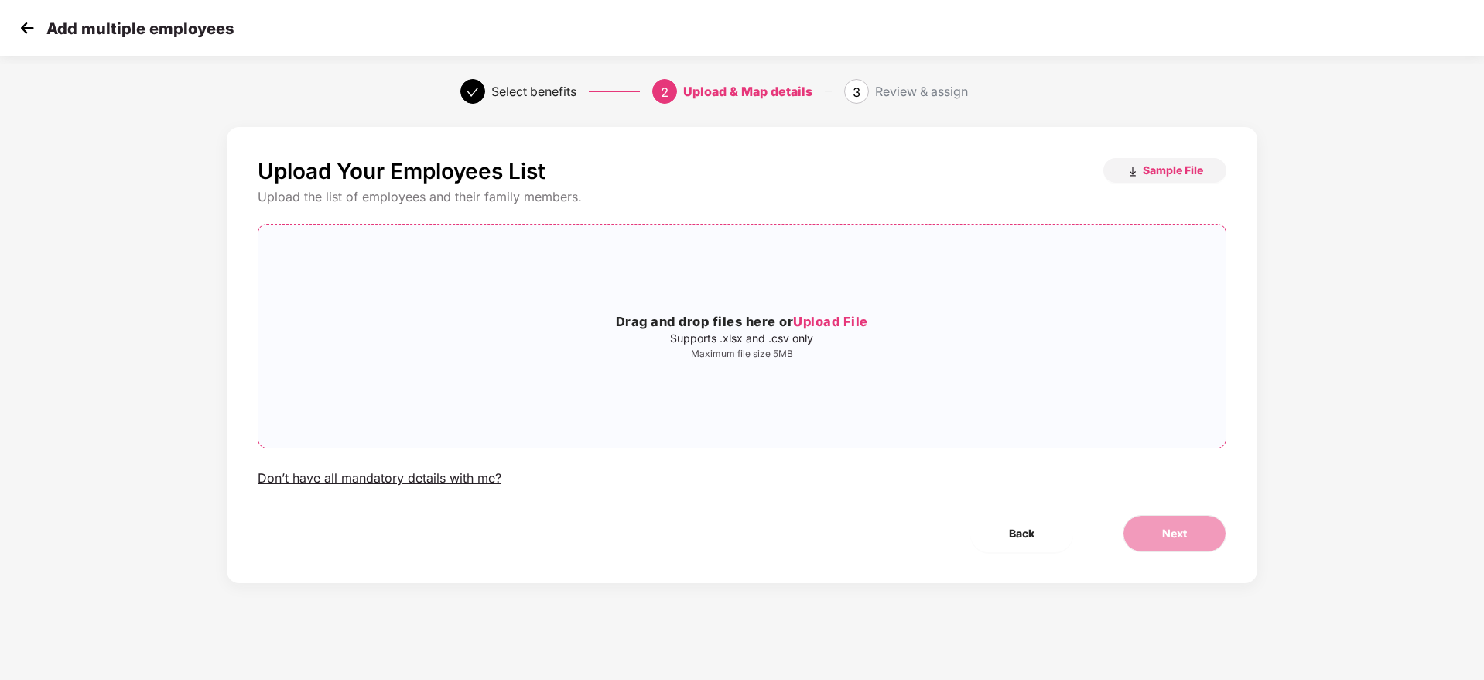
click at [824, 347] on p "Maximum file size 5MB" at bounding box center [741, 353] width 967 height 12
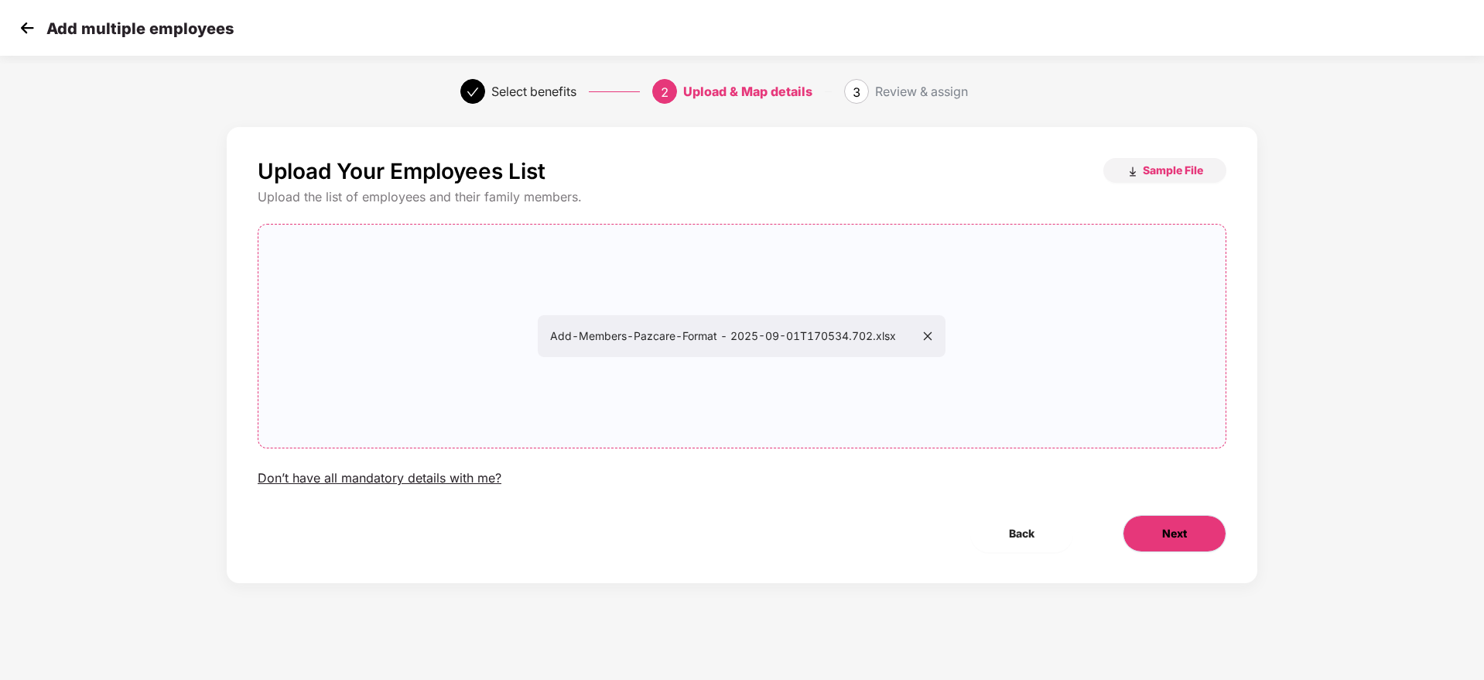
click at [1188, 537] on button "Next" at bounding box center [1175, 533] width 104 height 37
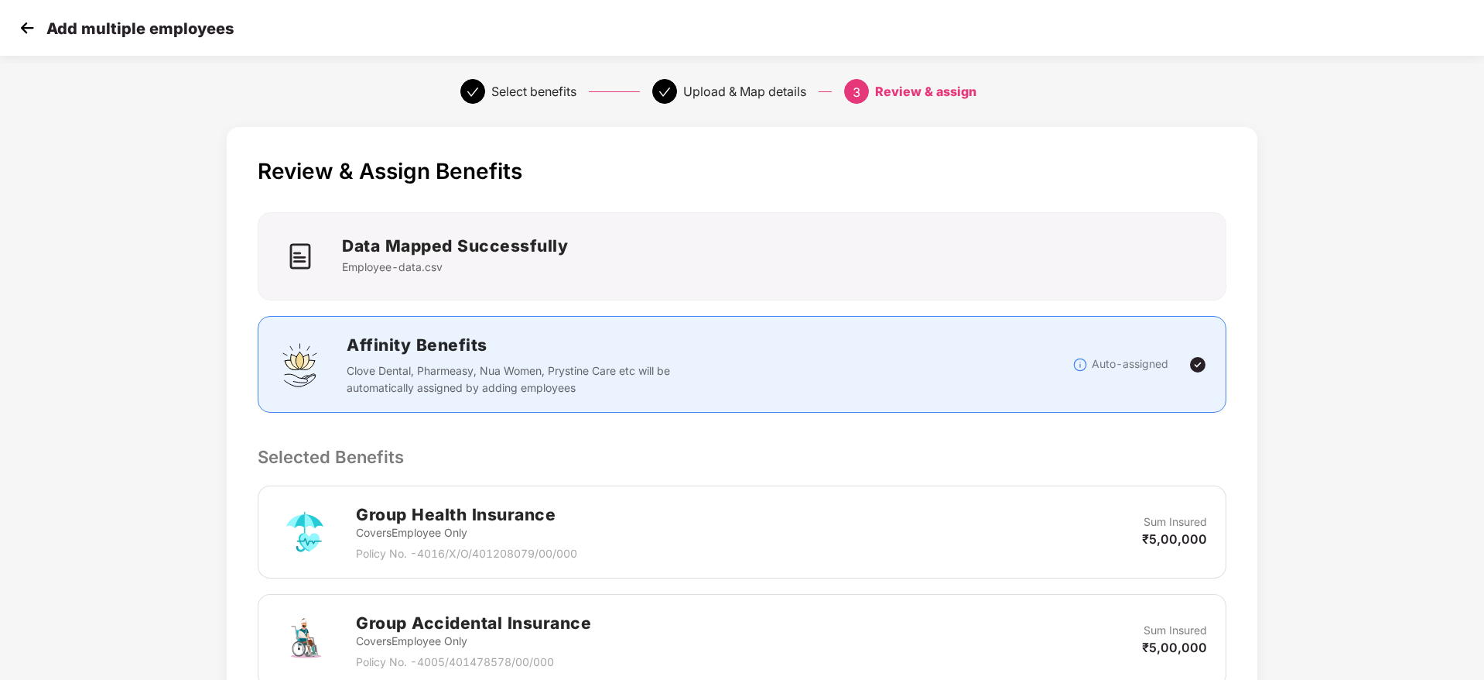
scroll to position [292, 0]
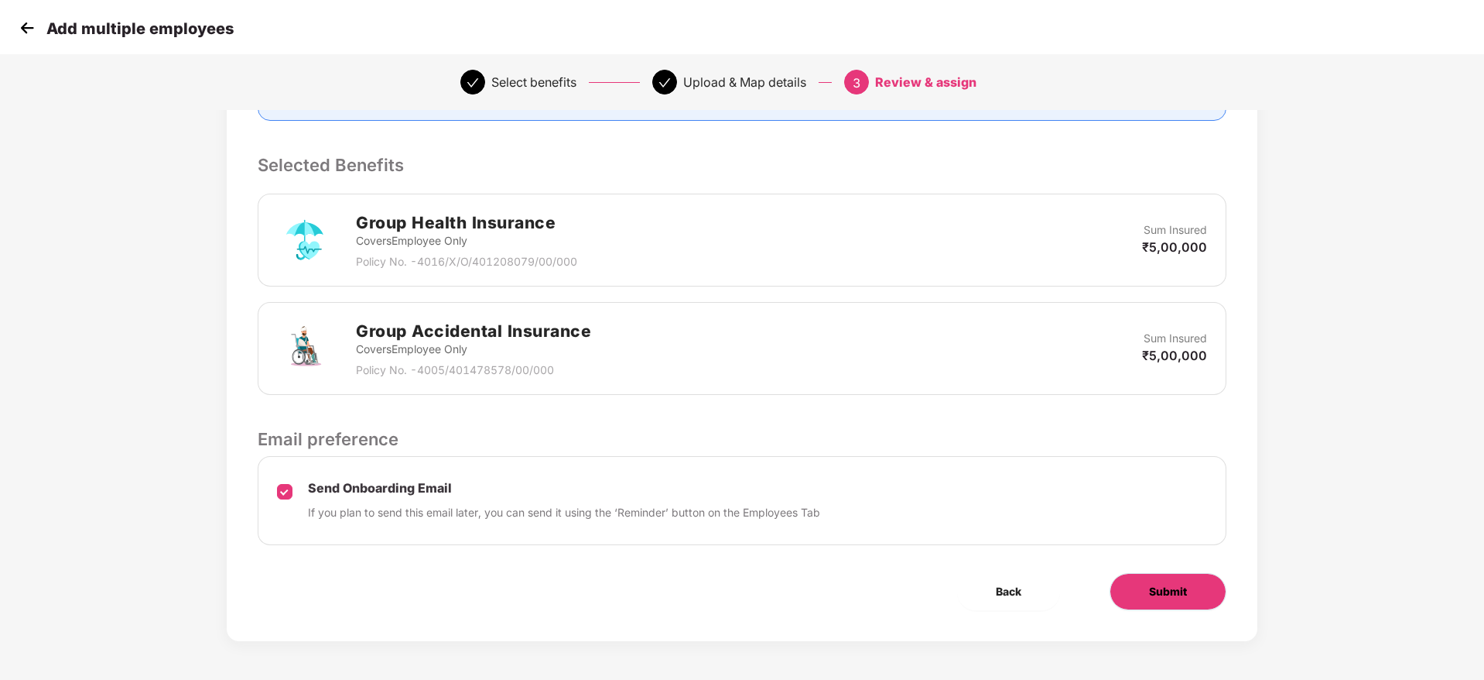
click at [1189, 594] on button "Submit" at bounding box center [1168, 591] width 117 height 37
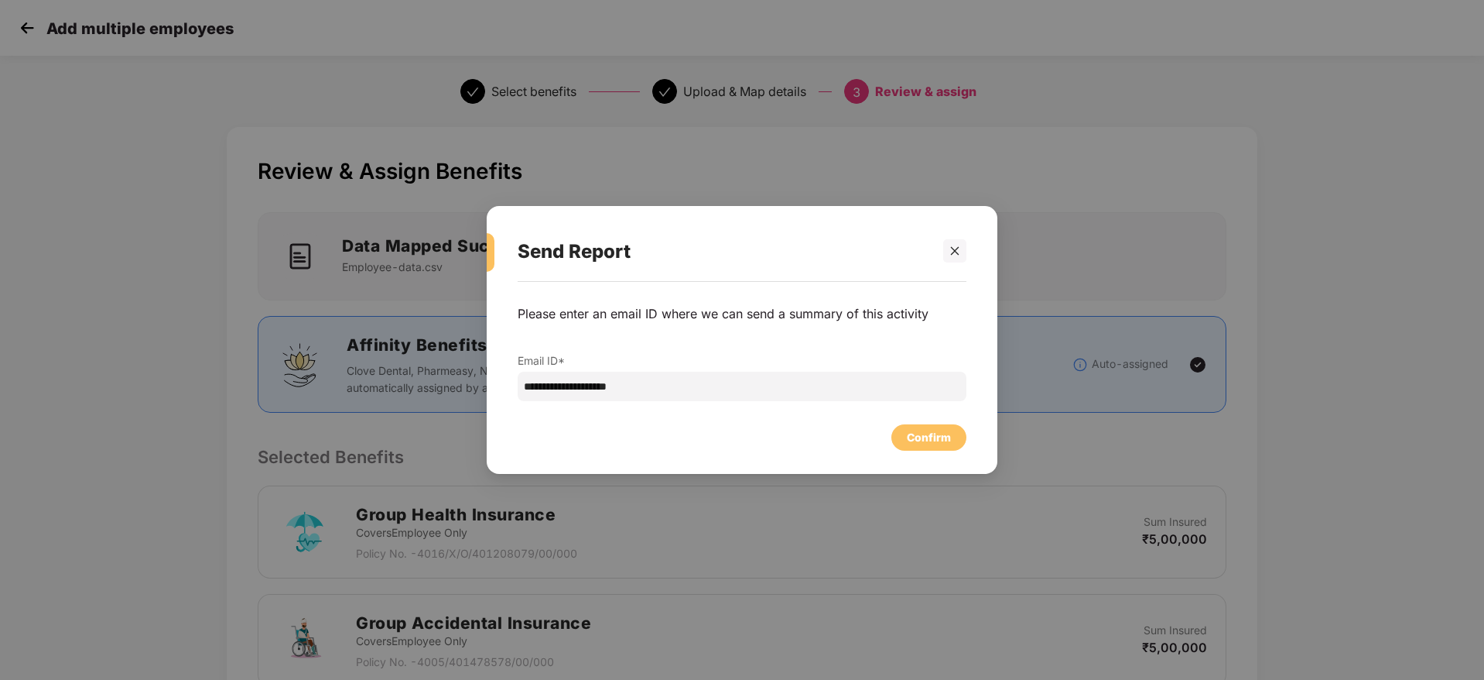
click at [926, 450] on div "**********" at bounding box center [742, 370] width 511 height 176
click at [936, 443] on div "Confirm" at bounding box center [929, 437] width 44 height 17
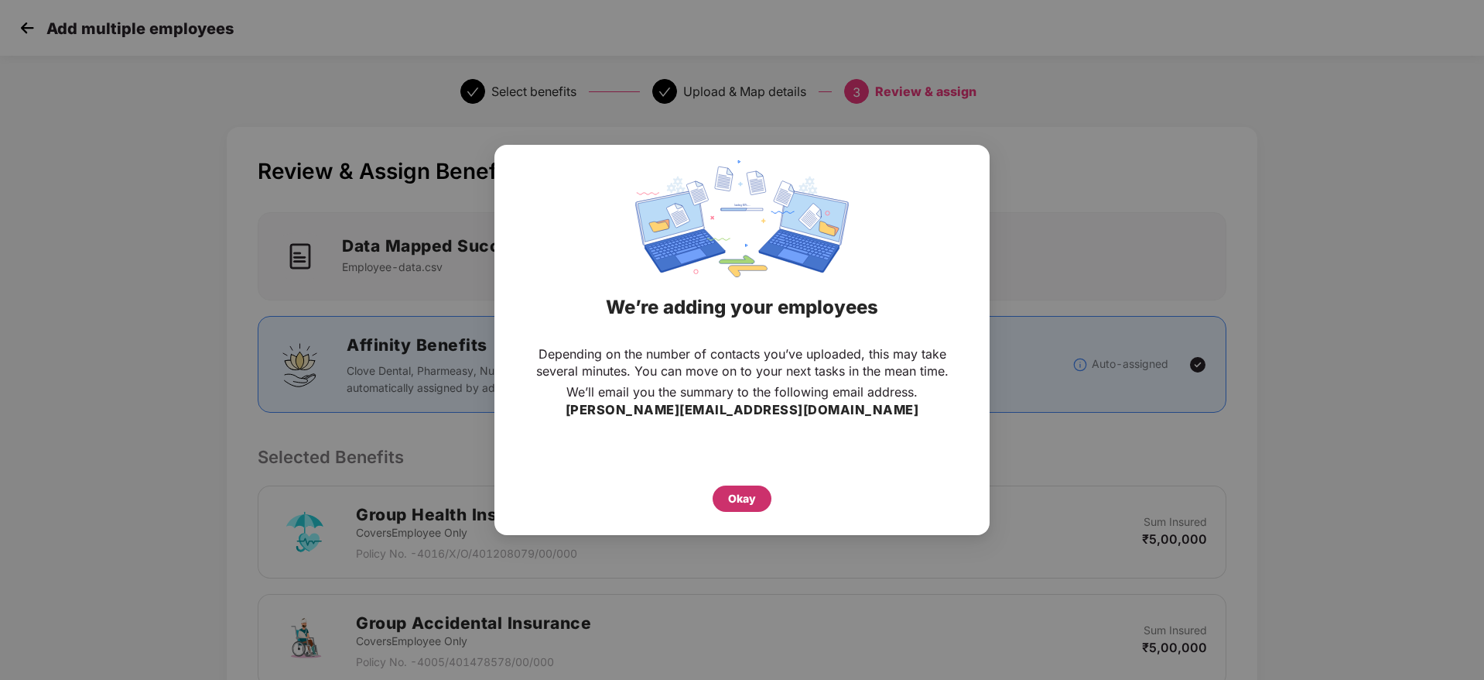
click at [757, 494] on div "Okay" at bounding box center [742, 498] width 59 height 26
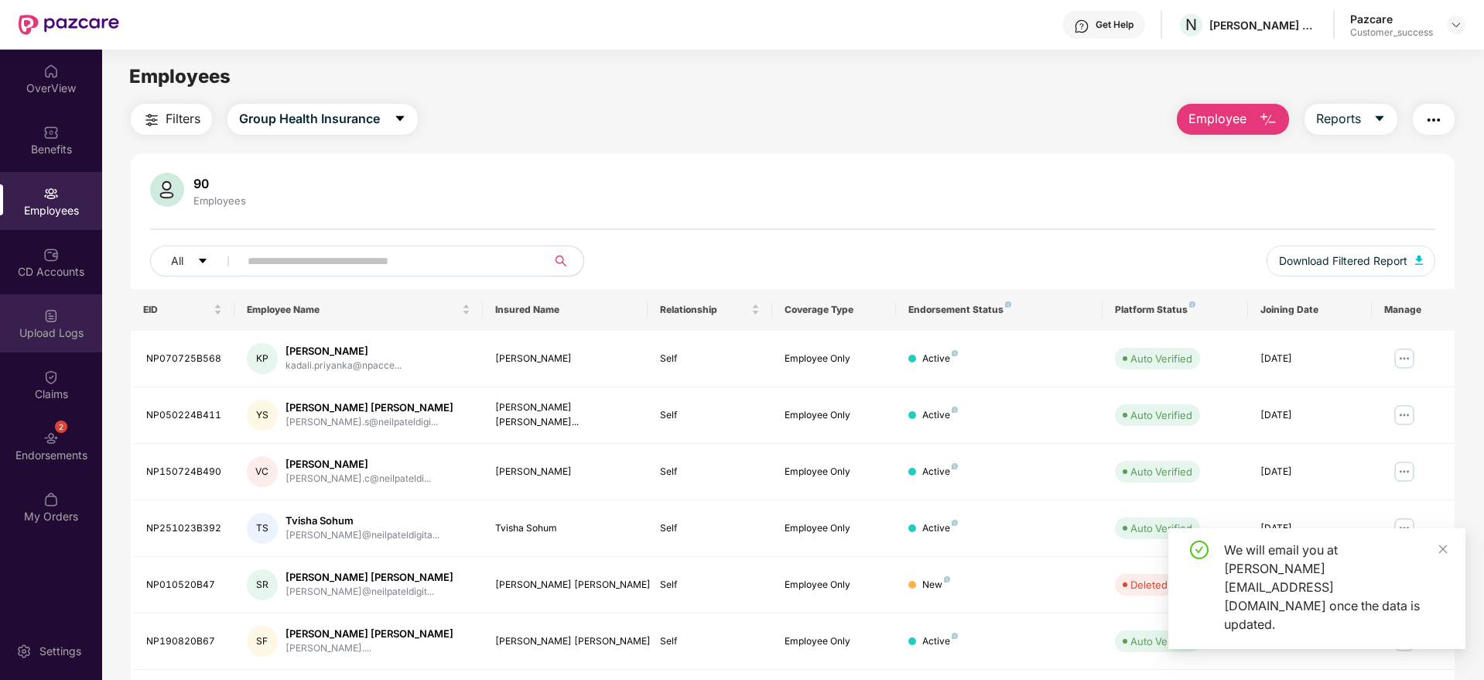
click at [52, 321] on img at bounding box center [50, 315] width 15 height 15
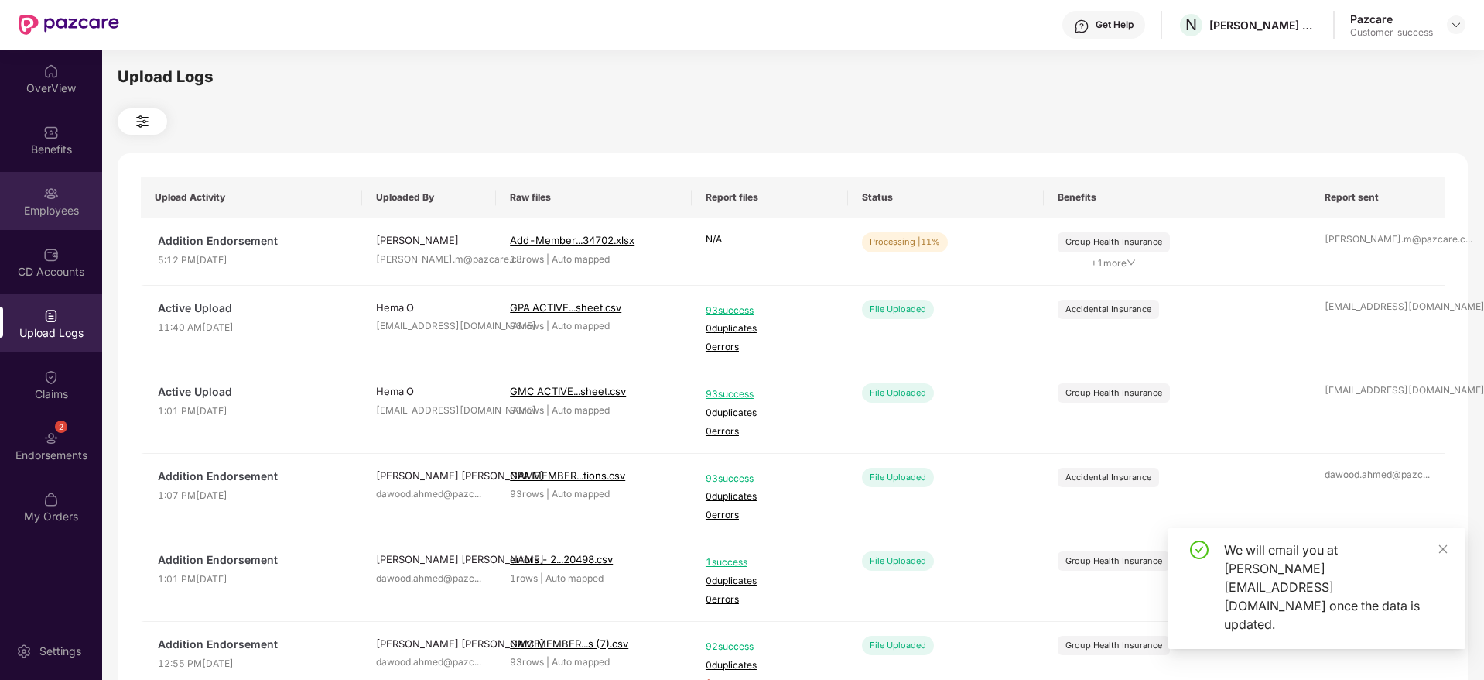
click at [40, 191] on div "Employees" at bounding box center [51, 201] width 102 height 58
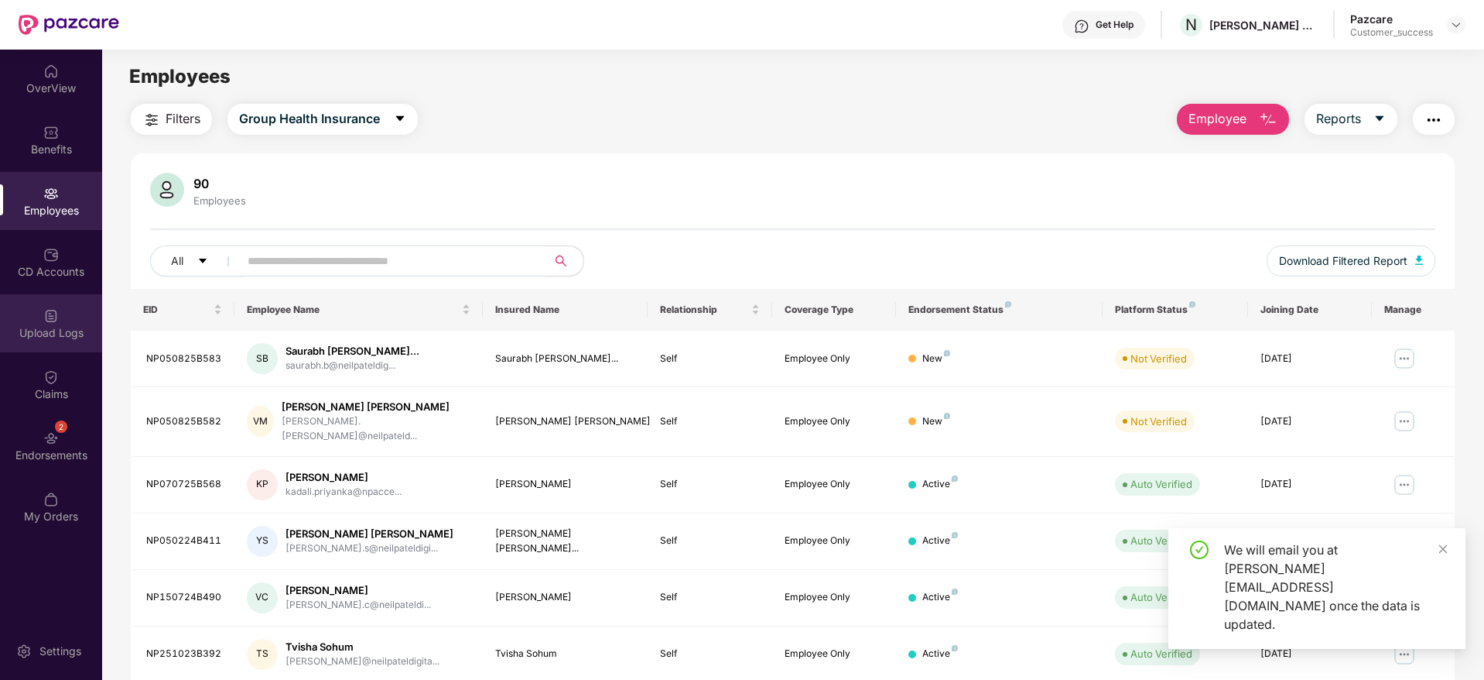
click at [60, 317] on div "Upload Logs" at bounding box center [51, 323] width 102 height 58
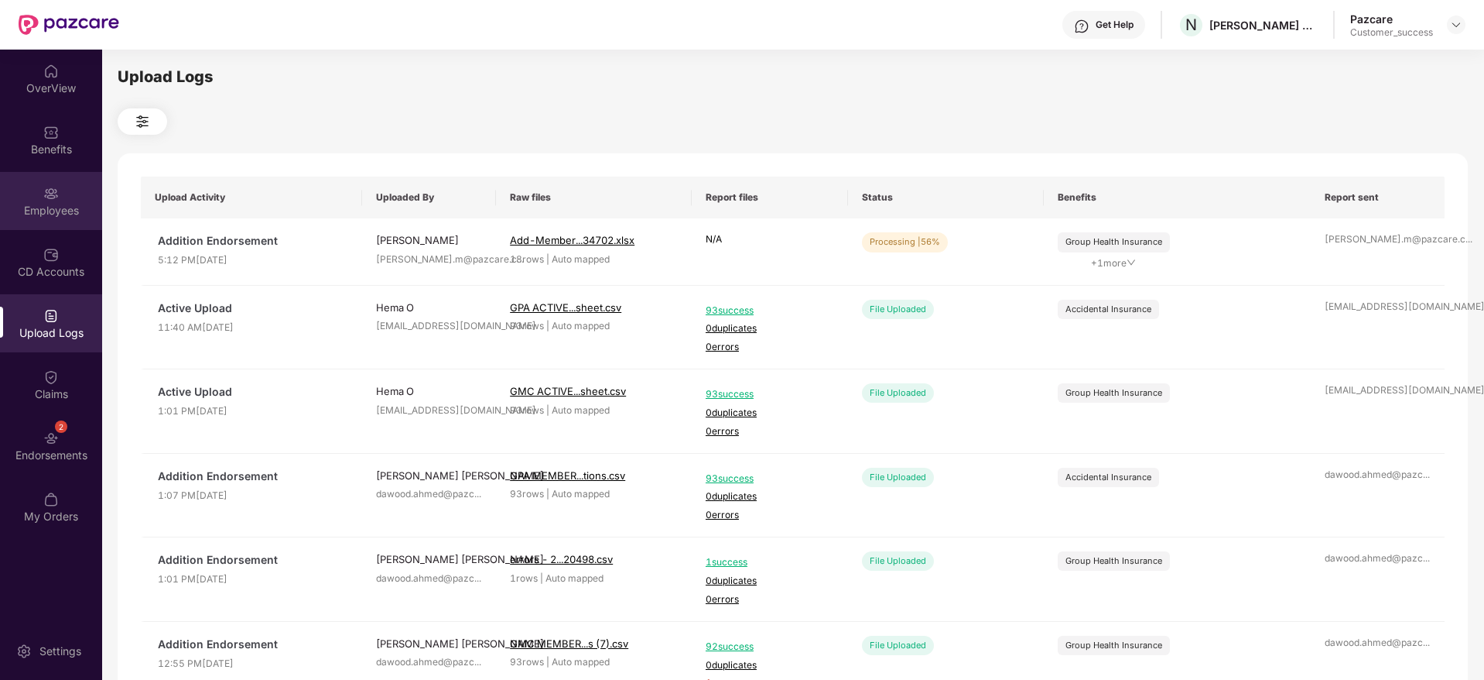
click at [68, 190] on div "Employees" at bounding box center [51, 201] width 102 height 58
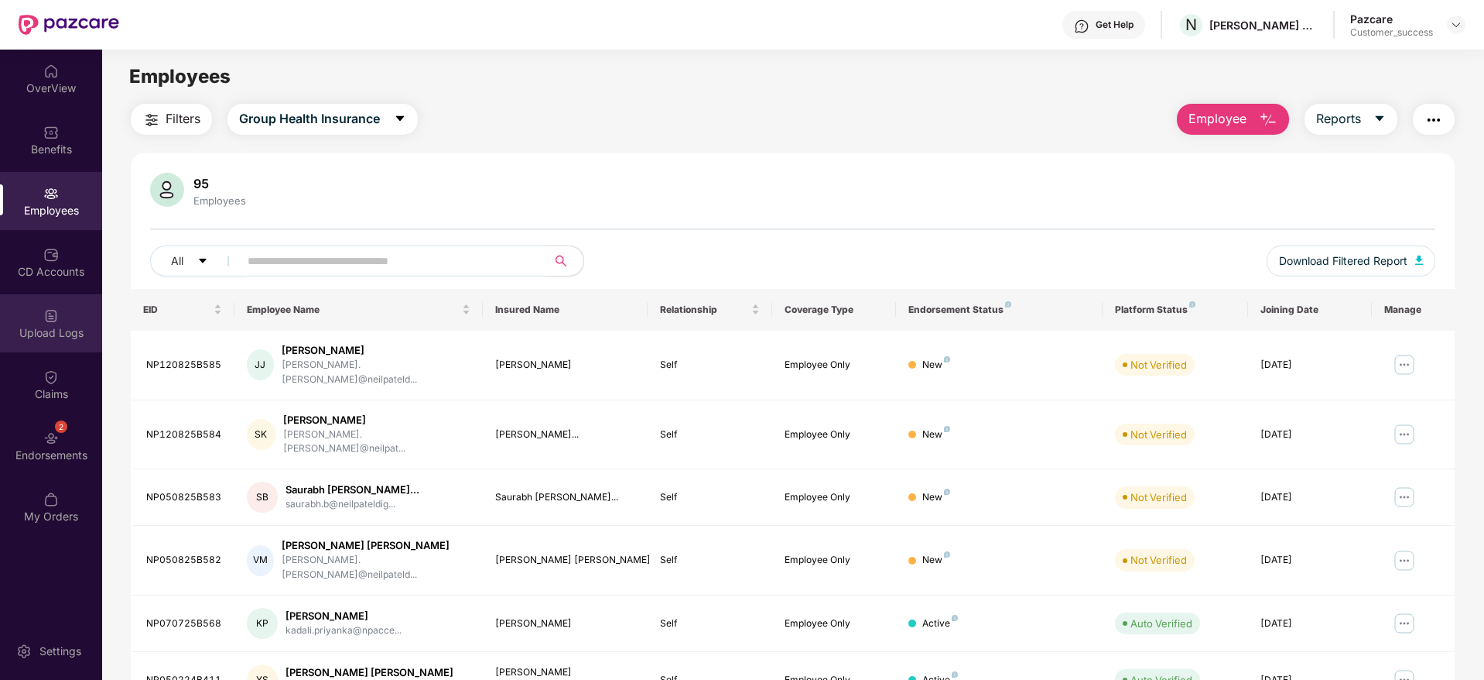
click at [50, 328] on div "Upload Logs" at bounding box center [51, 332] width 102 height 15
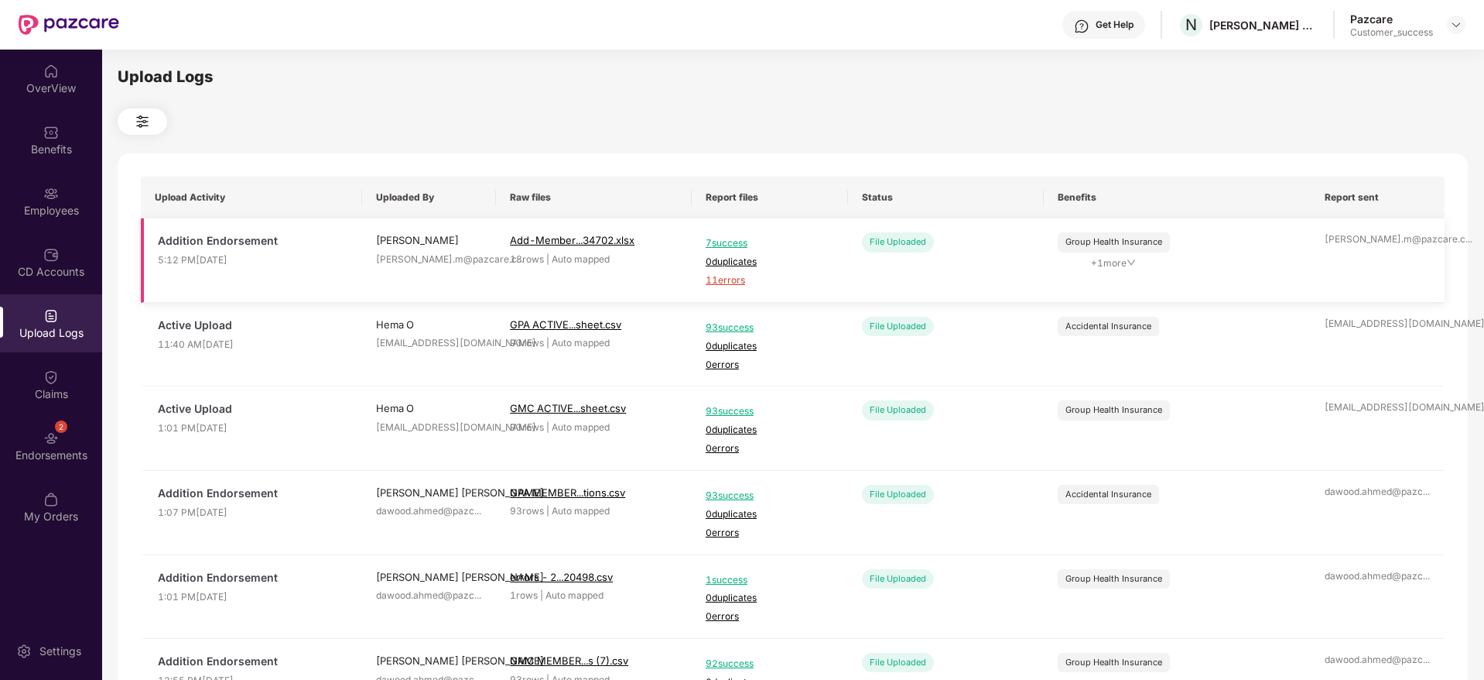
click at [724, 284] on span "11 errors" at bounding box center [770, 280] width 128 height 15
click at [39, 197] on div "Employees" at bounding box center [51, 201] width 102 height 58
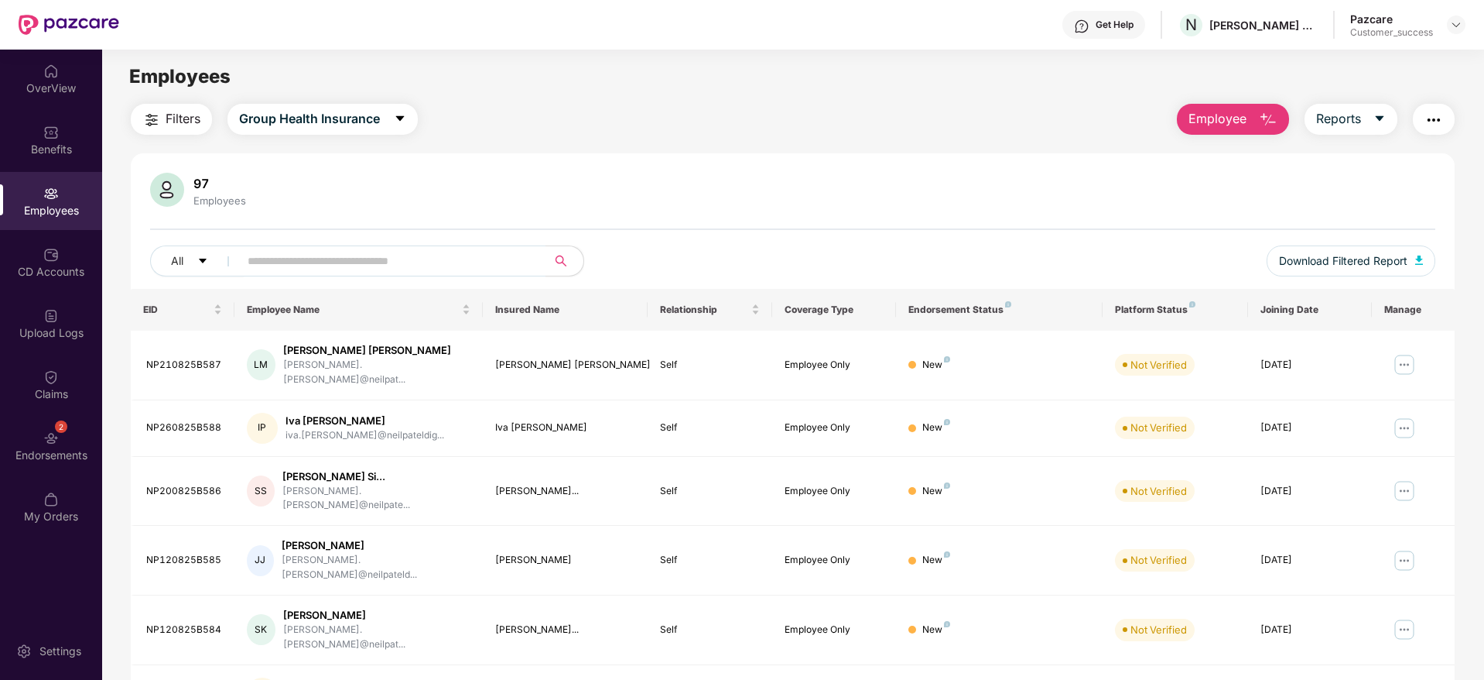
click at [1243, 120] on span "Employee" at bounding box center [1218, 118] width 58 height 19
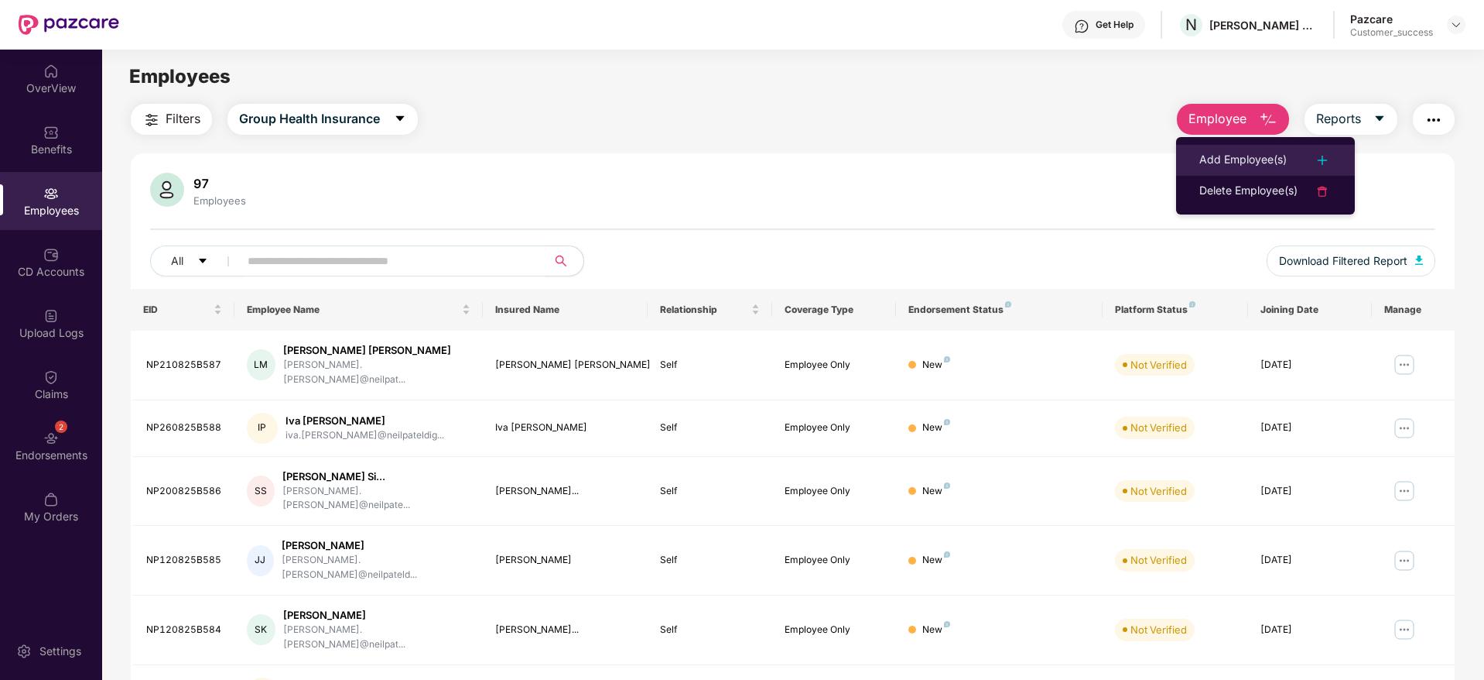
click at [1244, 165] on div "Add Employee(s)" at bounding box center [1243, 160] width 87 height 19
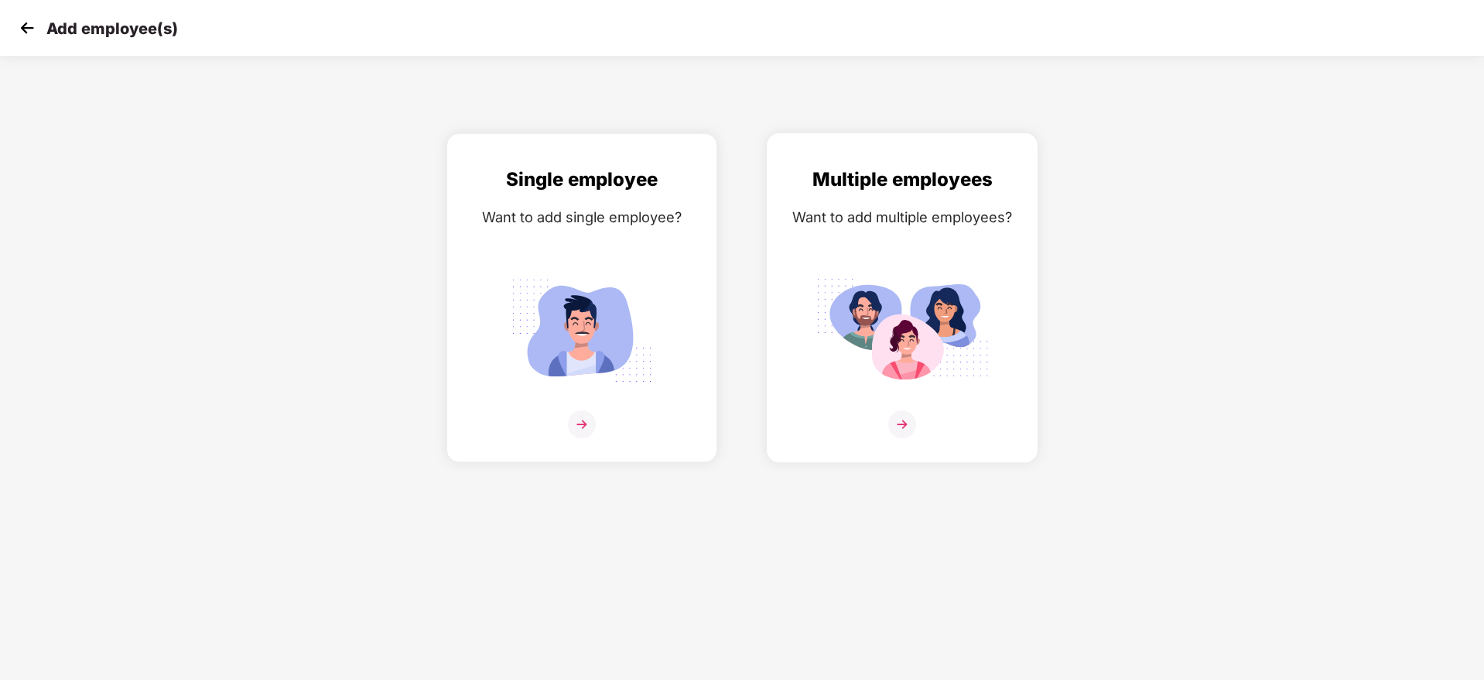
click at [977, 303] on img at bounding box center [902, 330] width 173 height 121
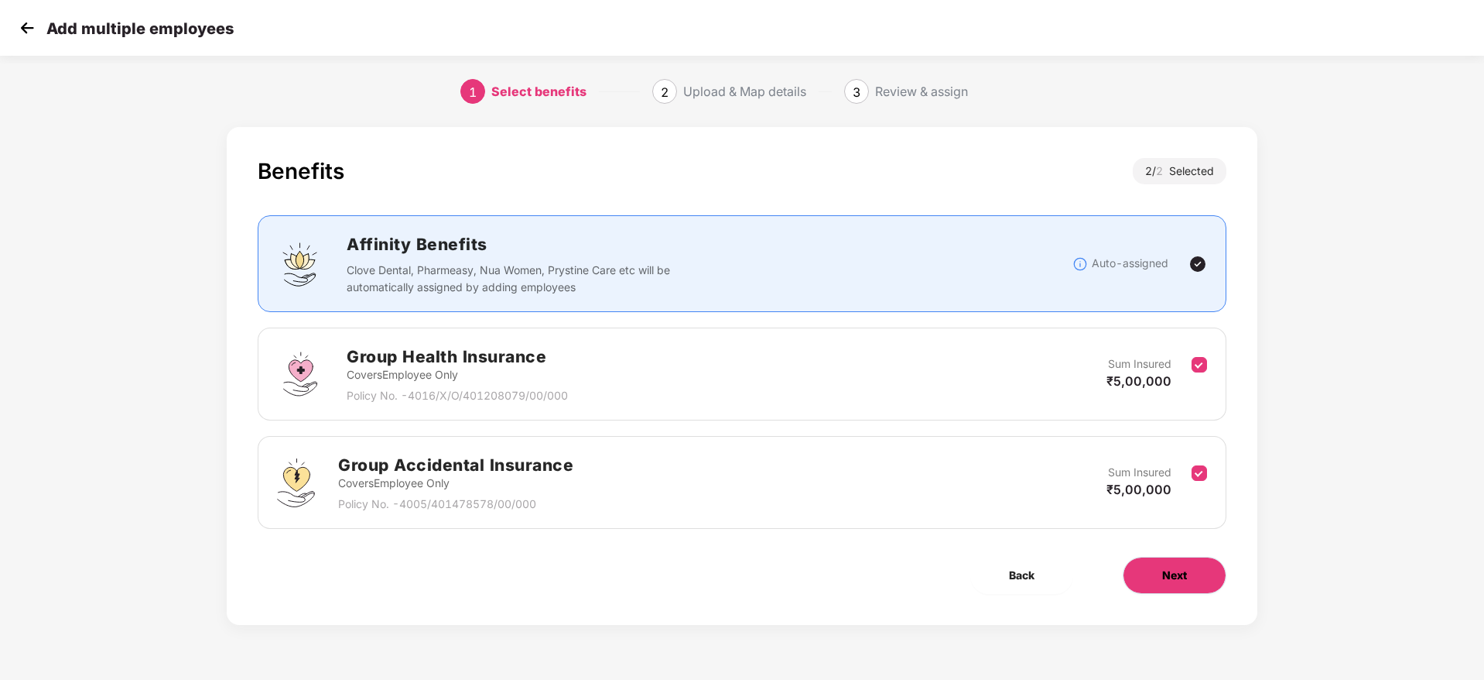
click at [1182, 585] on button "Next" at bounding box center [1175, 574] width 104 height 37
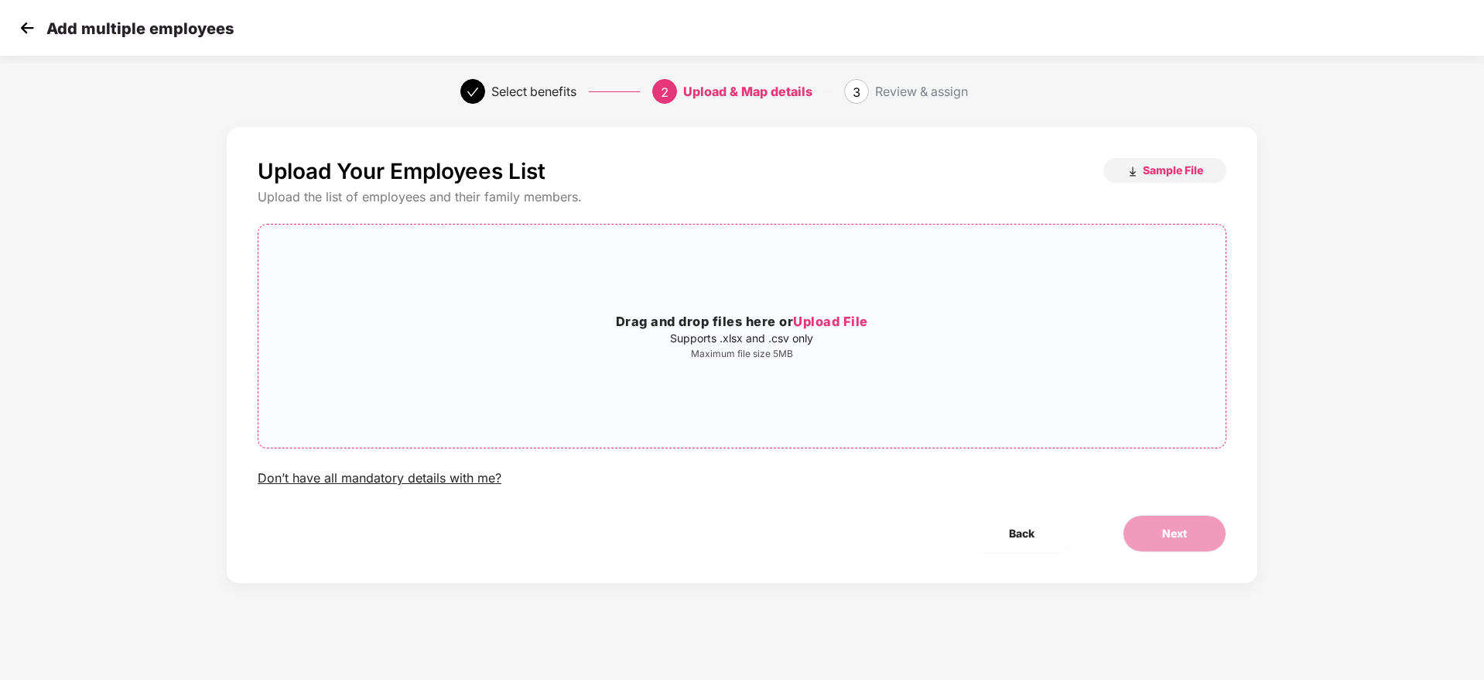
click at [834, 327] on span "Upload File" at bounding box center [830, 320] width 75 height 15
click at [1193, 516] on button "Next" at bounding box center [1175, 533] width 104 height 37
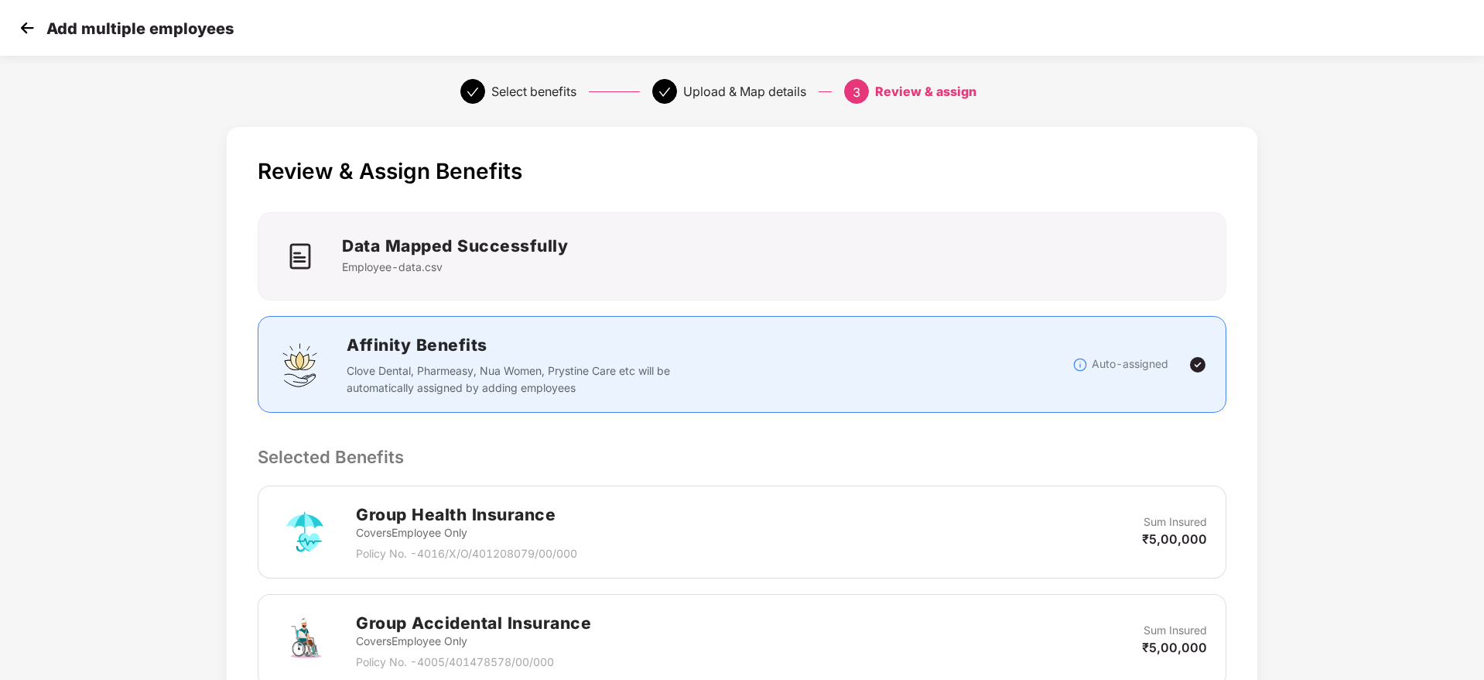
scroll to position [292, 0]
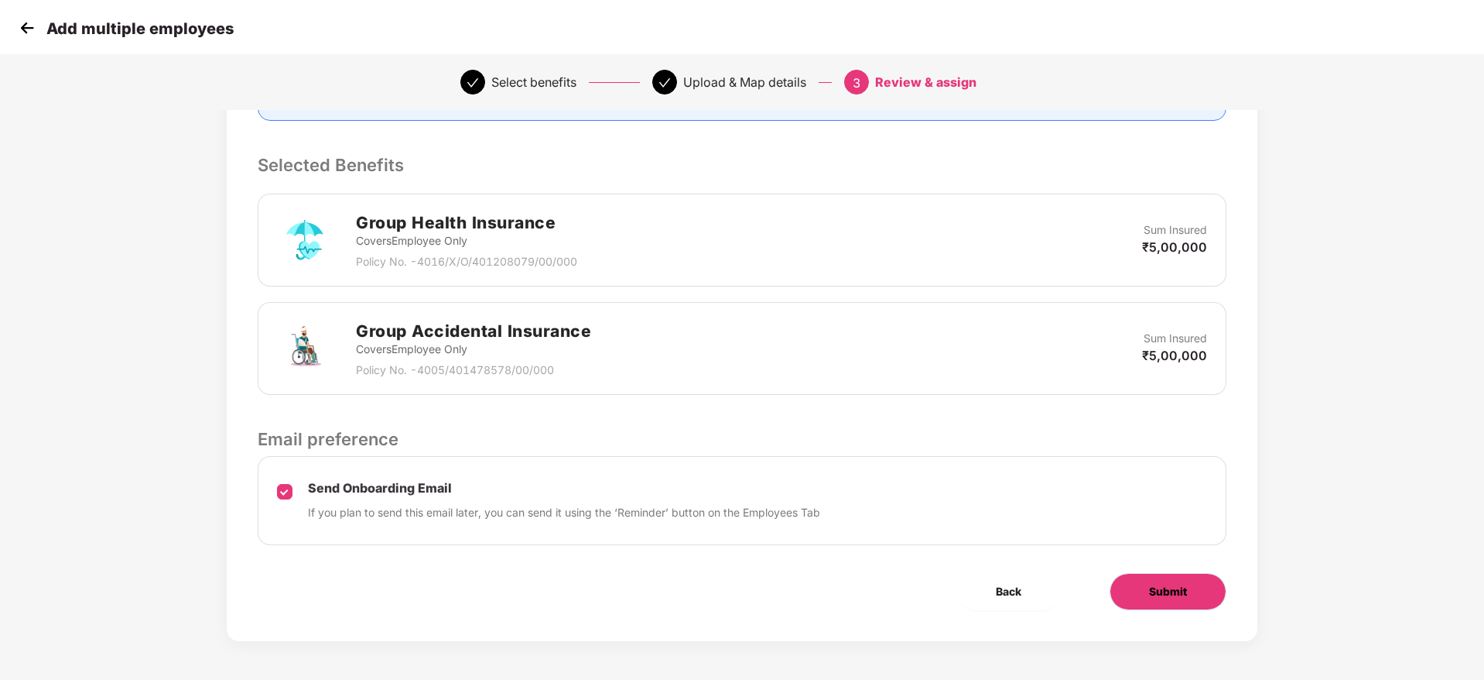
click at [1187, 573] on button "Submit" at bounding box center [1168, 591] width 117 height 37
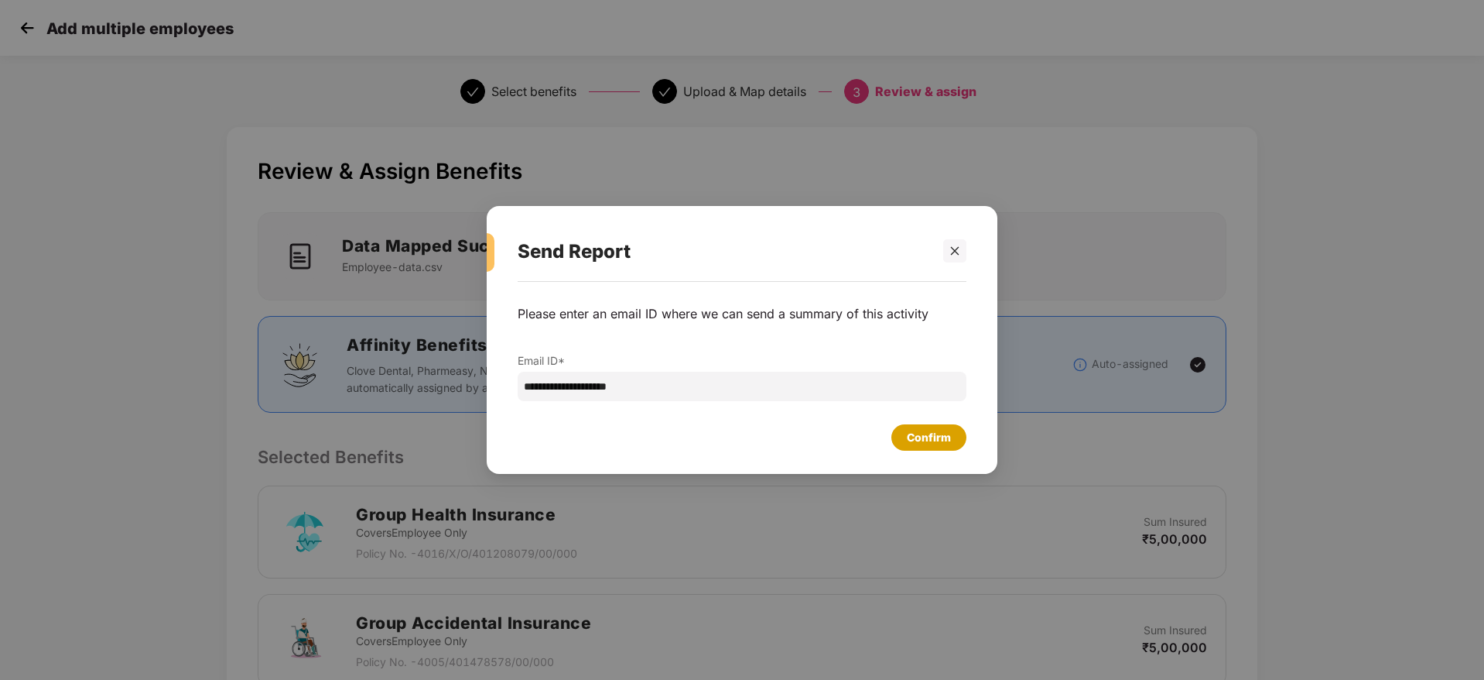
click at [933, 447] on div "Confirm" at bounding box center [929, 437] width 75 height 26
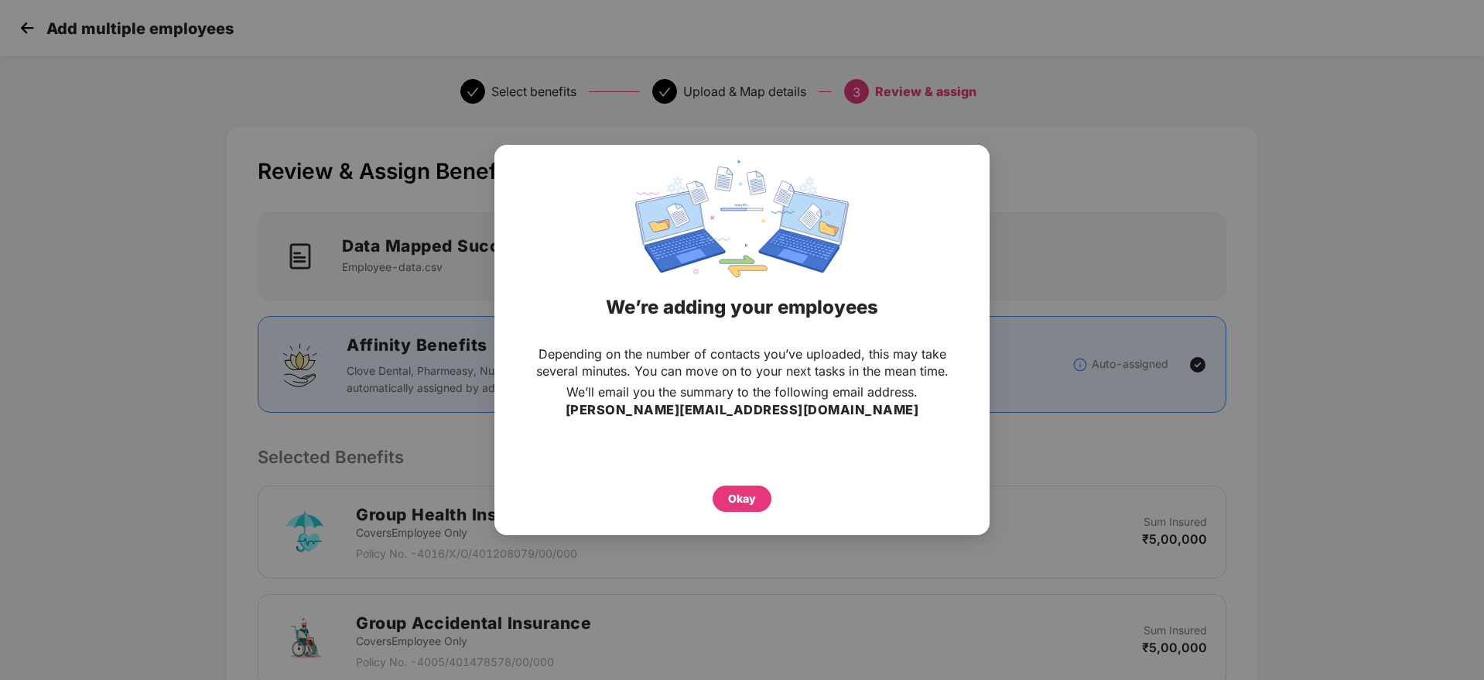
click at [772, 495] on div "Okay" at bounding box center [741, 495] width 433 height 34
click at [749, 491] on div "Okay" at bounding box center [742, 498] width 28 height 17
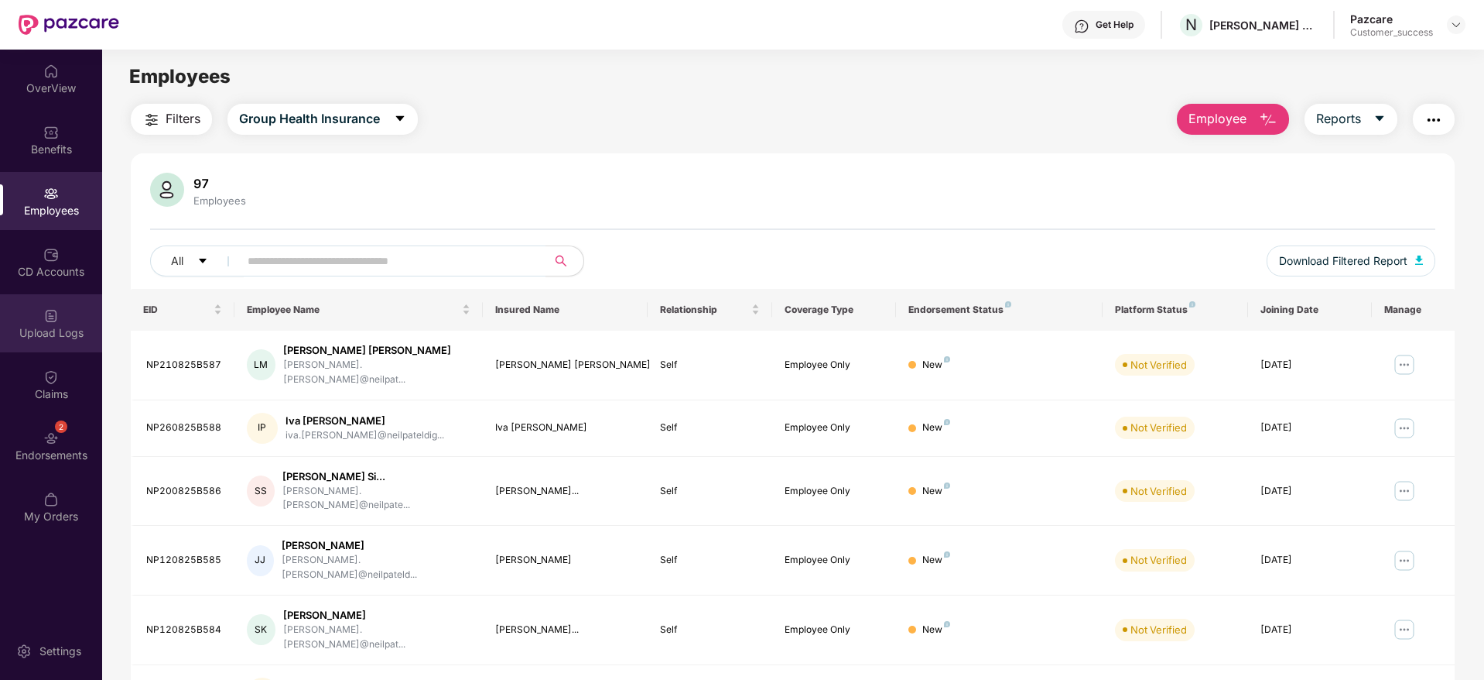
click at [67, 320] on div "Upload Logs" at bounding box center [51, 323] width 102 height 58
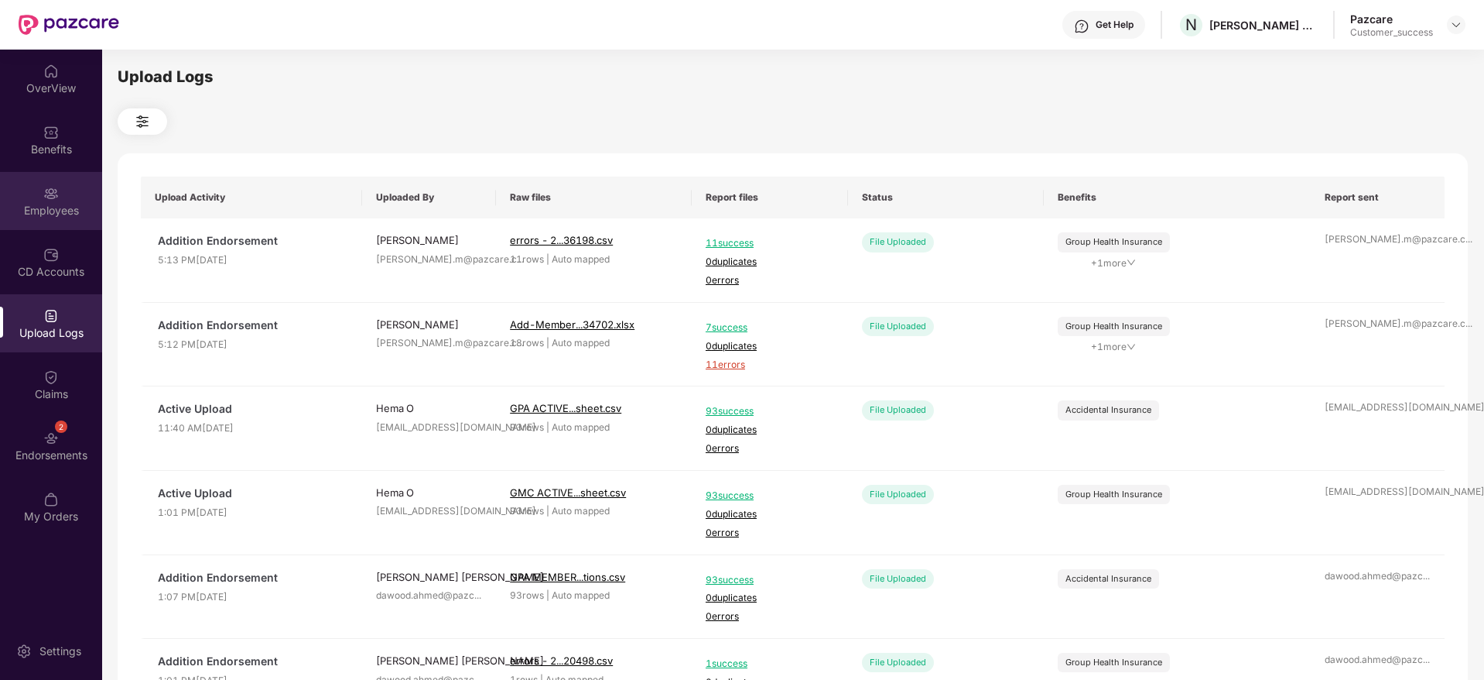
click at [56, 193] on img at bounding box center [50, 193] width 15 height 15
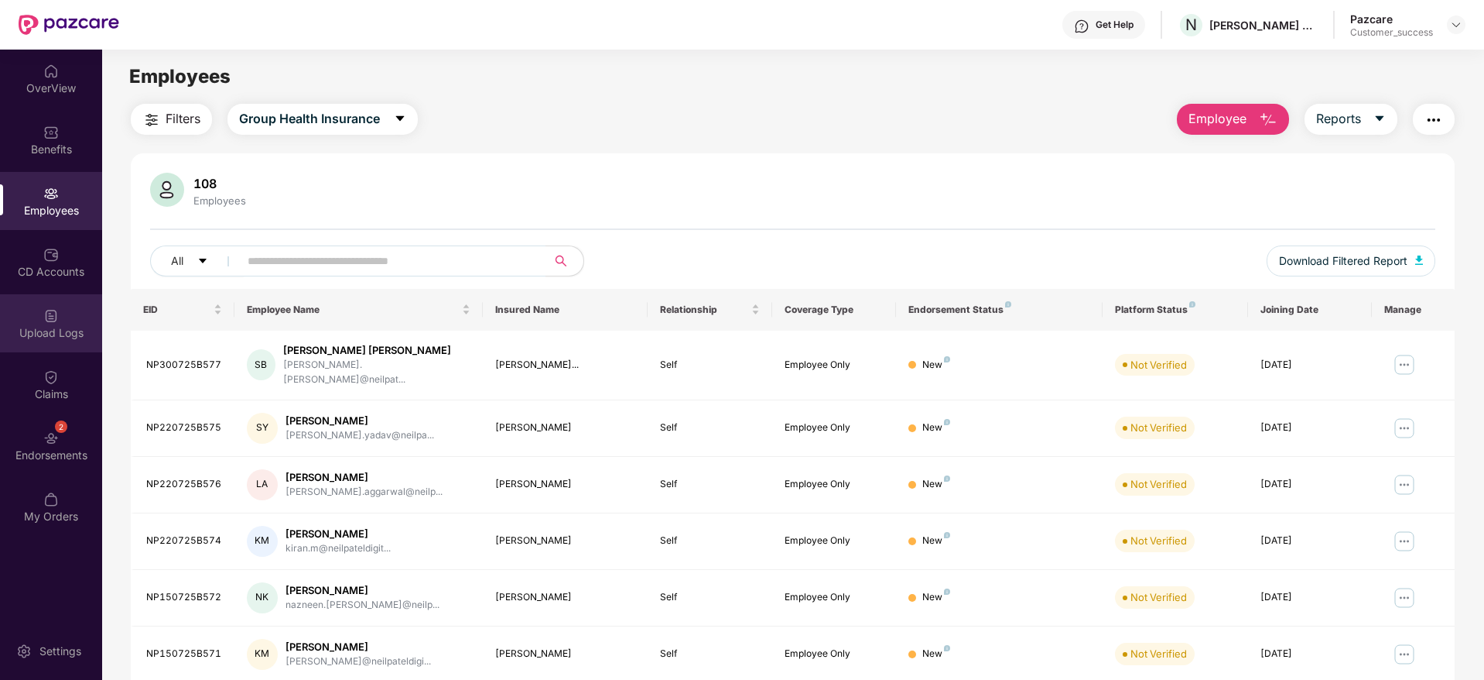
click at [60, 322] on div "Upload Logs" at bounding box center [51, 323] width 102 height 58
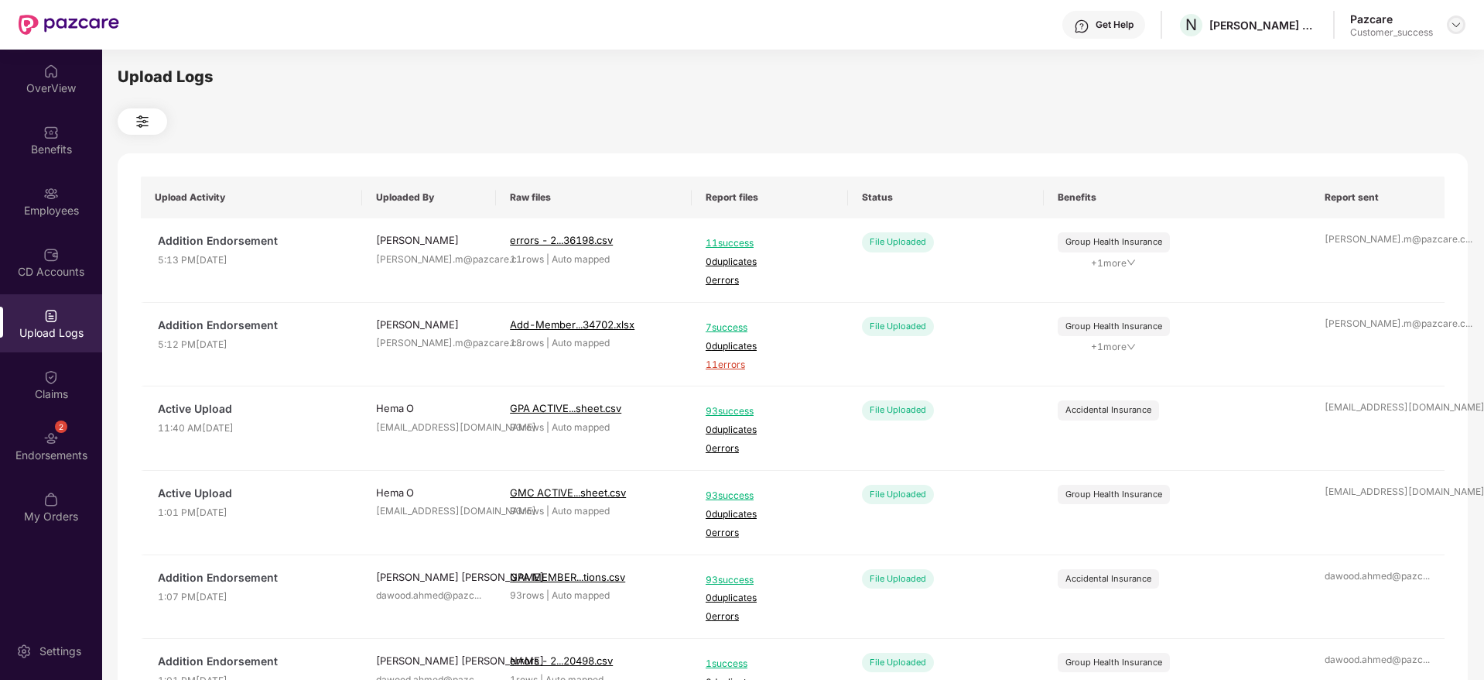
click at [1457, 32] on div at bounding box center [1456, 24] width 19 height 19
click at [1421, 60] on div "Switch to partner view" at bounding box center [1383, 61] width 201 height 30
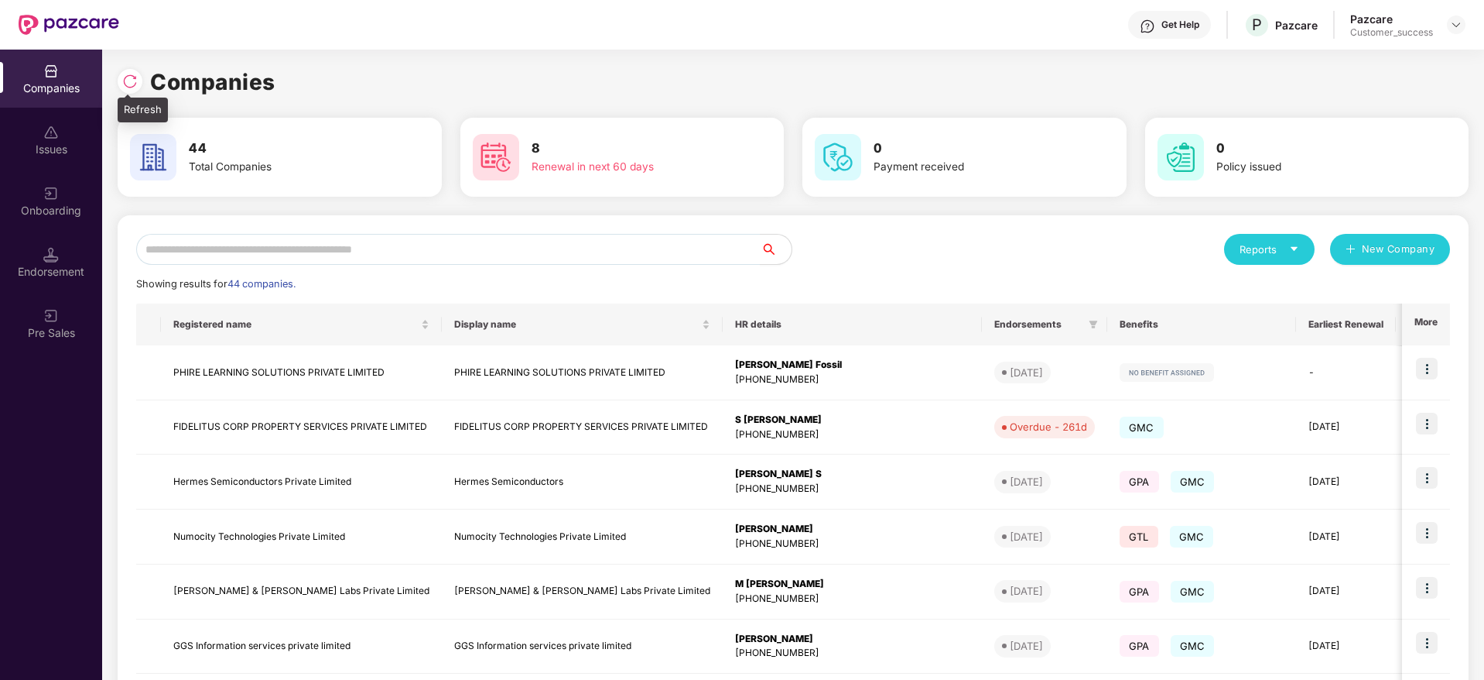
click at [122, 85] on div at bounding box center [130, 81] width 25 height 25
click at [124, 74] on img at bounding box center [129, 81] width 15 height 15
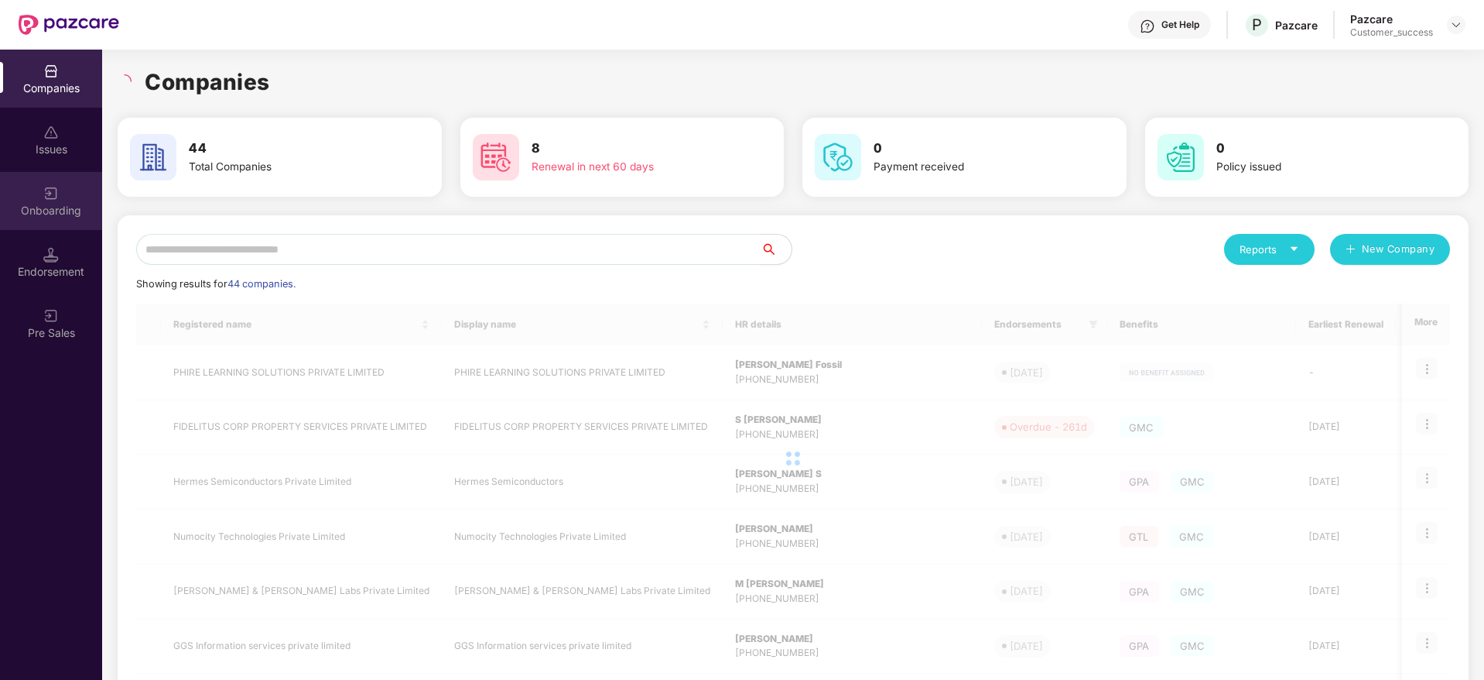
click at [50, 190] on img at bounding box center [50, 193] width 15 height 15
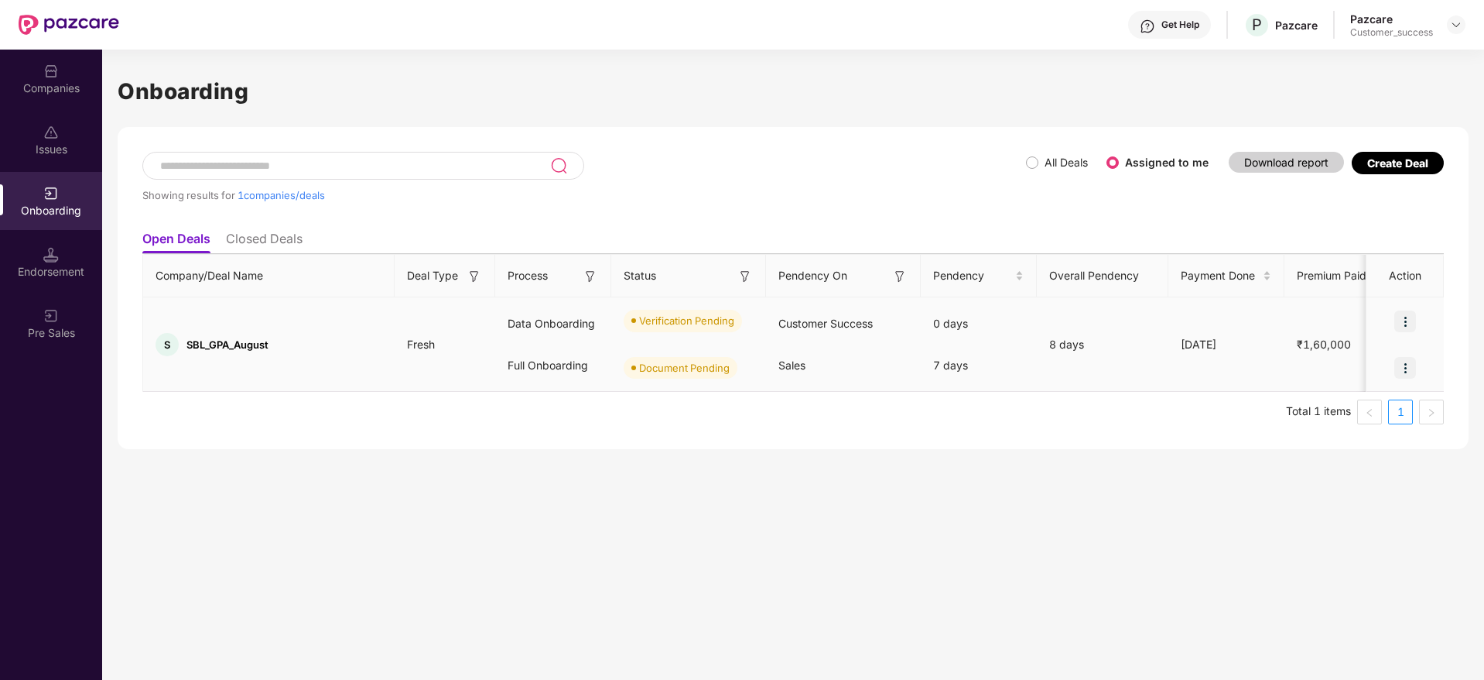
click at [1411, 314] on img at bounding box center [1406, 321] width 22 height 22
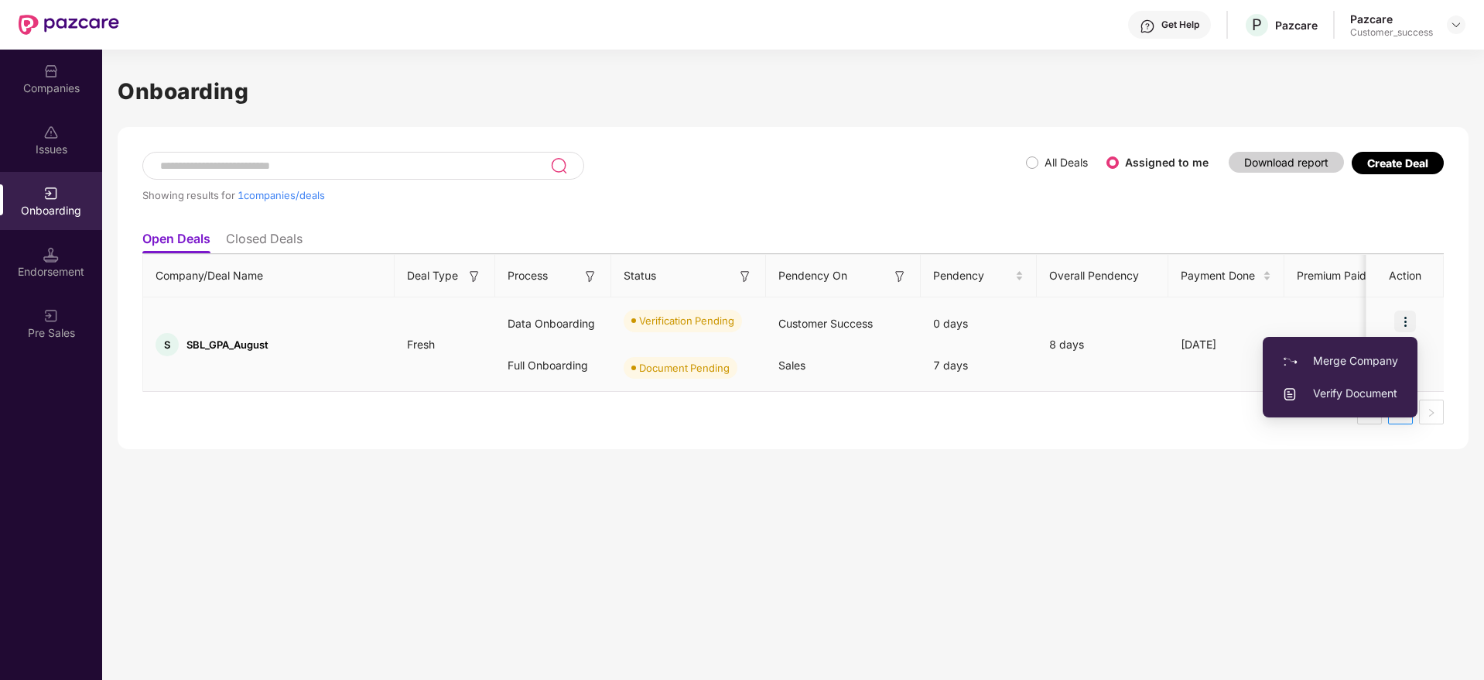
click at [1357, 391] on span "Verify Document" at bounding box center [1340, 393] width 116 height 17
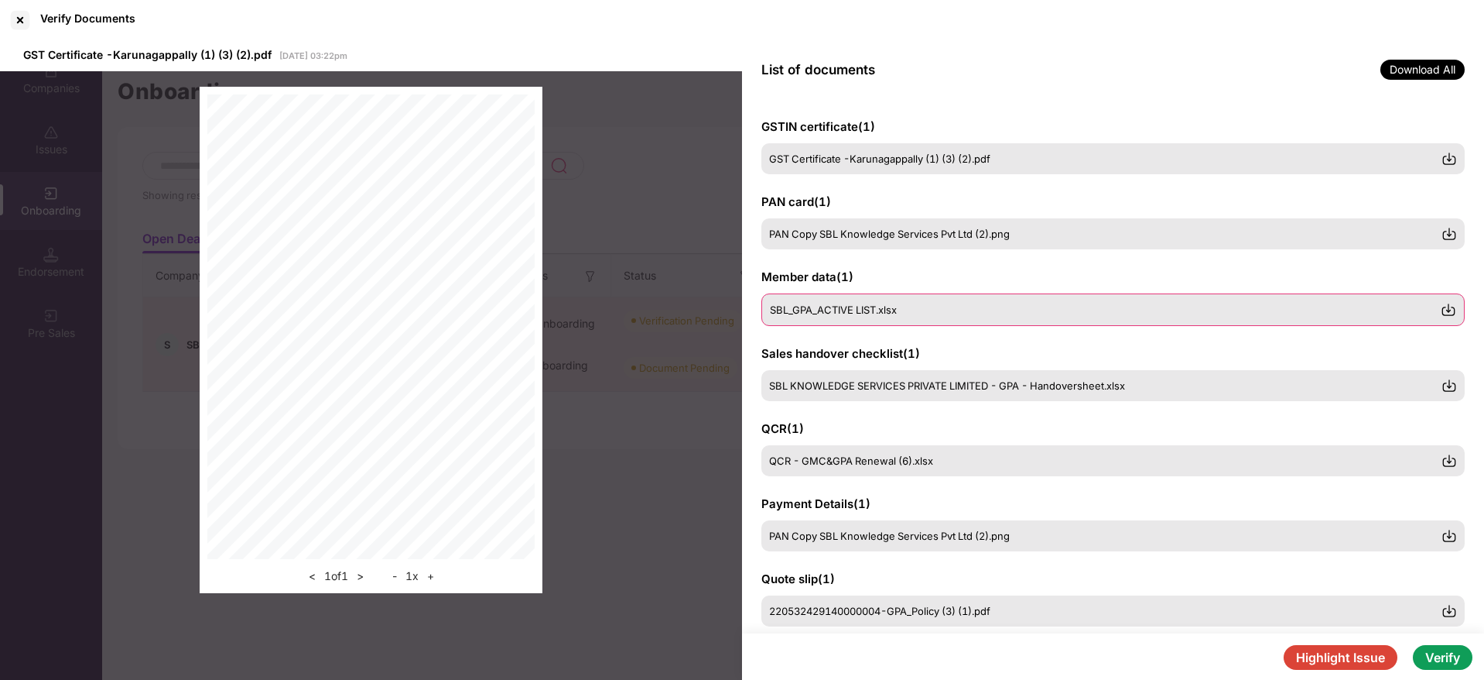
click at [994, 297] on div "SBL_GPA_ACTIVE LIST.xlsx" at bounding box center [1114, 309] width 704 height 33
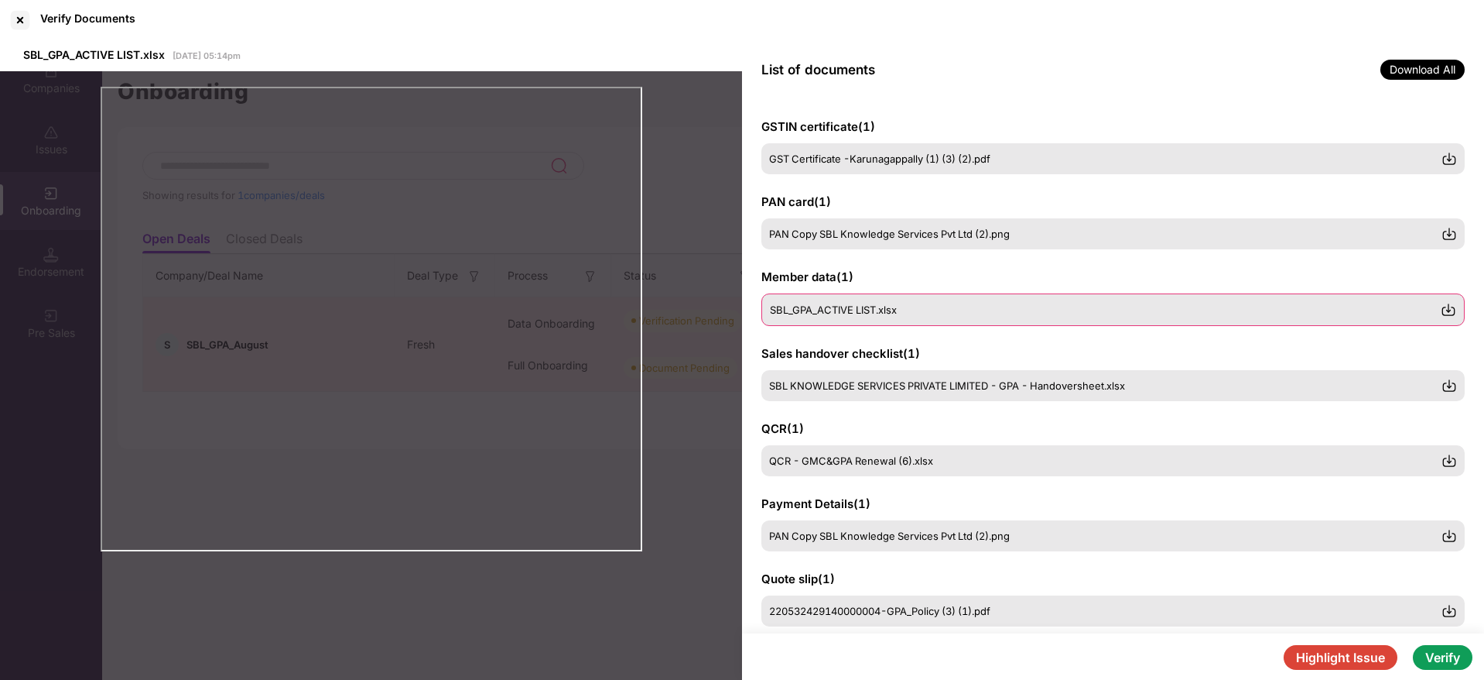
click at [1450, 310] on img at bounding box center [1448, 309] width 15 height 15
click at [972, 381] on span "SBL KNOWLEDGE SERVICES PRIVATE LIMITED - GPA - Handoversheet.xlsx" at bounding box center [948, 384] width 356 height 12
click at [1452, 382] on img at bounding box center [1448, 384] width 15 height 15
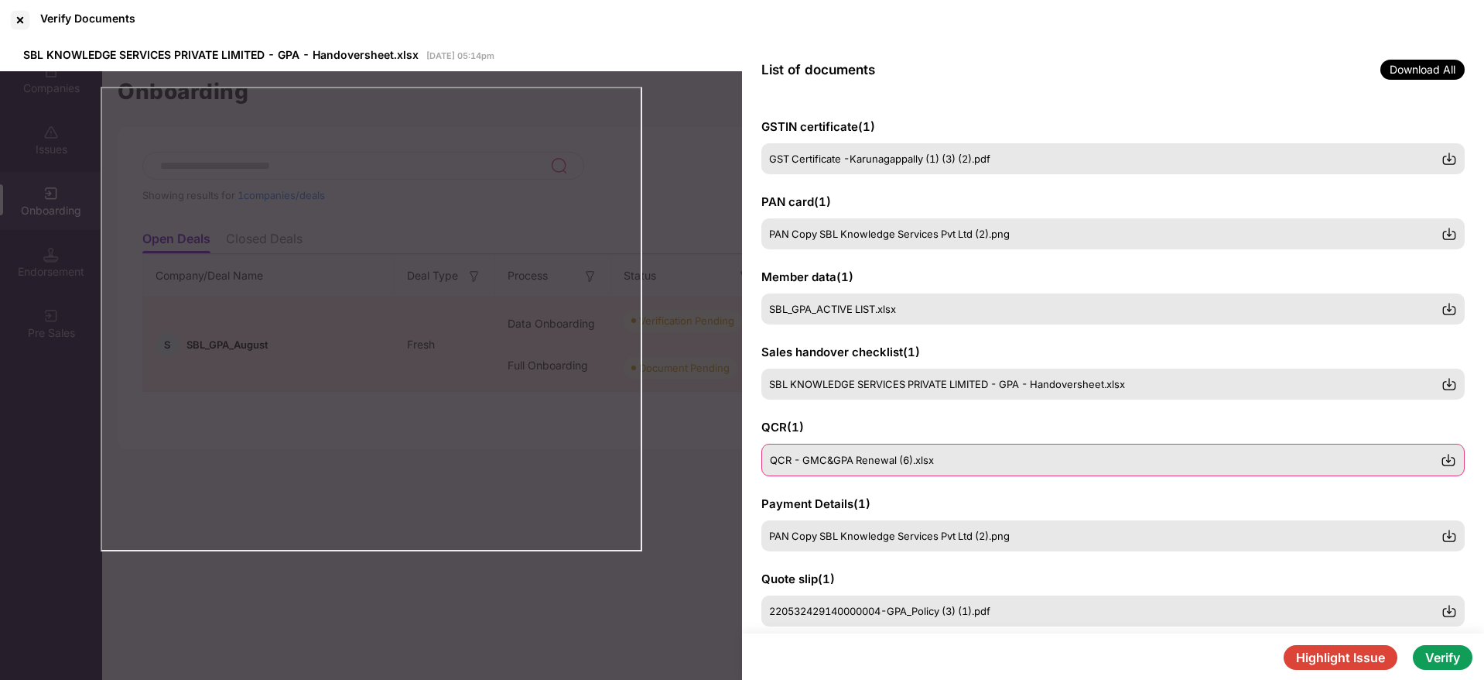
click at [954, 451] on div "QCR - GMC&GPA Renewal (6).xlsx" at bounding box center [1114, 459] width 704 height 33
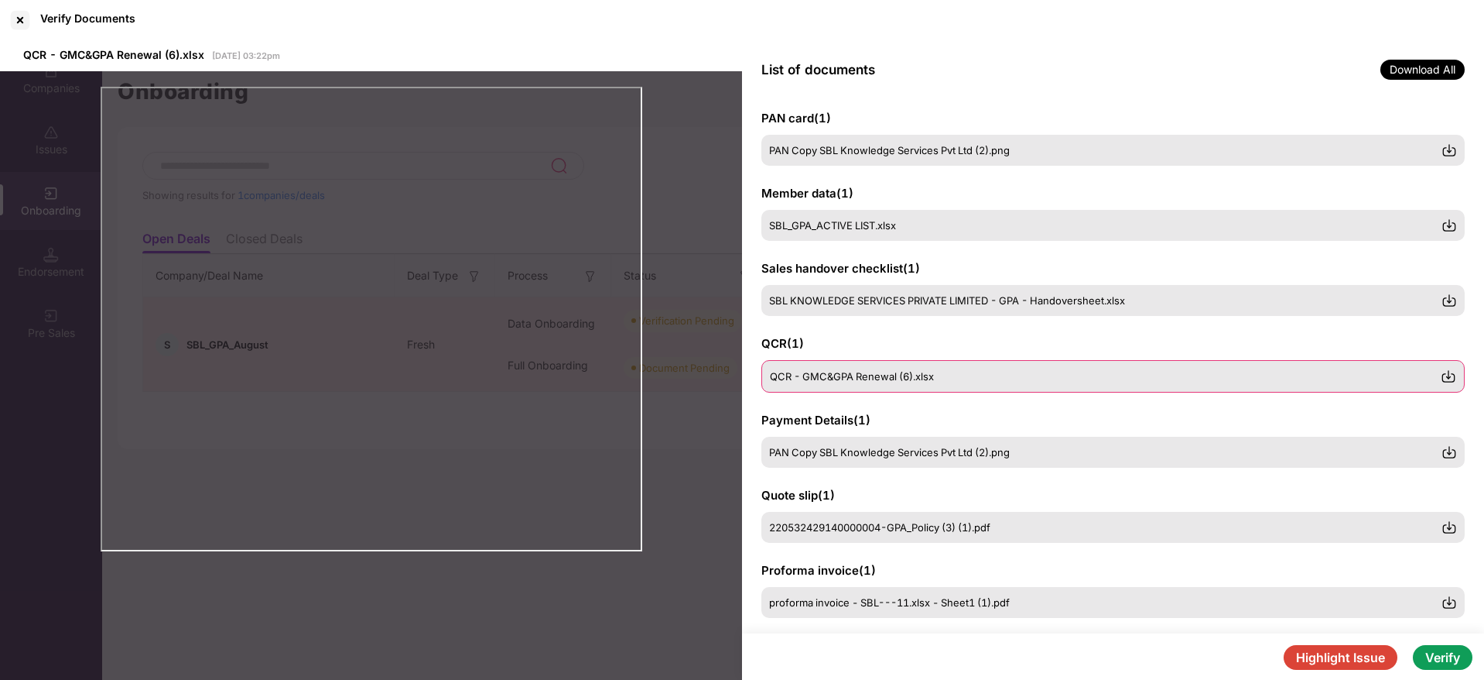
scroll to position [86, 0]
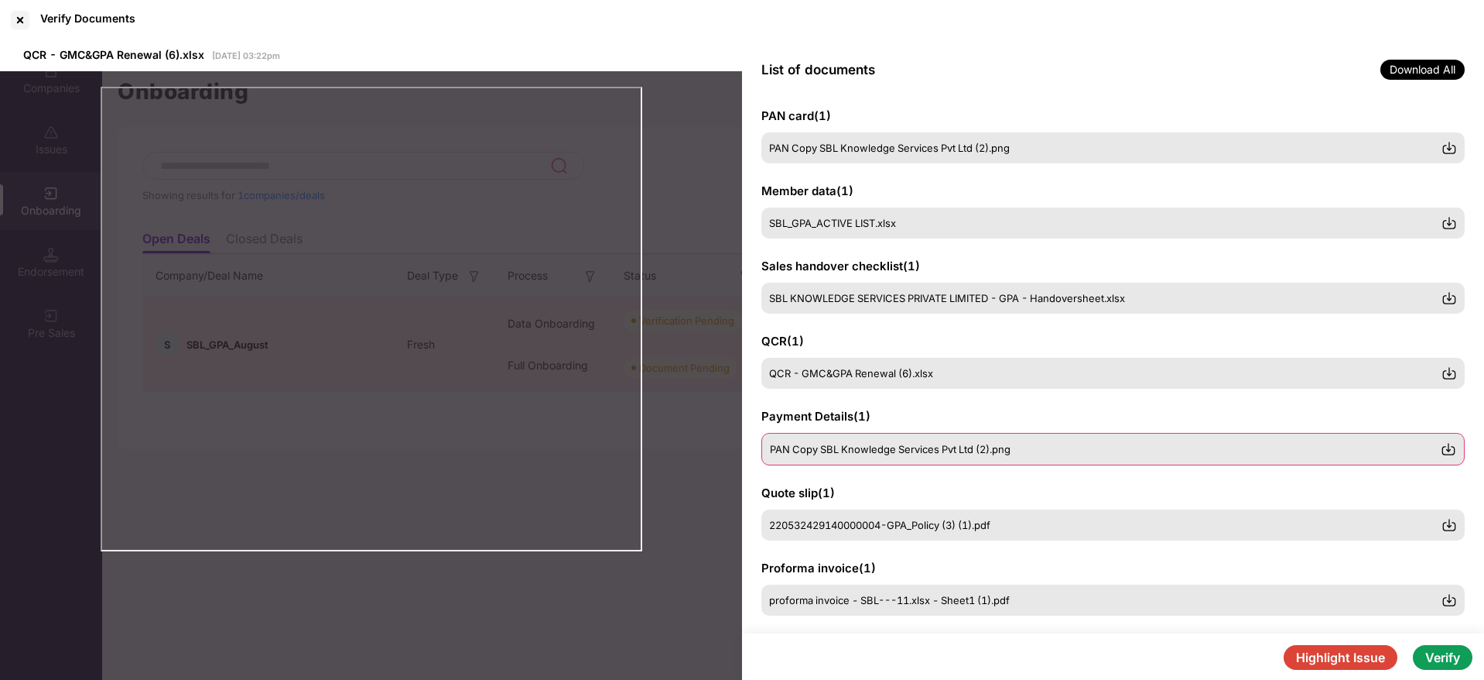
click at [1063, 446] on div "PAN Copy SBL Knowledge Services Pvt Ltd (2).png" at bounding box center [1105, 449] width 671 height 12
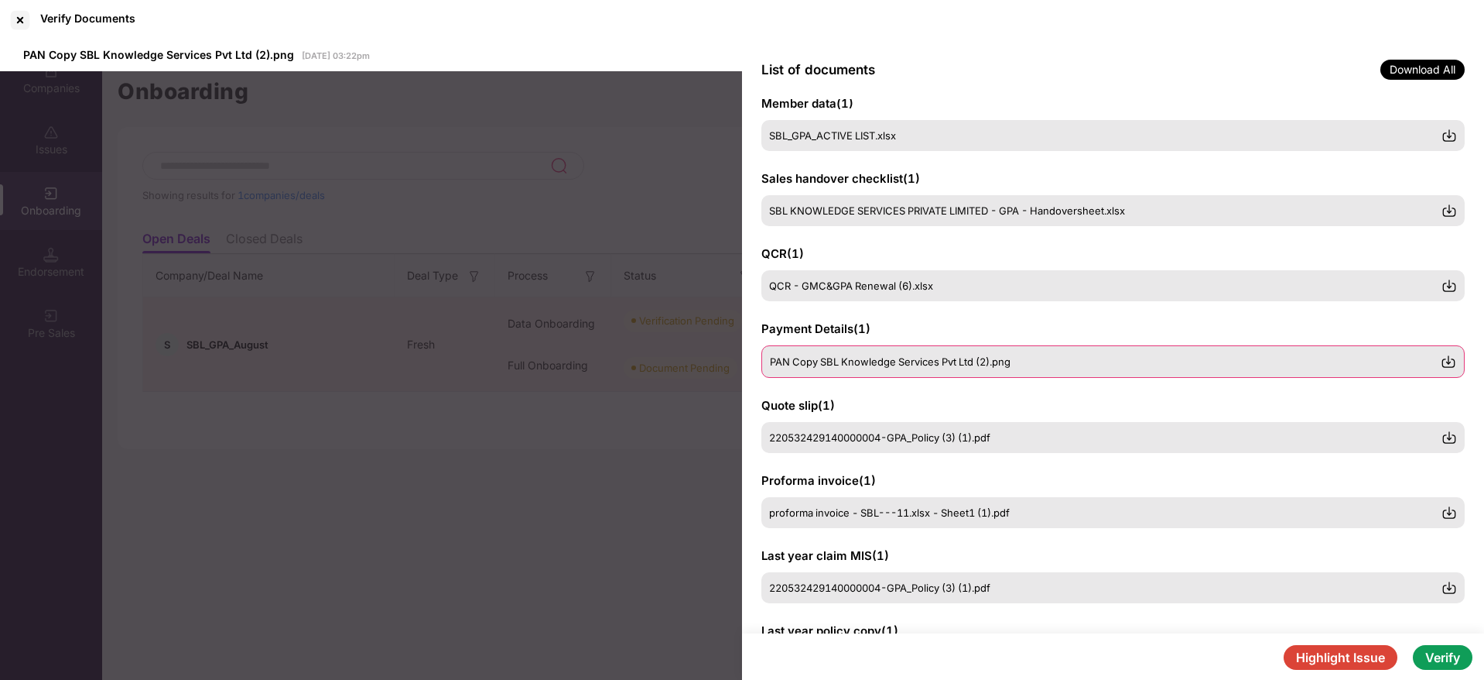
scroll to position [176, 0]
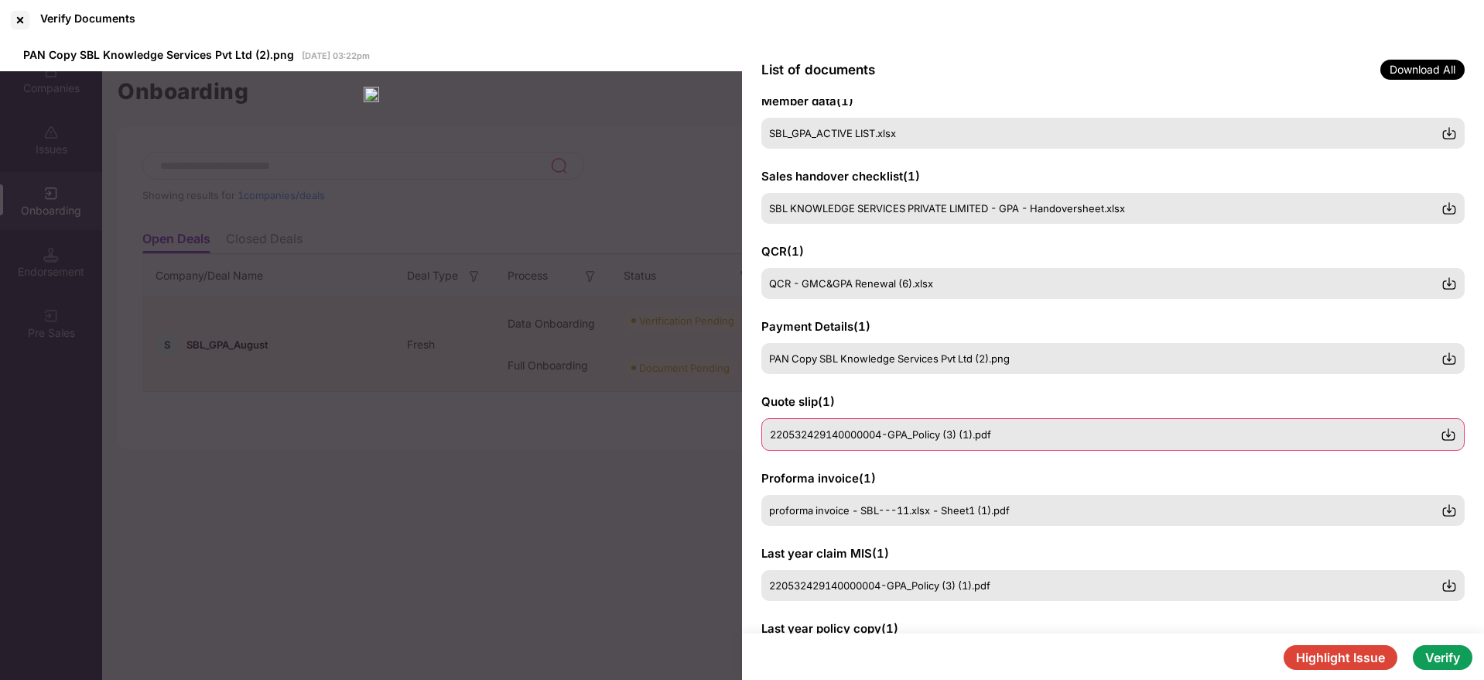
click at [1012, 440] on div "220532429140000004-GPA_Policy (3) (1).pdf" at bounding box center [1105, 434] width 671 height 12
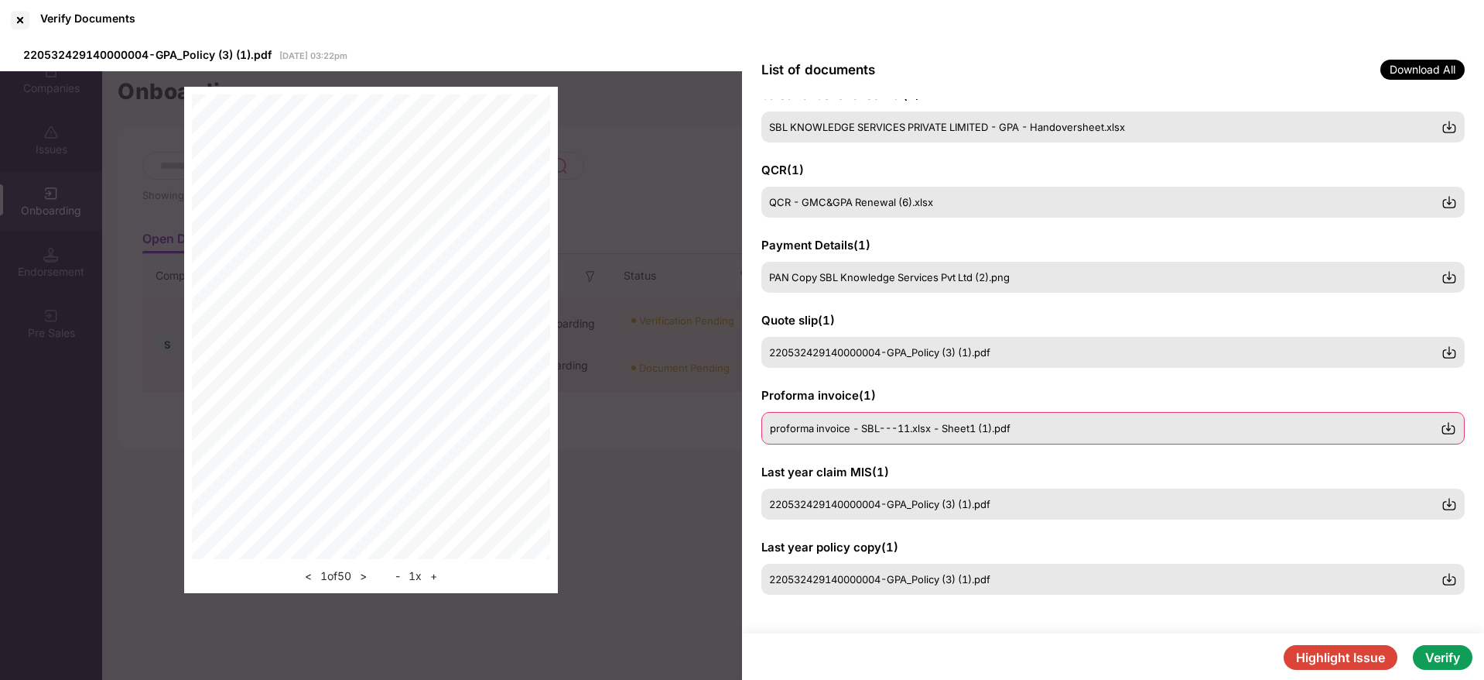
click at [1011, 430] on span "proforma invoice - SBL---11.xlsx - Sheet1 (1).pdf" at bounding box center [890, 428] width 241 height 12
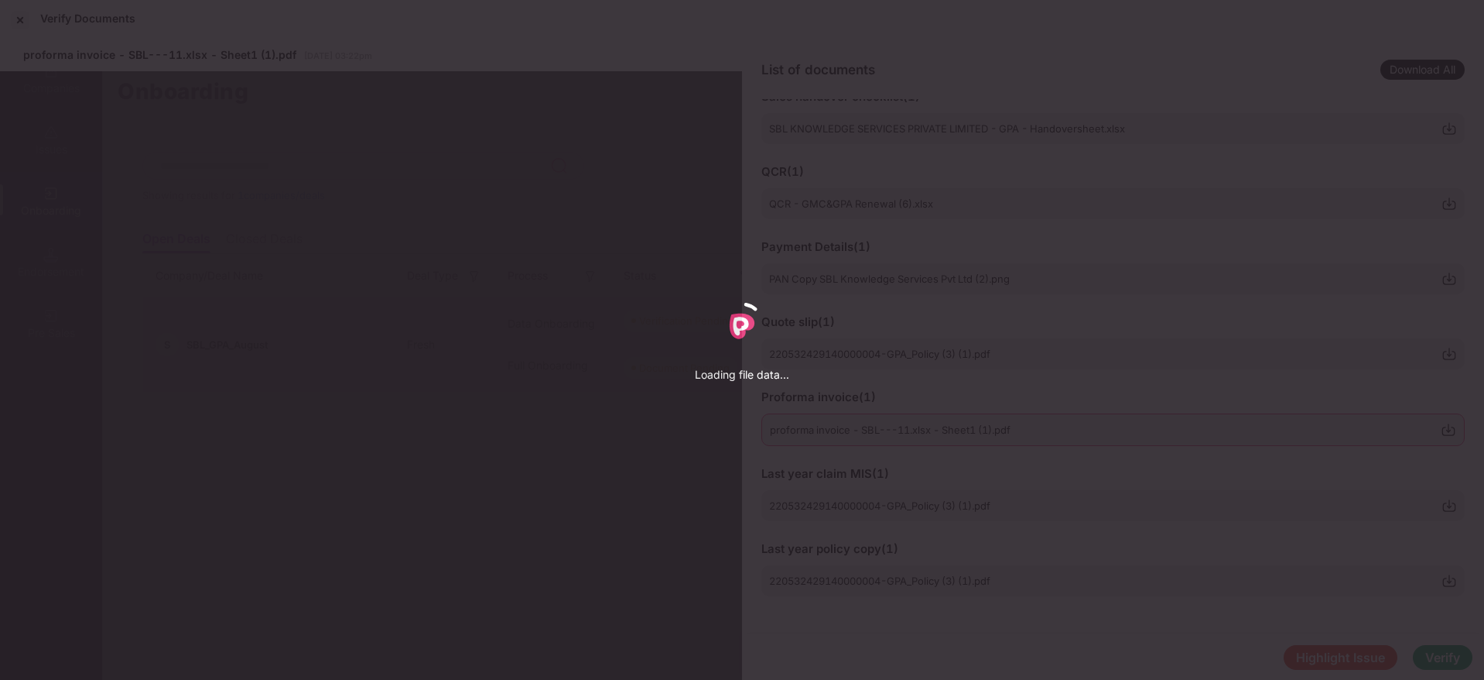
scroll to position [257, 0]
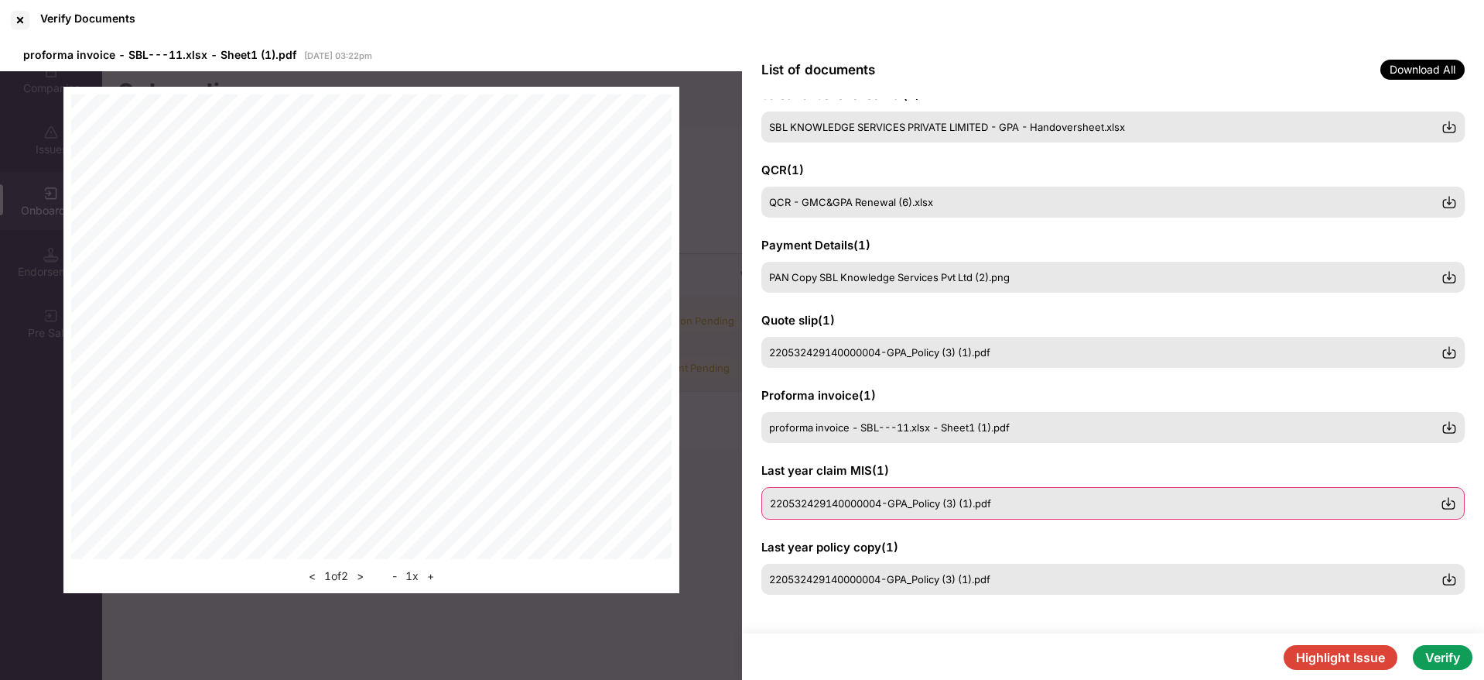
click at [1014, 508] on div "220532429140000004-GPA_Policy (3) (1).pdf" at bounding box center [1105, 503] width 671 height 12
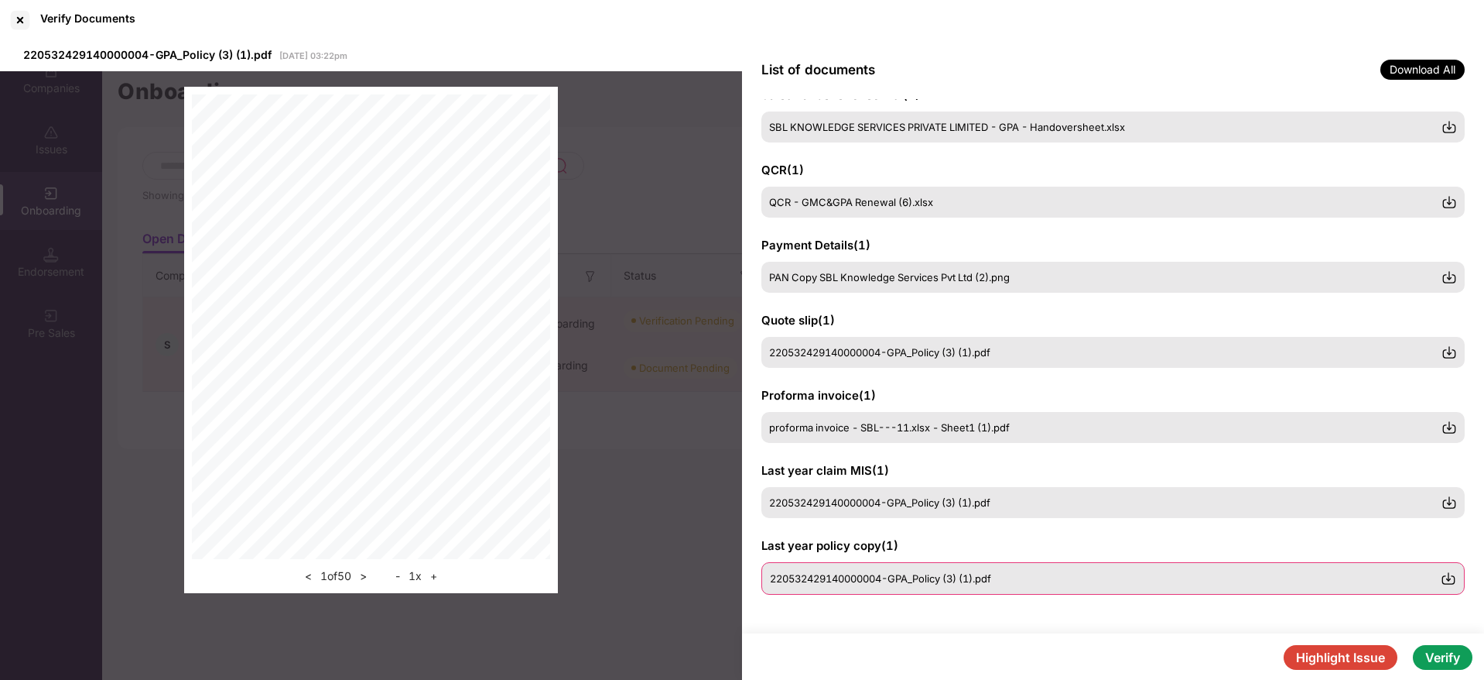
click at [1018, 573] on div "220532429140000004-GPA_Policy (3) (1).pdf" at bounding box center [1105, 578] width 671 height 12
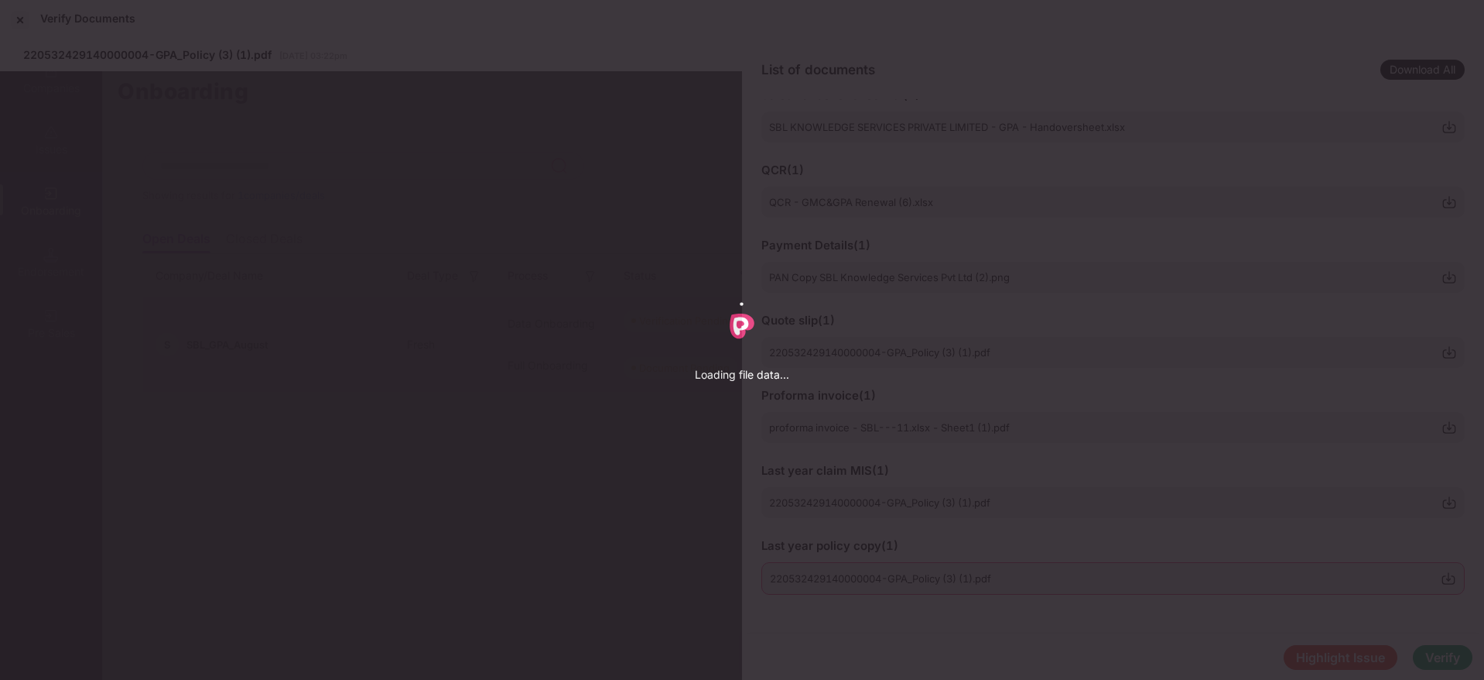
scroll to position [255, 0]
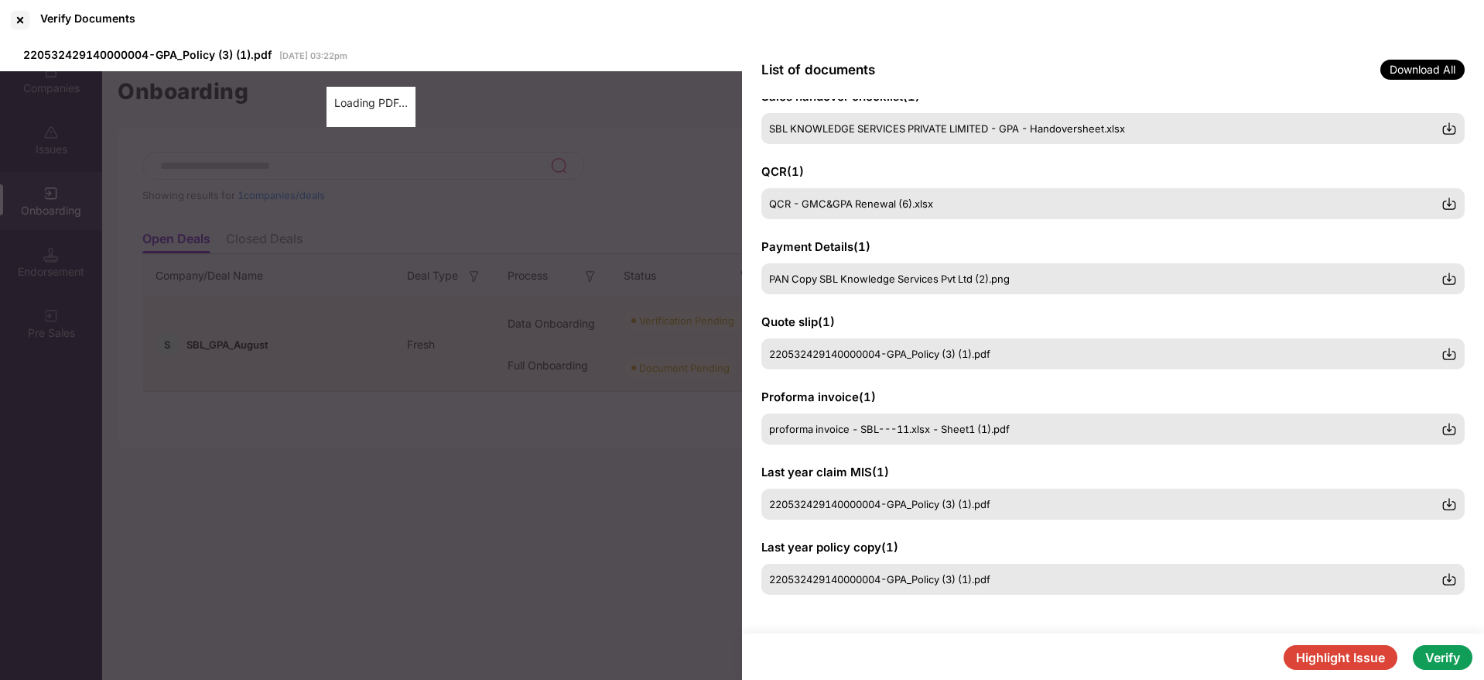
click at [1443, 660] on button "Verify" at bounding box center [1443, 657] width 60 height 25
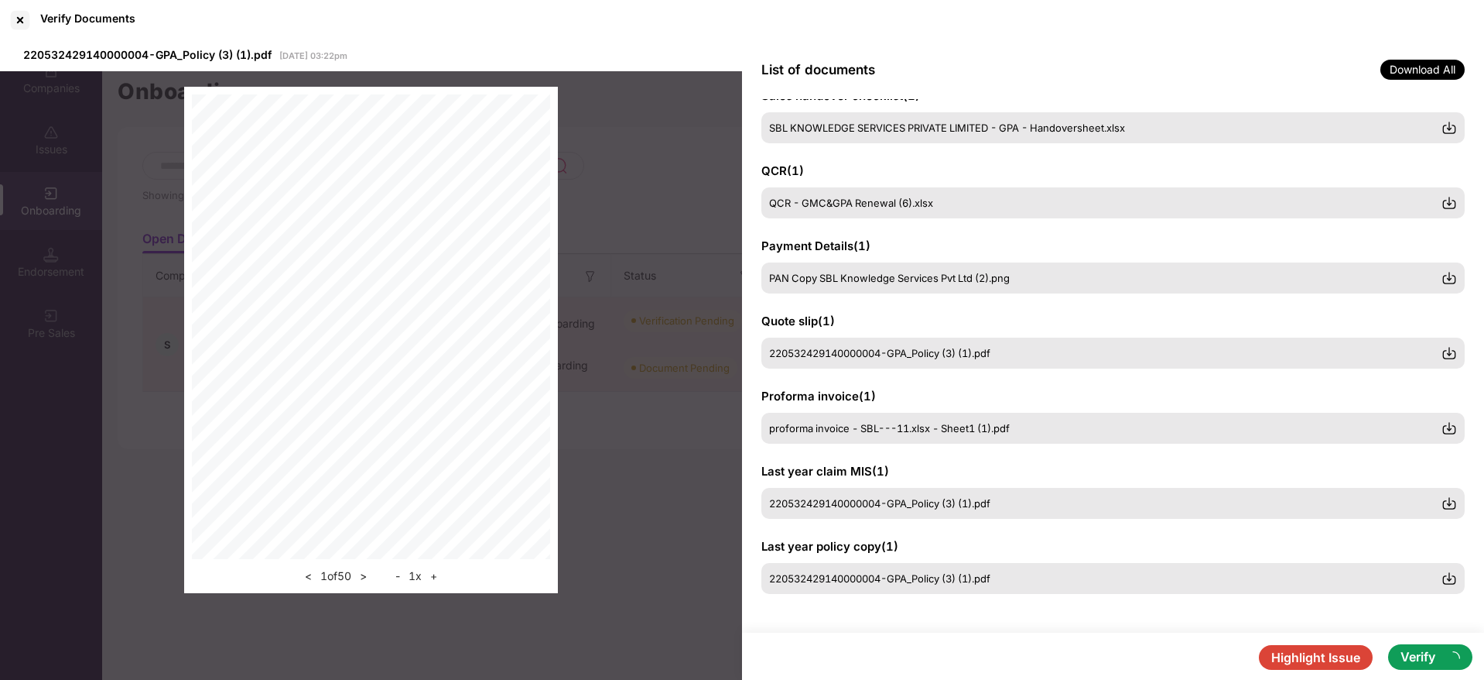
scroll to position [256, 0]
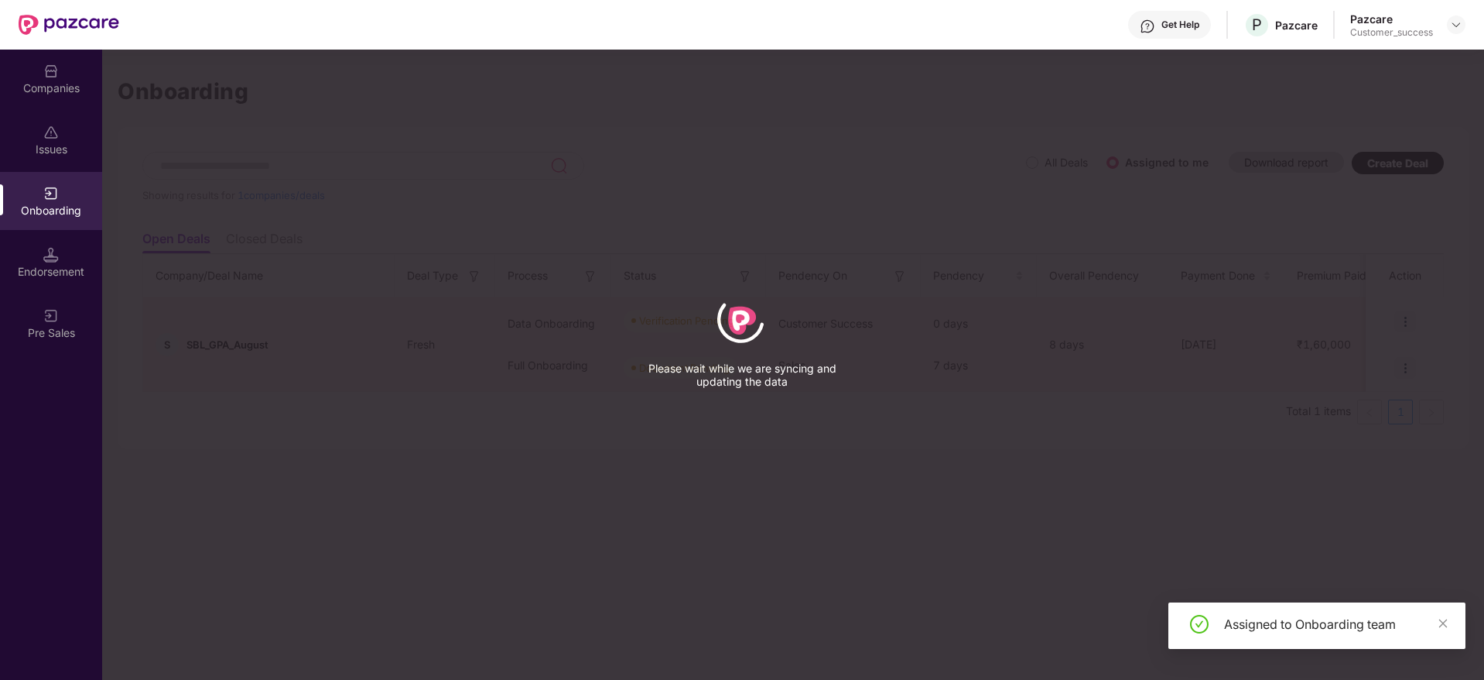
click at [54, 92] on div "Companies" at bounding box center [51, 87] width 102 height 15
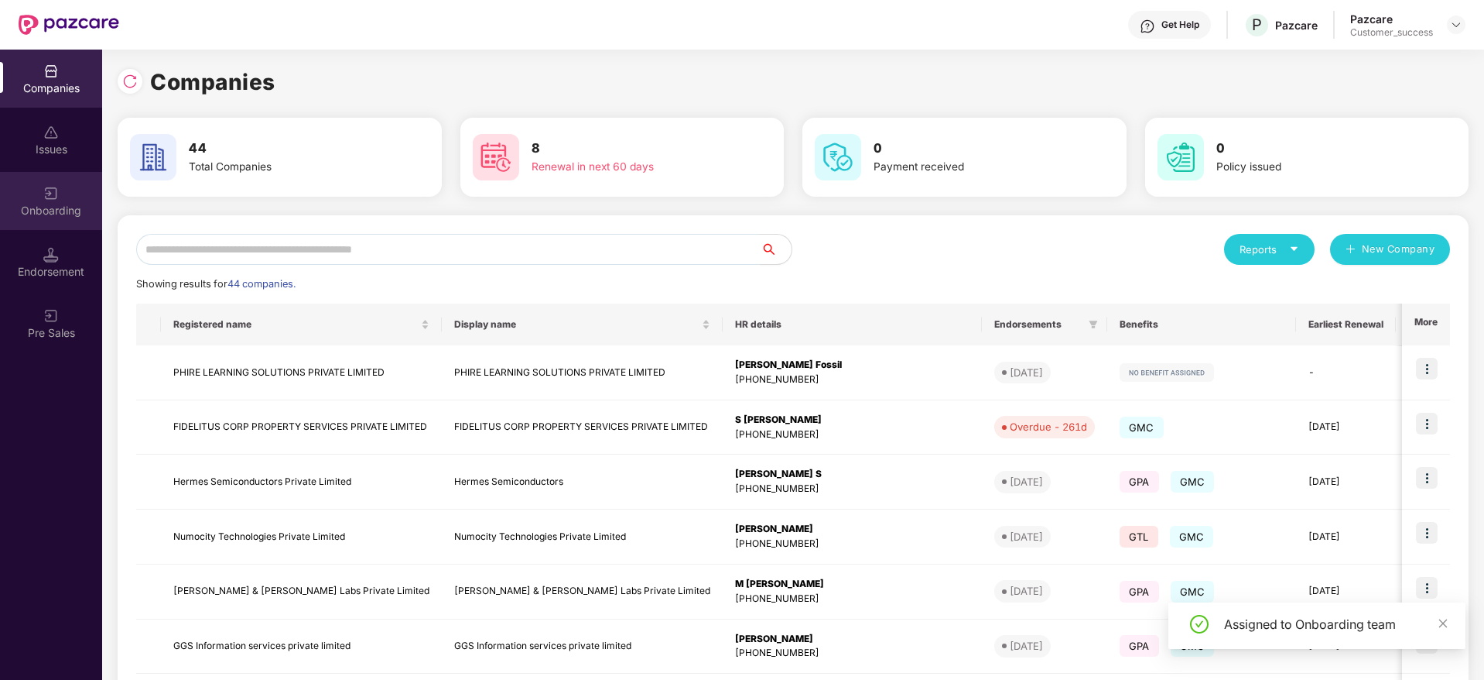
click at [56, 187] on img at bounding box center [50, 193] width 15 height 15
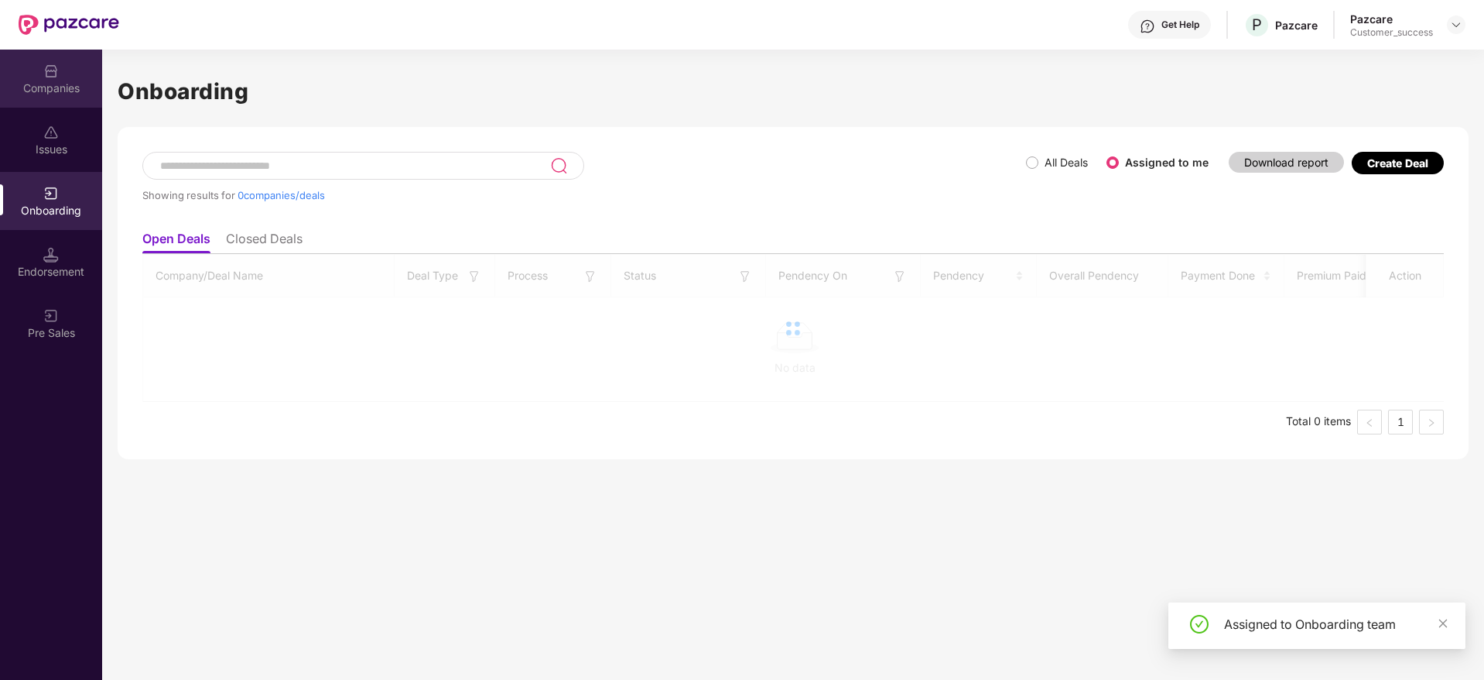
click at [36, 65] on div "Companies" at bounding box center [51, 79] width 102 height 58
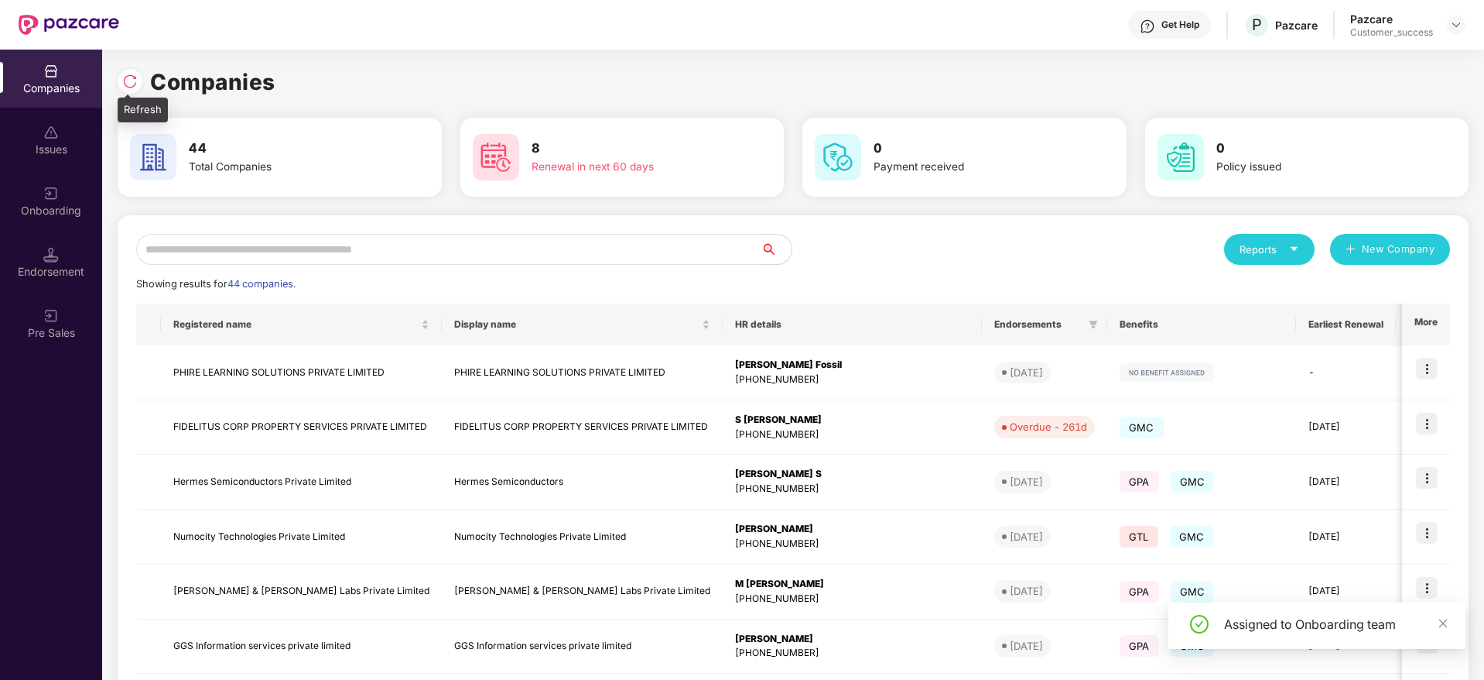
click at [129, 80] on img at bounding box center [129, 81] width 15 height 15
